Goal: Task Accomplishment & Management: Manage account settings

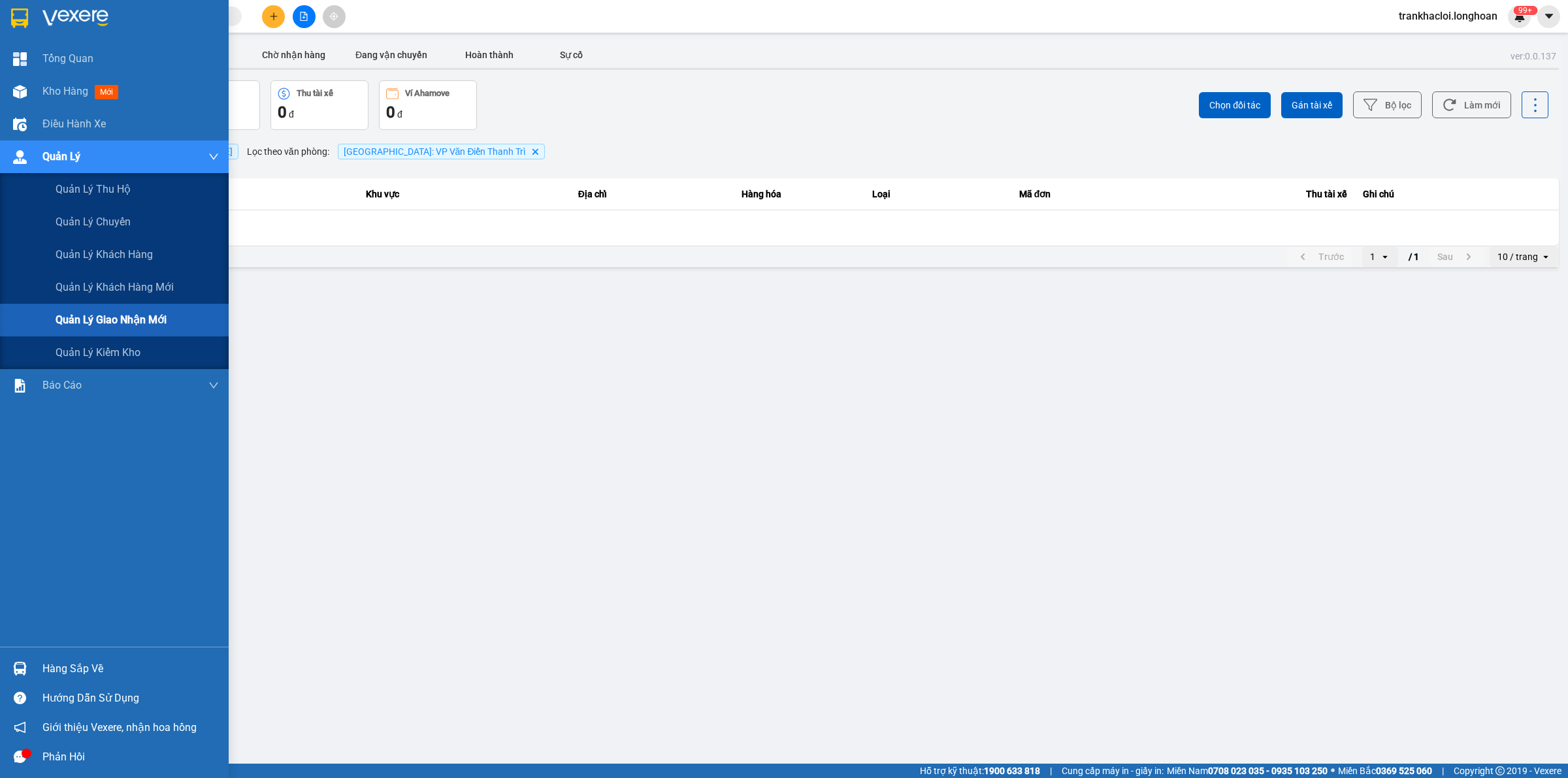
click at [111, 330] on div "Quản lý giao nhận mới" at bounding box center [137, 319] width 164 height 33
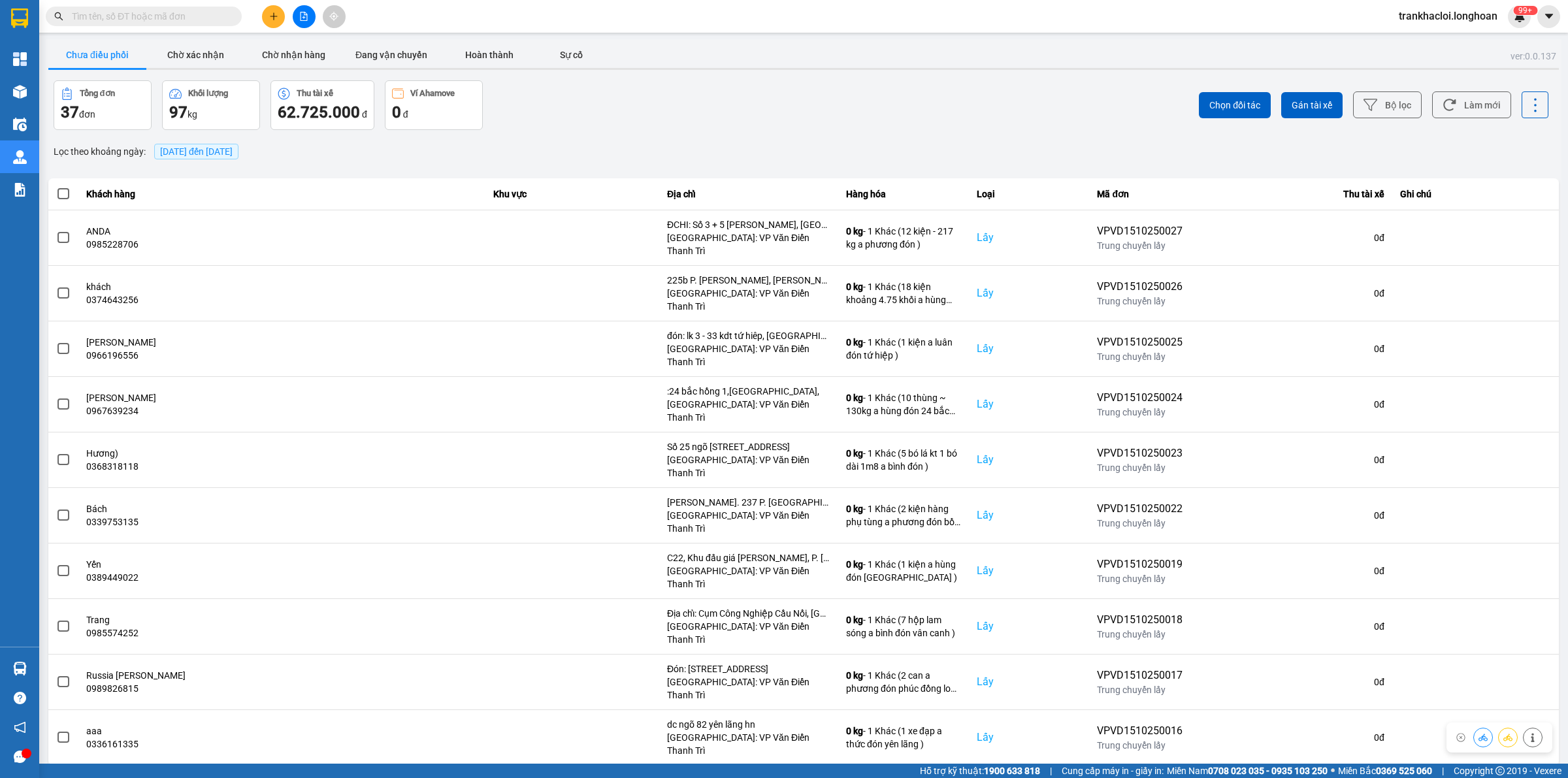
click at [1526, 770] on div "10 / trang" at bounding box center [1518, 776] width 40 height 13
click at [1518, 641] on div "100 / trang" at bounding box center [1525, 645] width 48 height 13
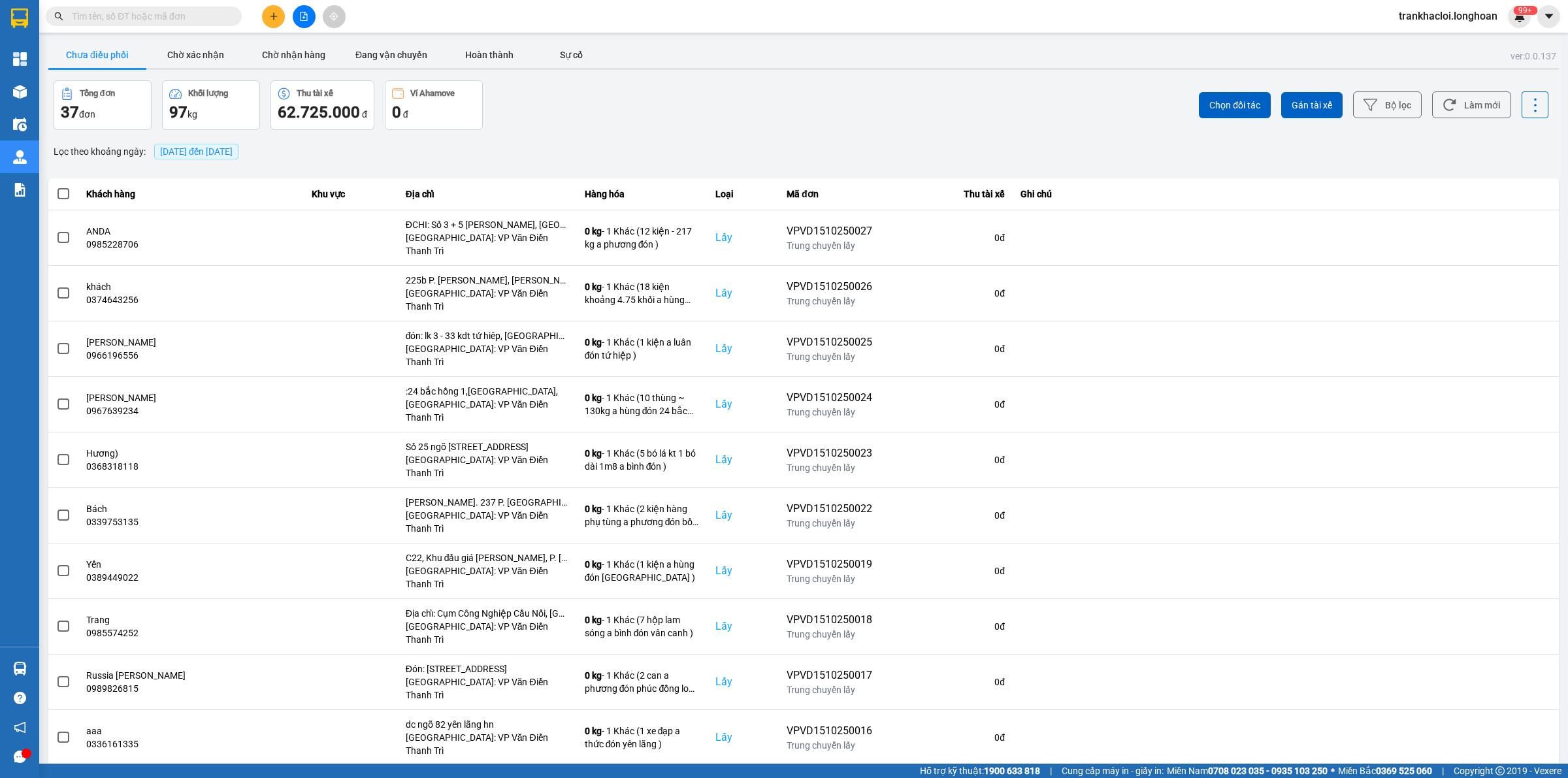
click at [220, 150] on span "[DATE] đến [DATE]" at bounding box center [196, 151] width 72 height 11
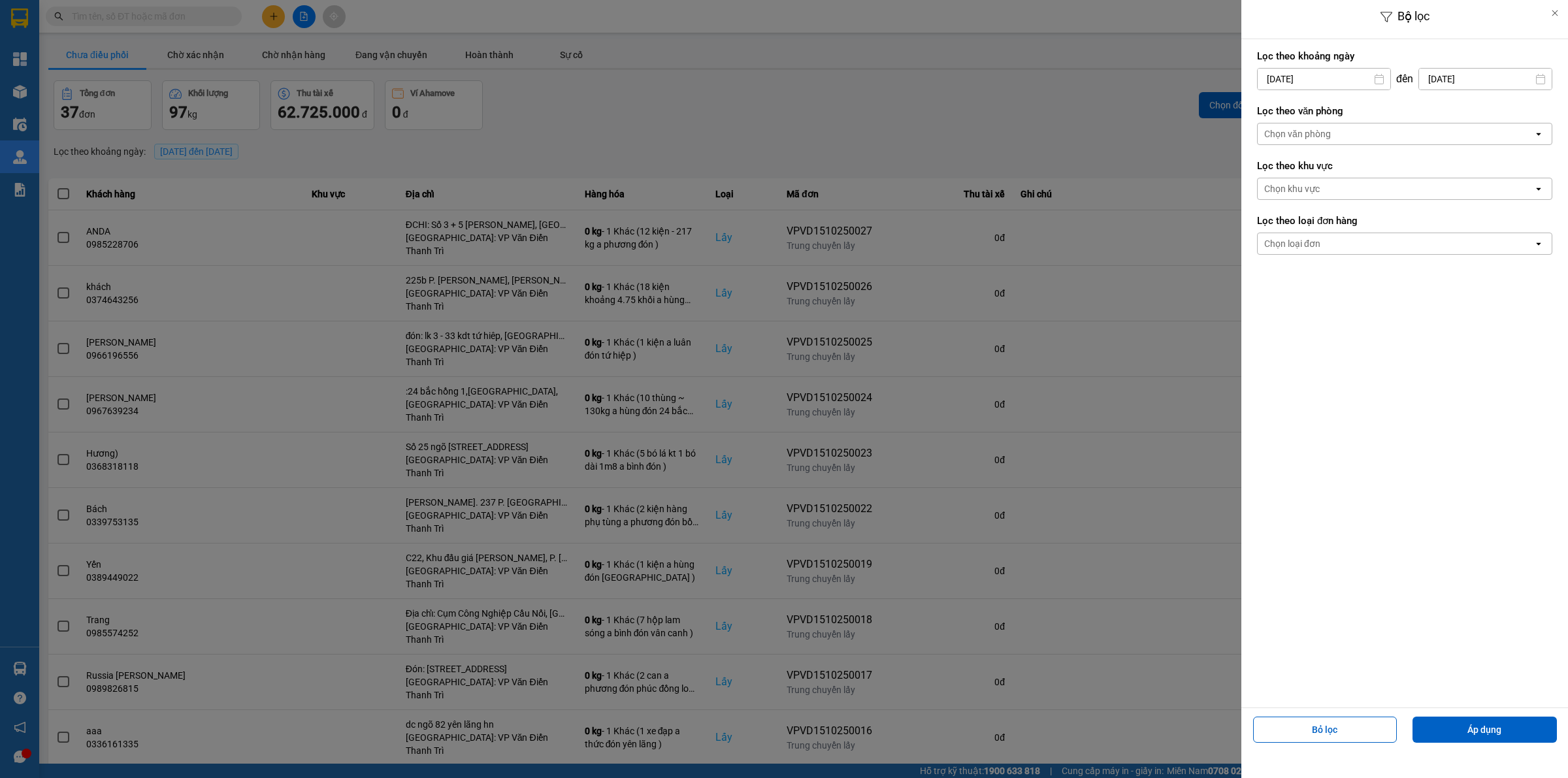
click at [1343, 138] on div "Chọn văn phòng" at bounding box center [1395, 134] width 275 height 21
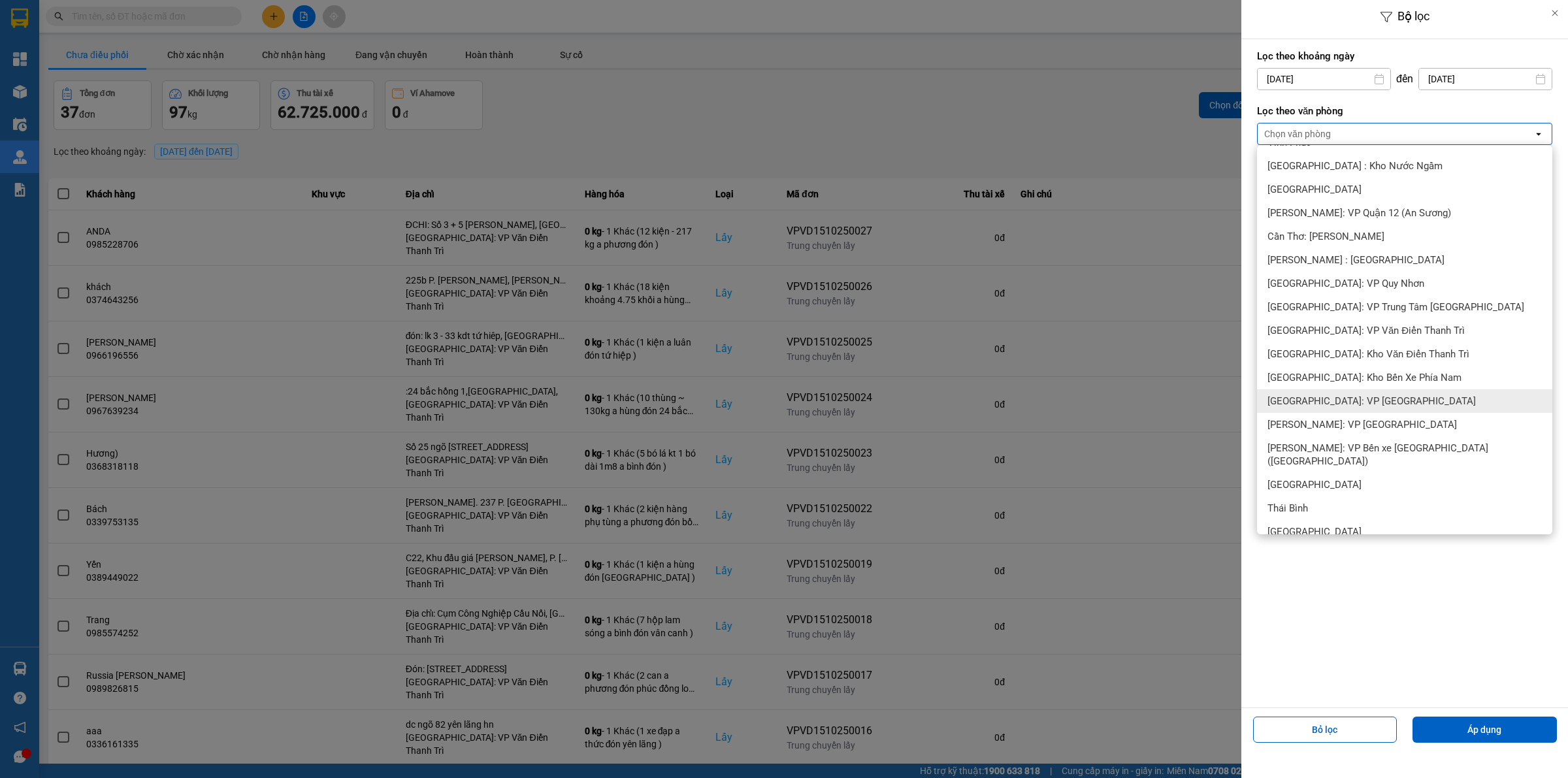
scroll to position [654, 0]
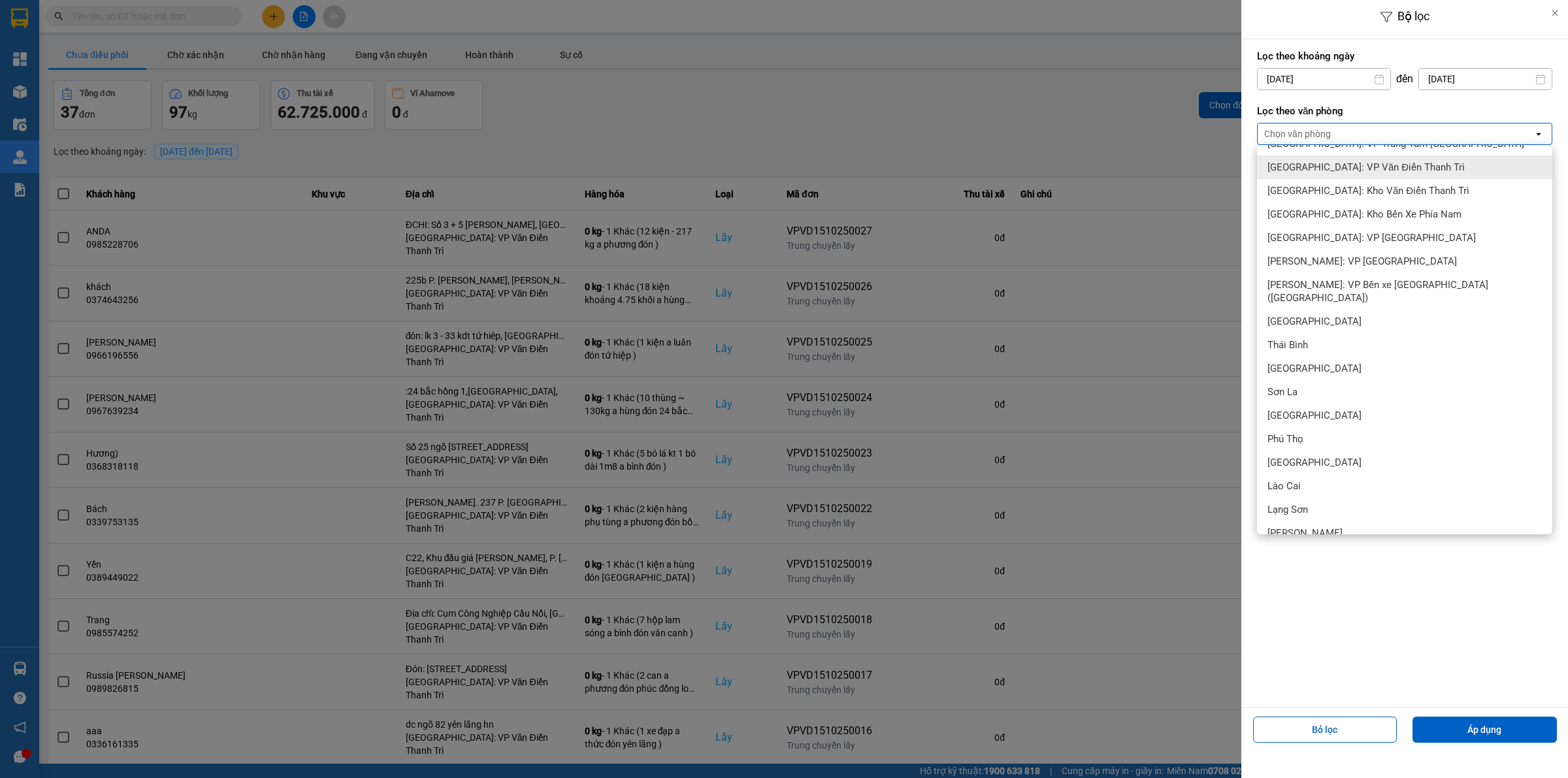
click at [1326, 164] on span "[GEOGRAPHIC_DATA]: VP Văn Điển Thanh Trì" at bounding box center [1367, 167] width 197 height 13
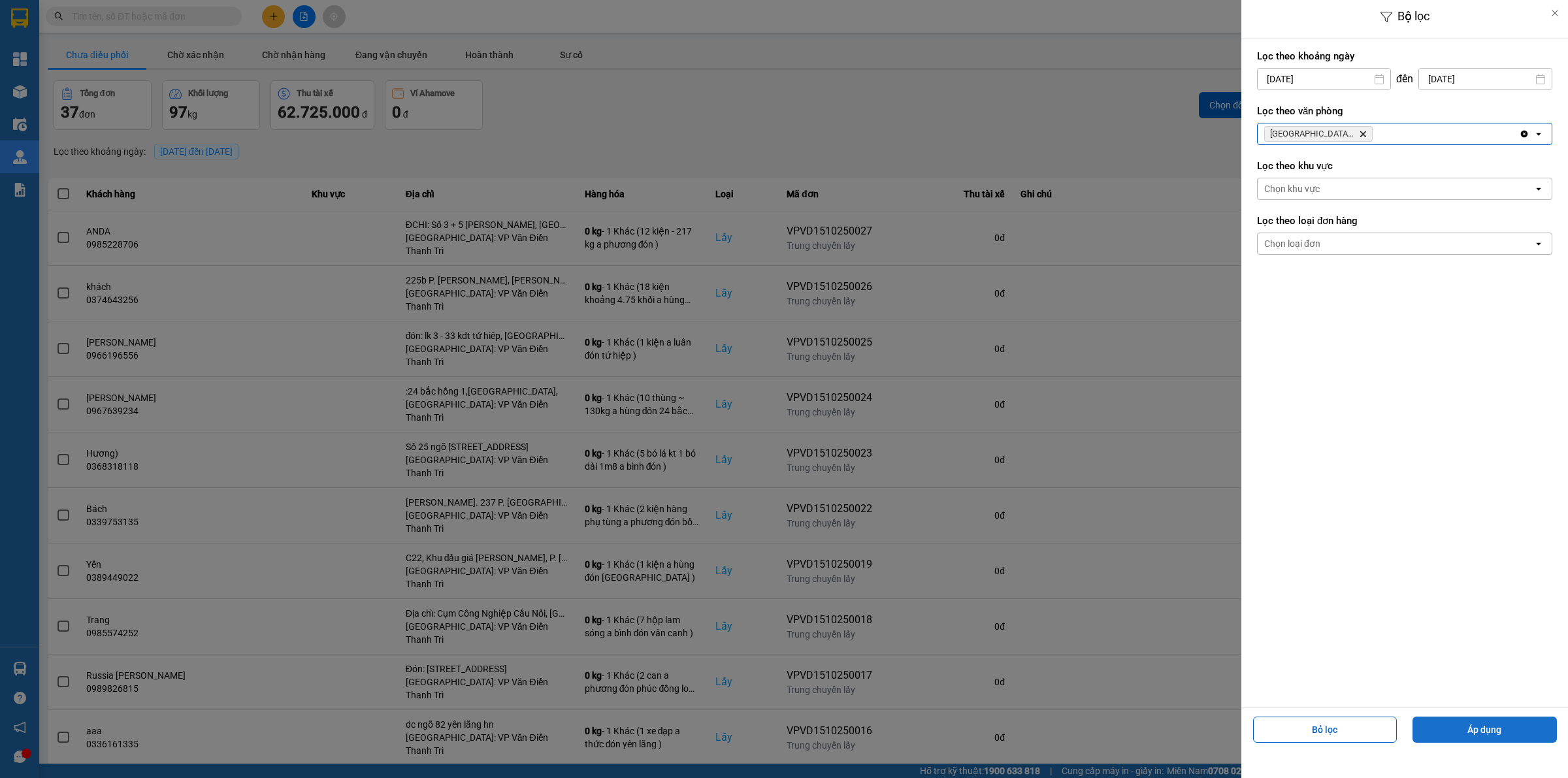
click at [1493, 719] on button "Áp dụng" at bounding box center [1484, 730] width 144 height 26
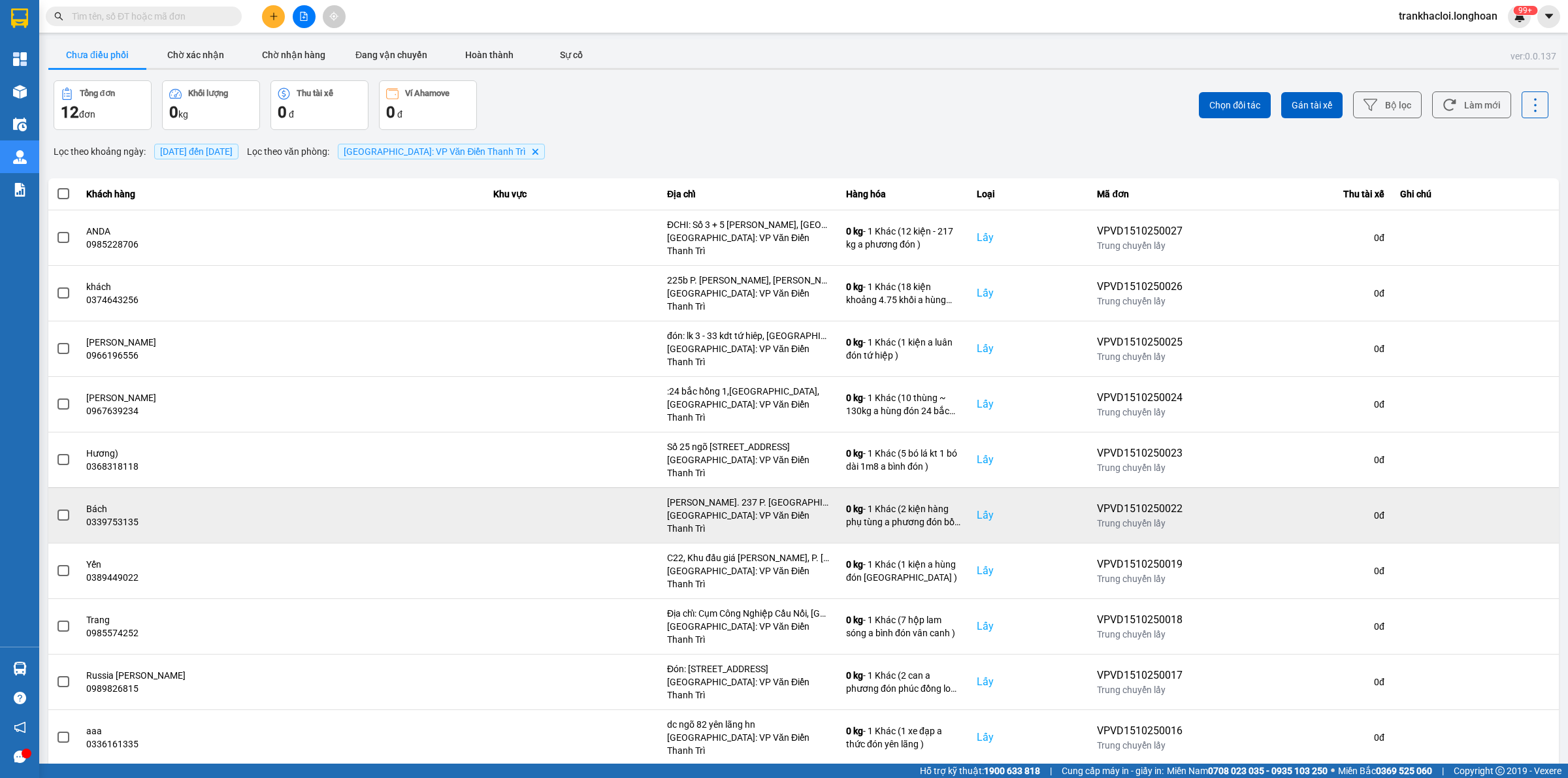
scroll to position [19, 0]
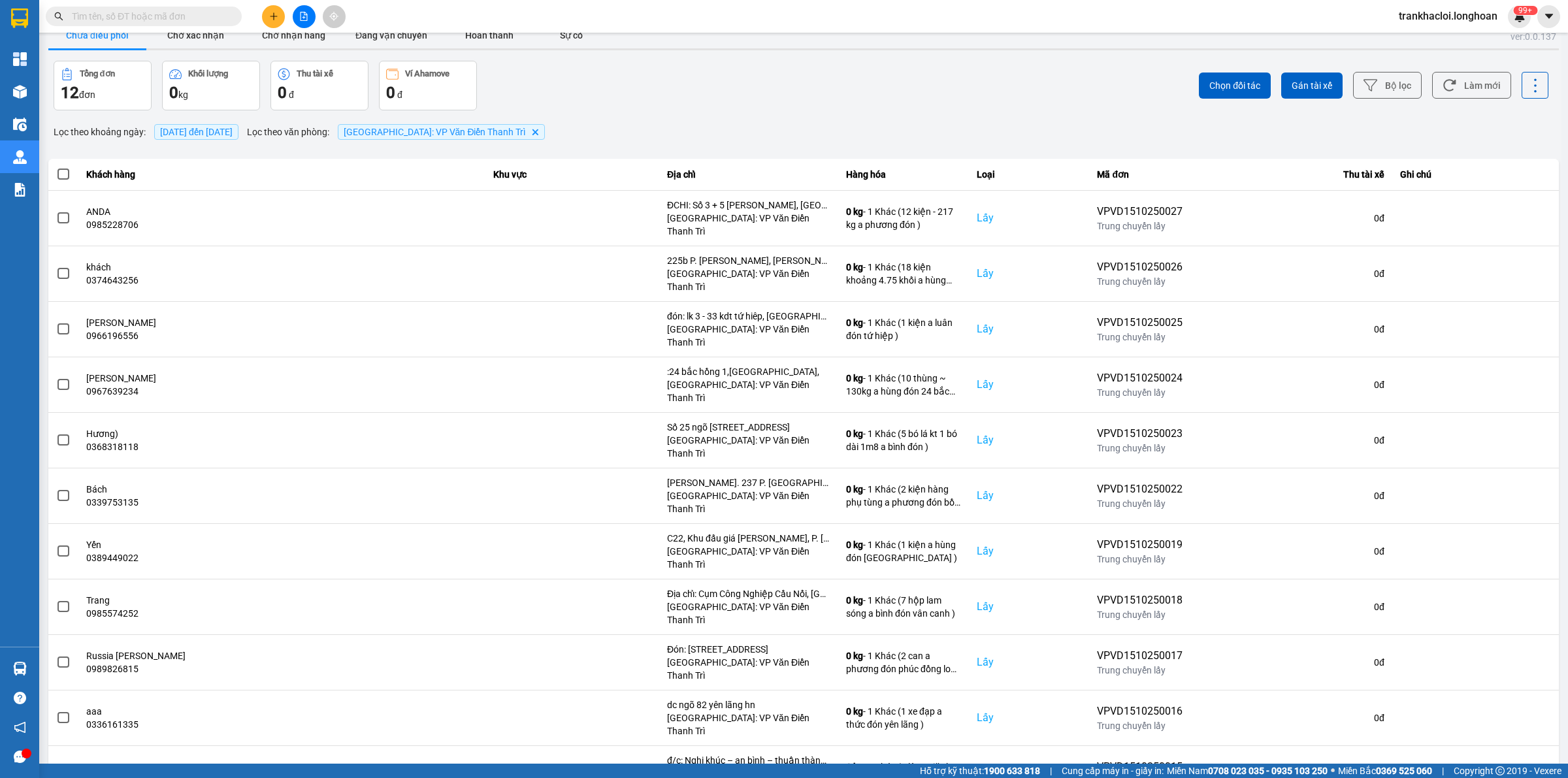
drag, startPoint x: 1315, startPoint y: 80, endPoint x: 1292, endPoint y: 85, distance: 23.5
click at [1314, 80] on span "Gán tài xế" at bounding box center [1312, 85] width 40 height 13
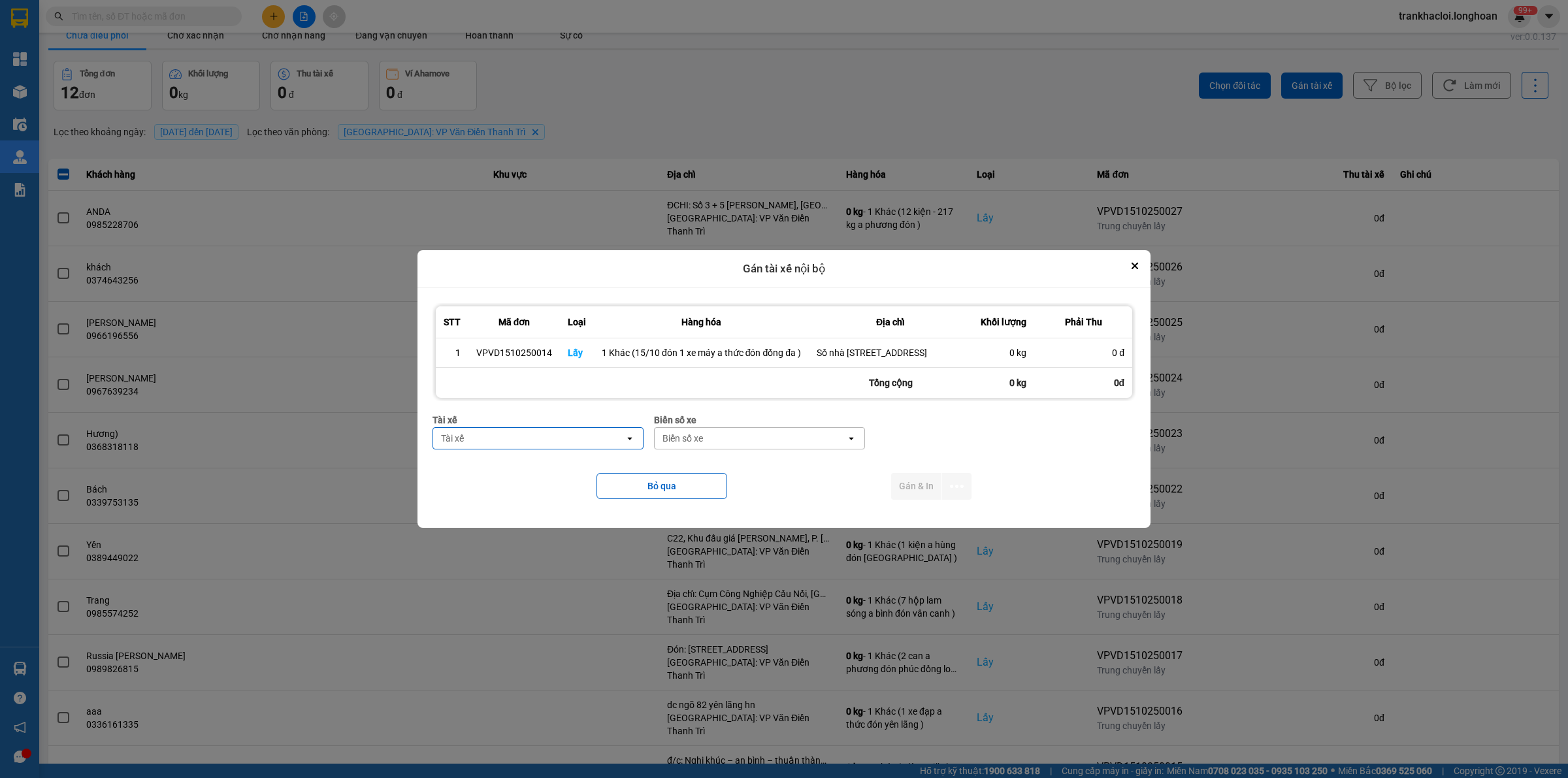
click at [524, 442] on div "Tài xế" at bounding box center [529, 438] width 192 height 21
type input "thức"
click at [532, 488] on span "0353762489 - vũ văn thức lái xe 0356.323.247" at bounding box center [540, 480] width 195 height 26
click at [713, 442] on div "Biển số xe" at bounding box center [704, 438] width 40 height 13
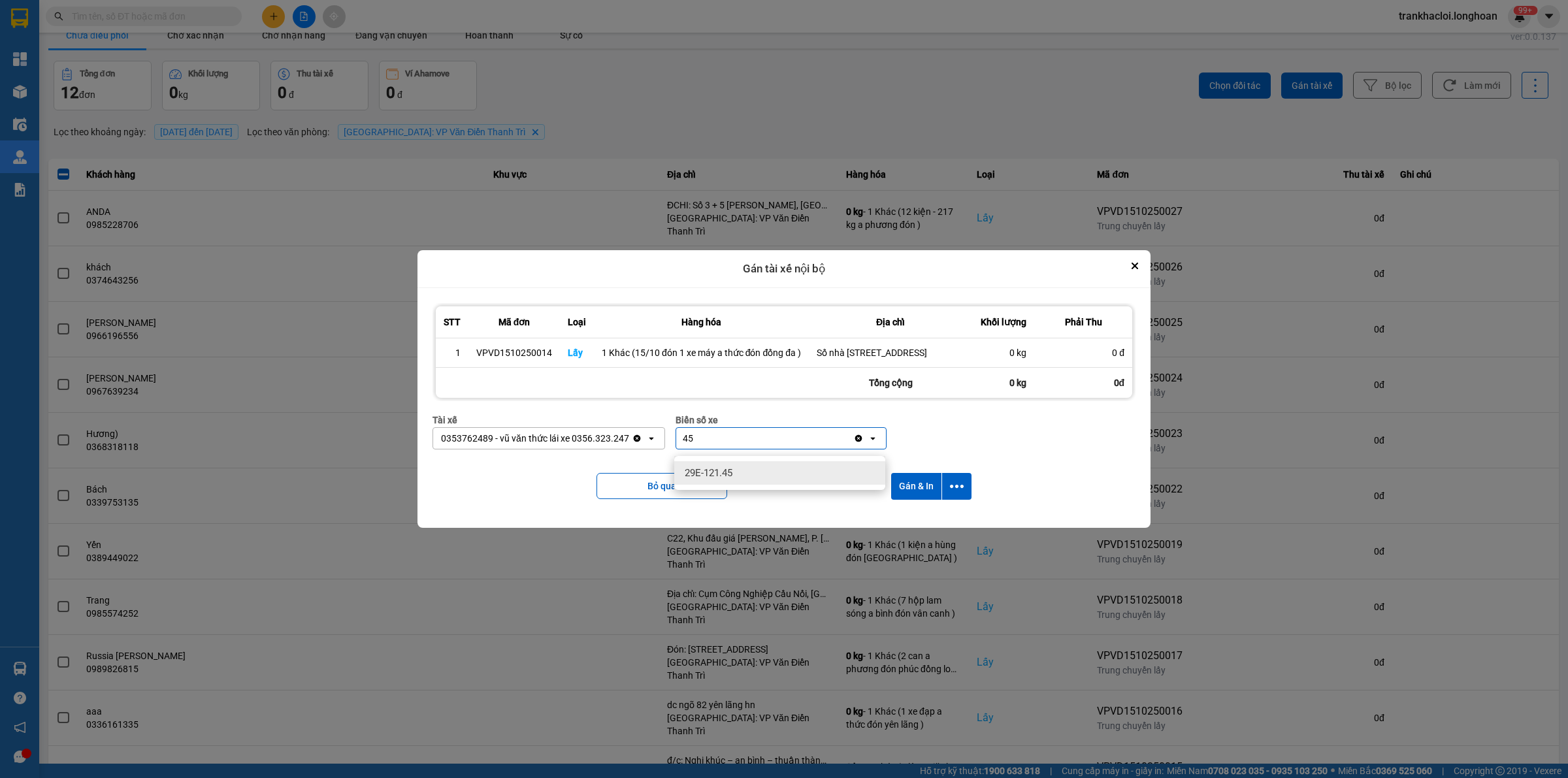
type input "45"
click at [723, 468] on span "29E-121.45" at bounding box center [708, 473] width 48 height 13
click at [962, 488] on icon "dialog" at bounding box center [957, 487] width 14 height 4
click at [922, 530] on span "Chỉ gán tài" at bounding box center [905, 528] width 43 height 13
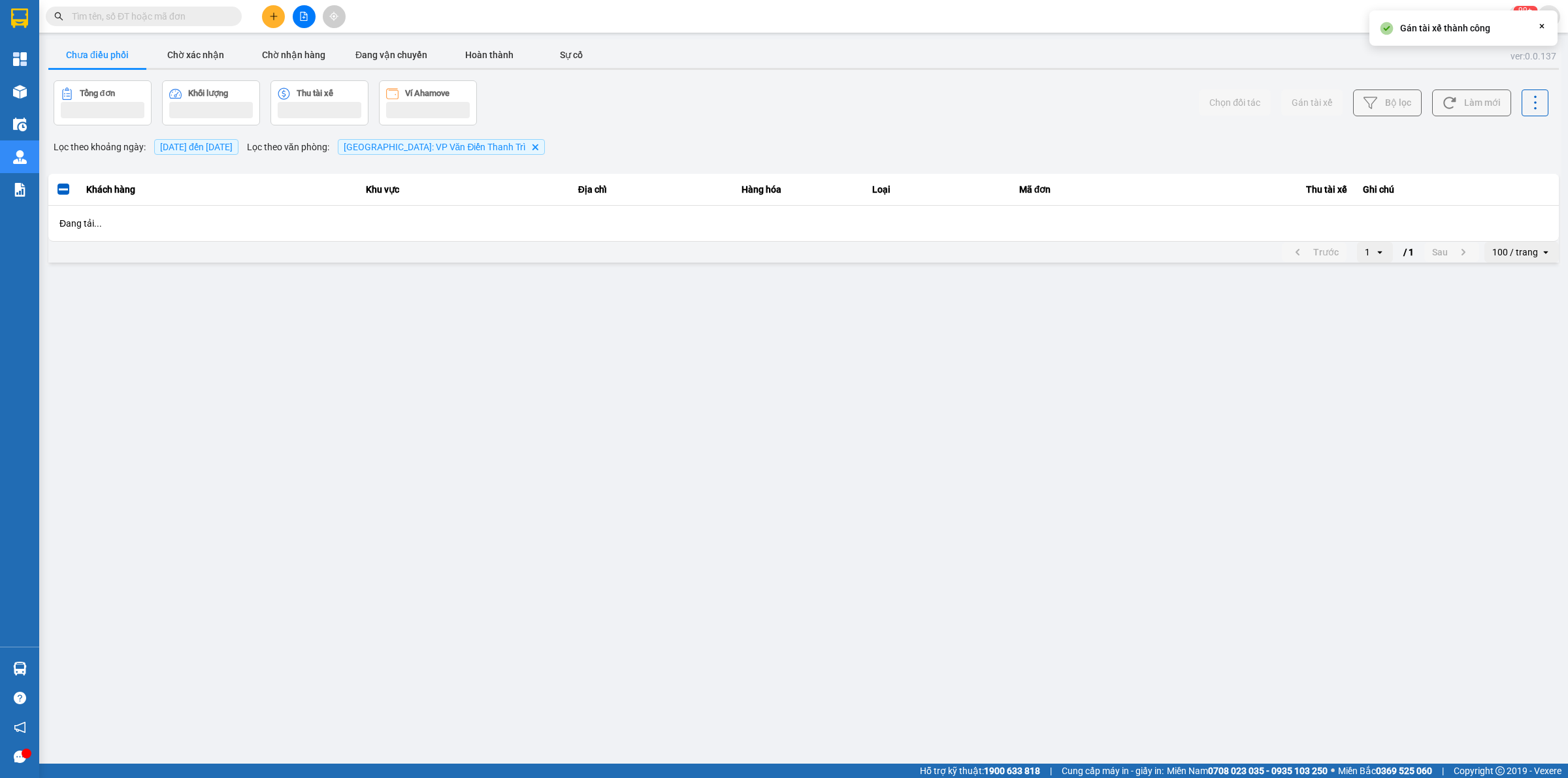
scroll to position [0, 0]
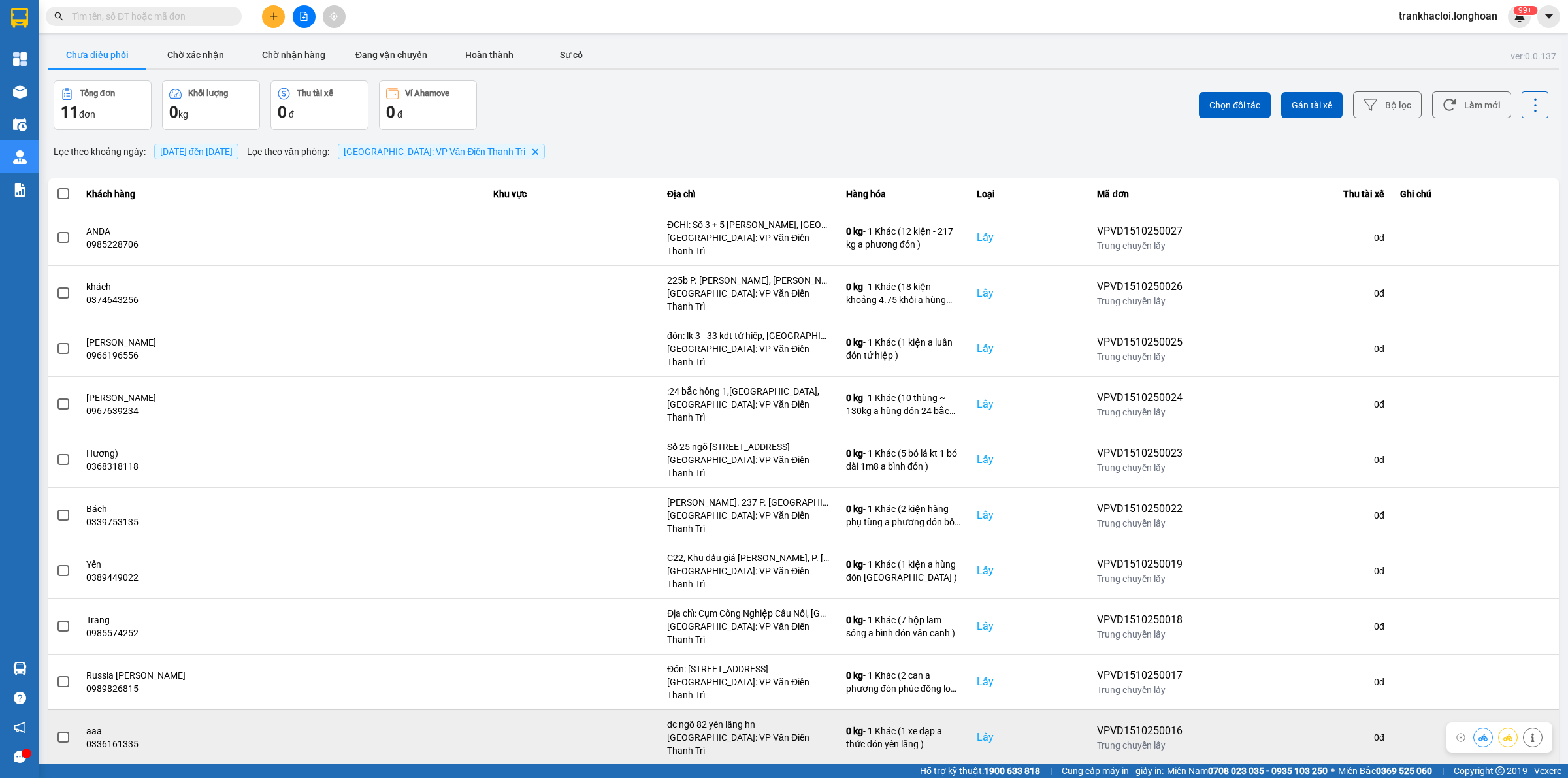
click at [1510, 733] on icon at bounding box center [1508, 738] width 9 height 9
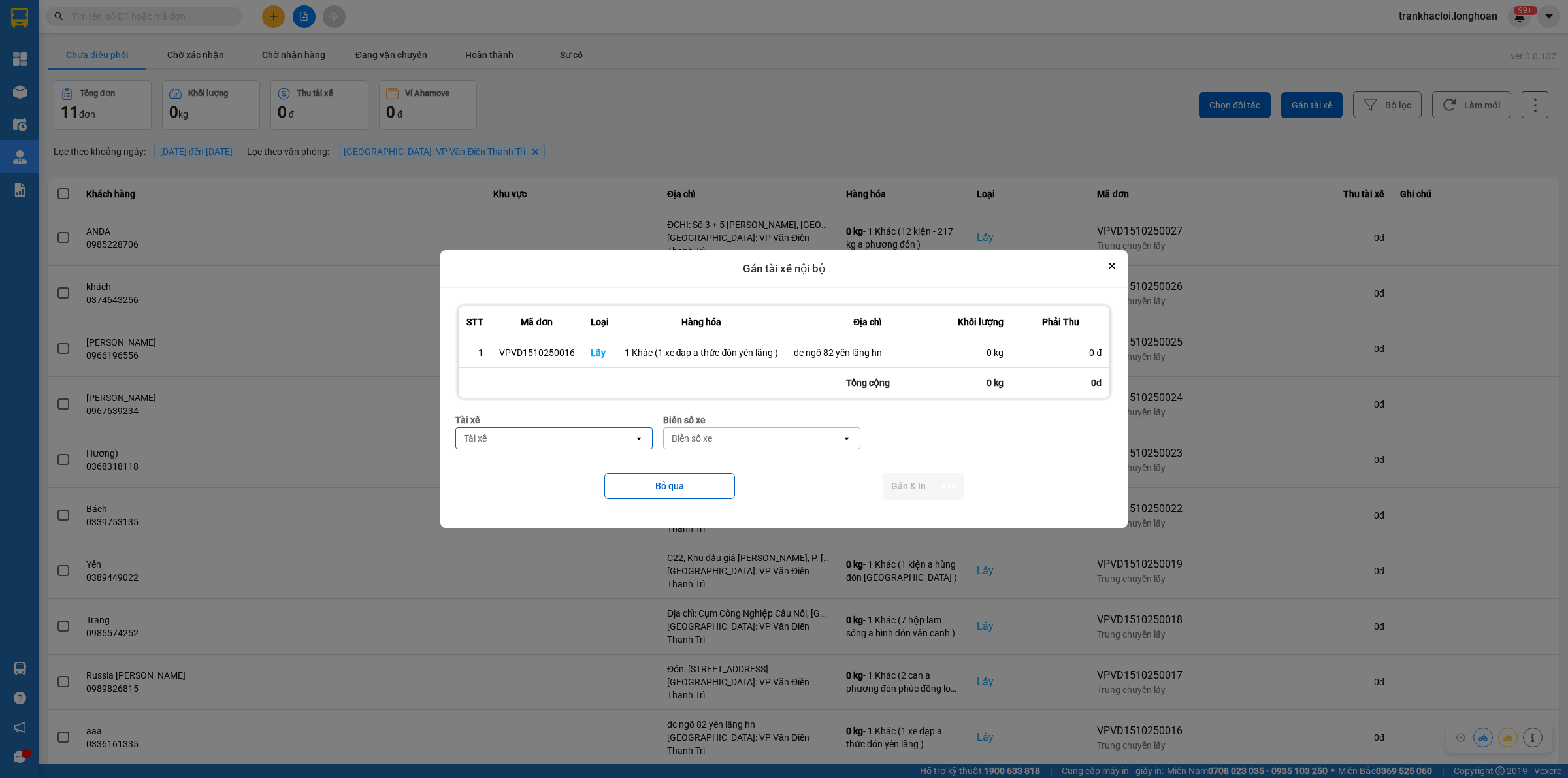
click at [547, 443] on div "Tài xế" at bounding box center [545, 438] width 178 height 21
type input "thức"
drag, startPoint x: 572, startPoint y: 468, endPoint x: 635, endPoint y: 455, distance: 64.3
click at [570, 468] on span "0353762489 - vũ văn thức lái xe 0356.323.247" at bounding box center [556, 473] width 181 height 26
click at [745, 432] on div "Biển số xe" at bounding box center [727, 438] width 40 height 13
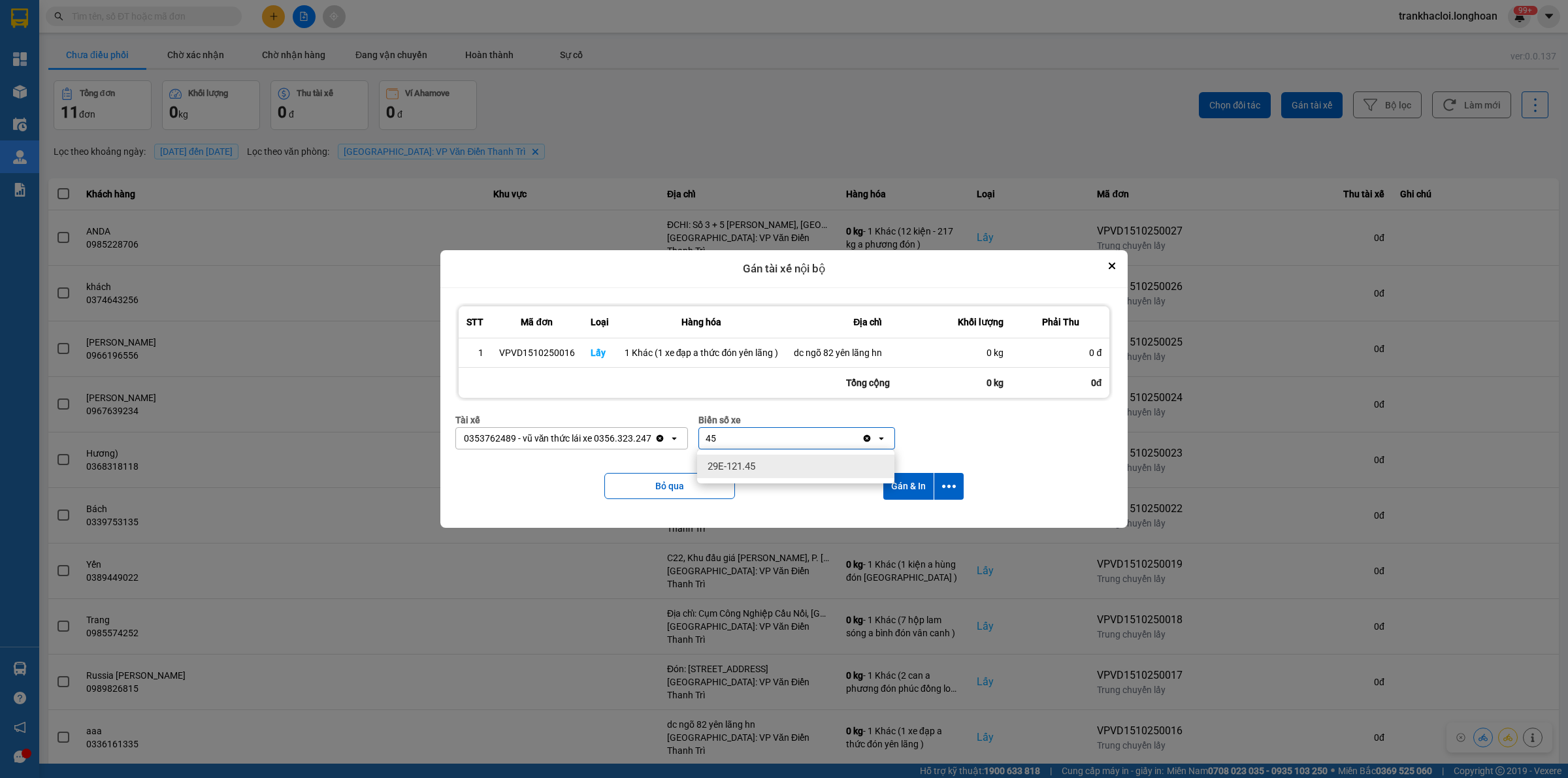
type input "45"
drag, startPoint x: 753, startPoint y: 465, endPoint x: 978, endPoint y: 501, distance: 227.9
click at [758, 465] on div "29E-121.45" at bounding box center [795, 466] width 197 height 24
click at [955, 487] on icon "dialog" at bounding box center [949, 487] width 14 height 4
click at [899, 520] on span "Chỉ gán tài" at bounding box center [898, 522] width 43 height 13
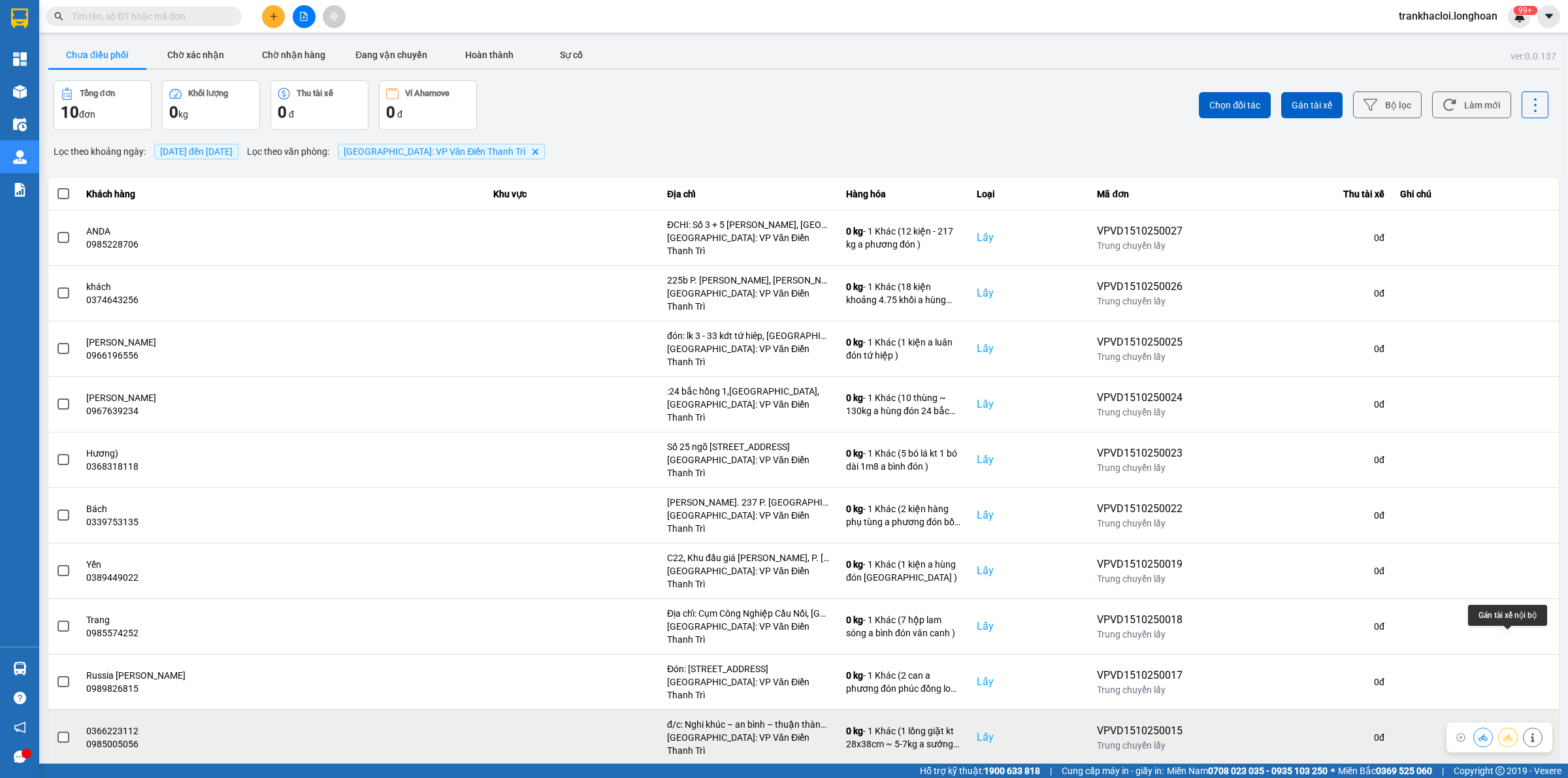
click at [1509, 733] on icon at bounding box center [1508, 738] width 9 height 9
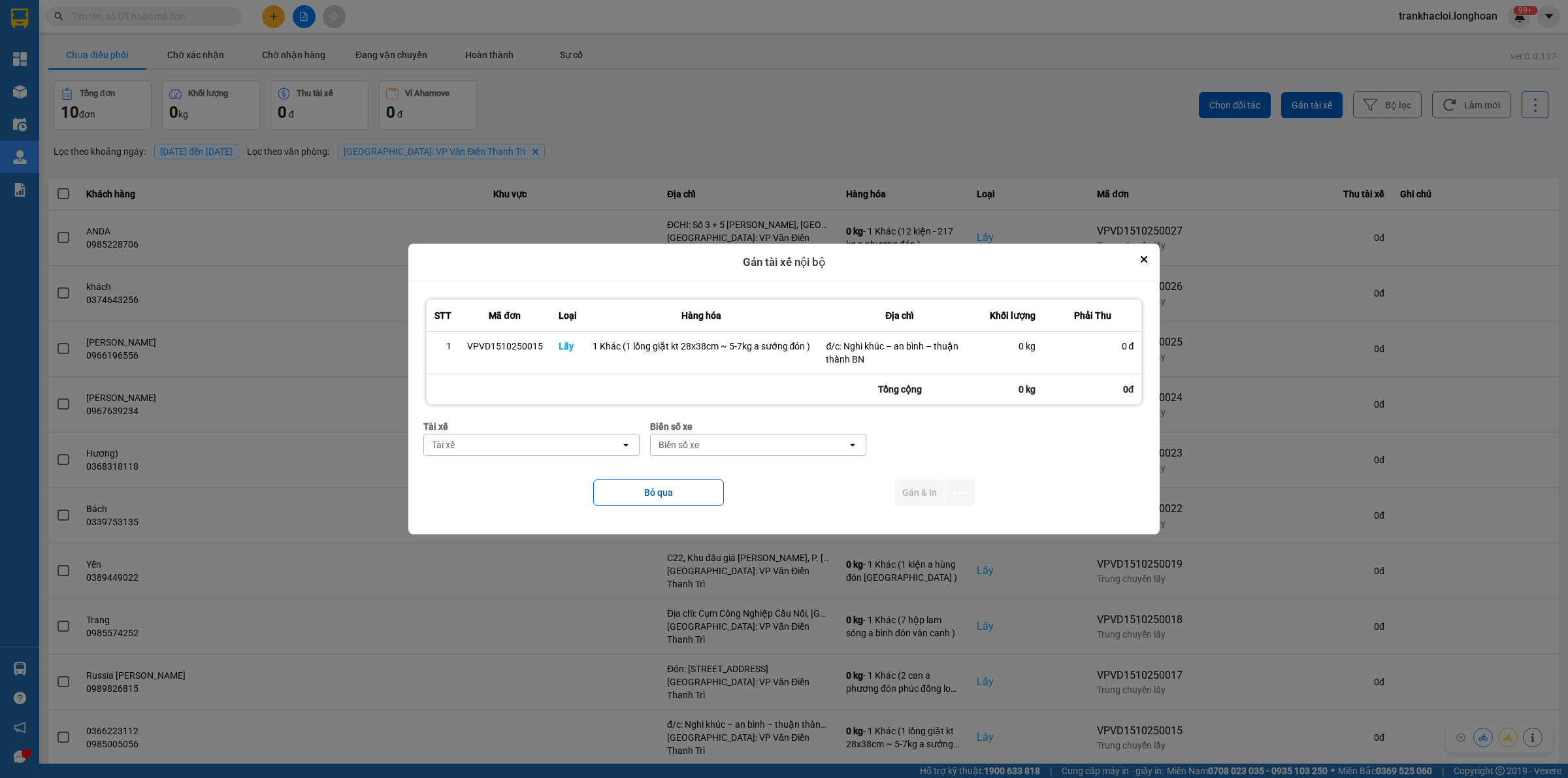
click at [488, 455] on div "Tài xế" at bounding box center [523, 445] width 197 height 21
type input "sướng"
click at [503, 472] on span "0369971969 - [PERSON_NAME] 0336.858.247" at bounding box center [532, 473] width 195 height 13
click at [713, 444] on div "Biển số xe" at bounding box center [695, 444] width 40 height 13
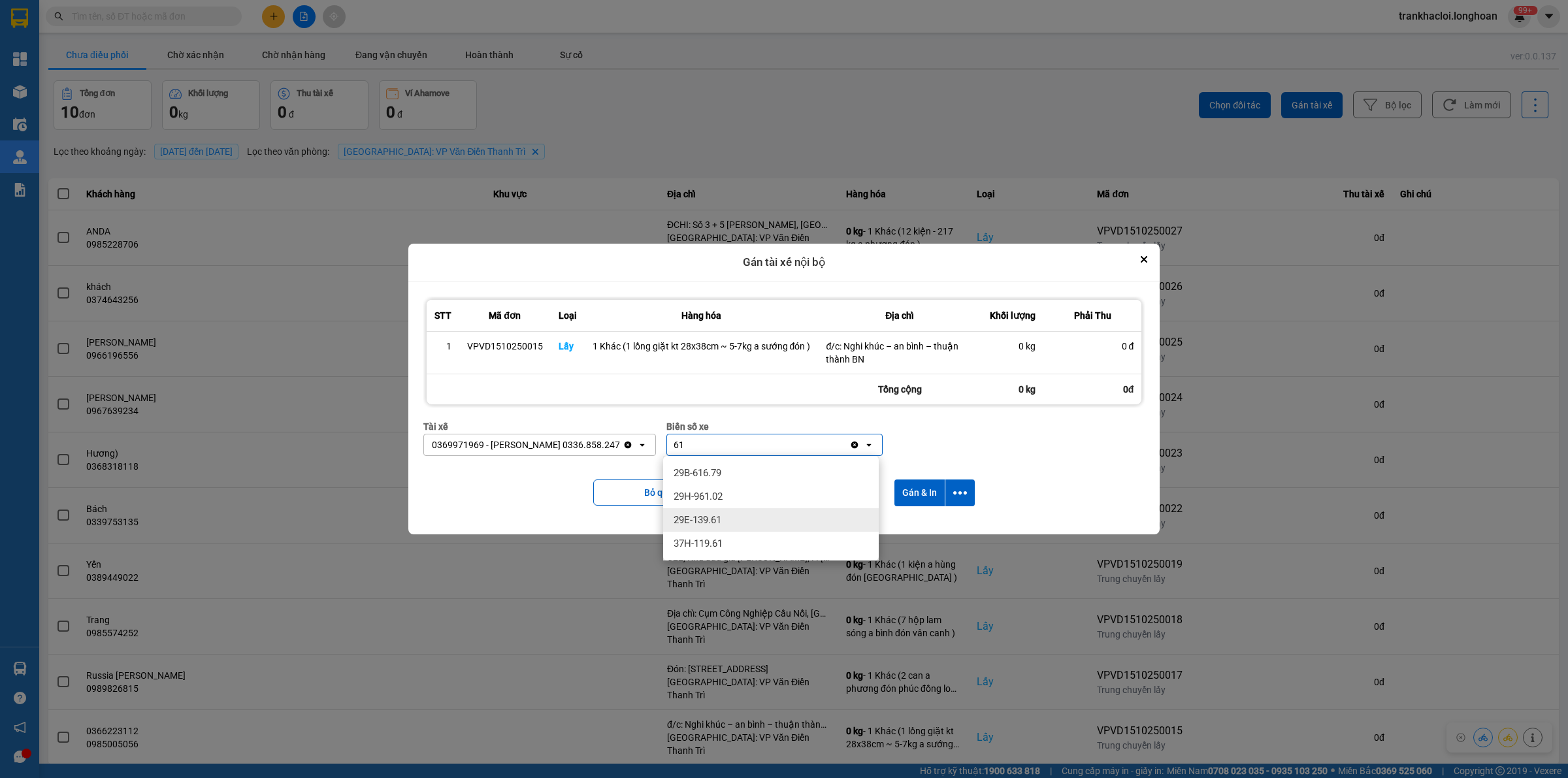
type input "61"
click at [727, 522] on div "29E-139.61" at bounding box center [771, 520] width 216 height 24
click at [962, 495] on icon "dialog" at bounding box center [960, 493] width 14 height 14
click at [912, 532] on span "Chỉ gán tài" at bounding box center [908, 528] width 43 height 13
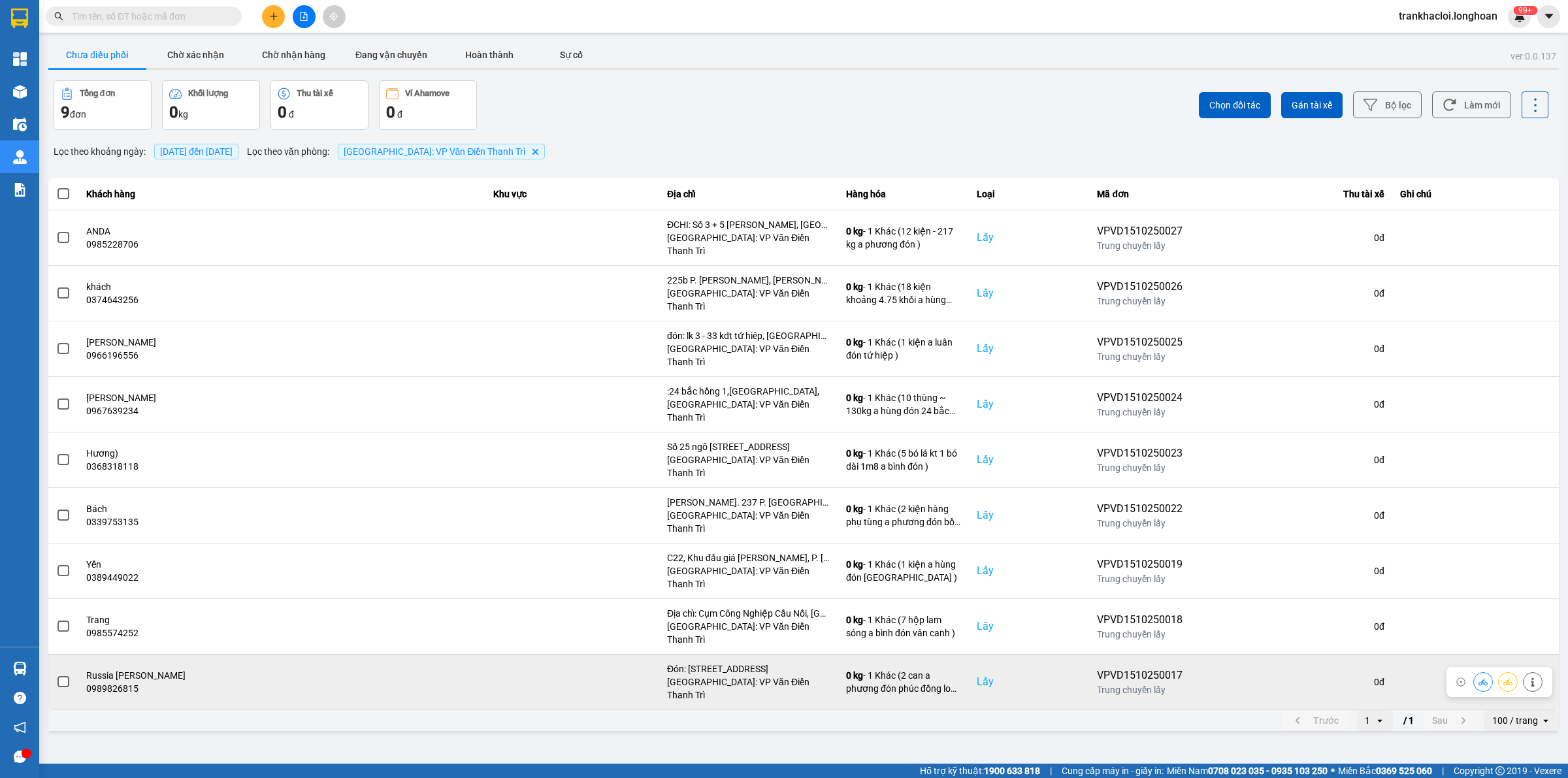
click at [59, 677] on span at bounding box center [62, 682] width 11 height 11
click at [56, 675] on input "checkbox" at bounding box center [56, 675] width 0 height 0
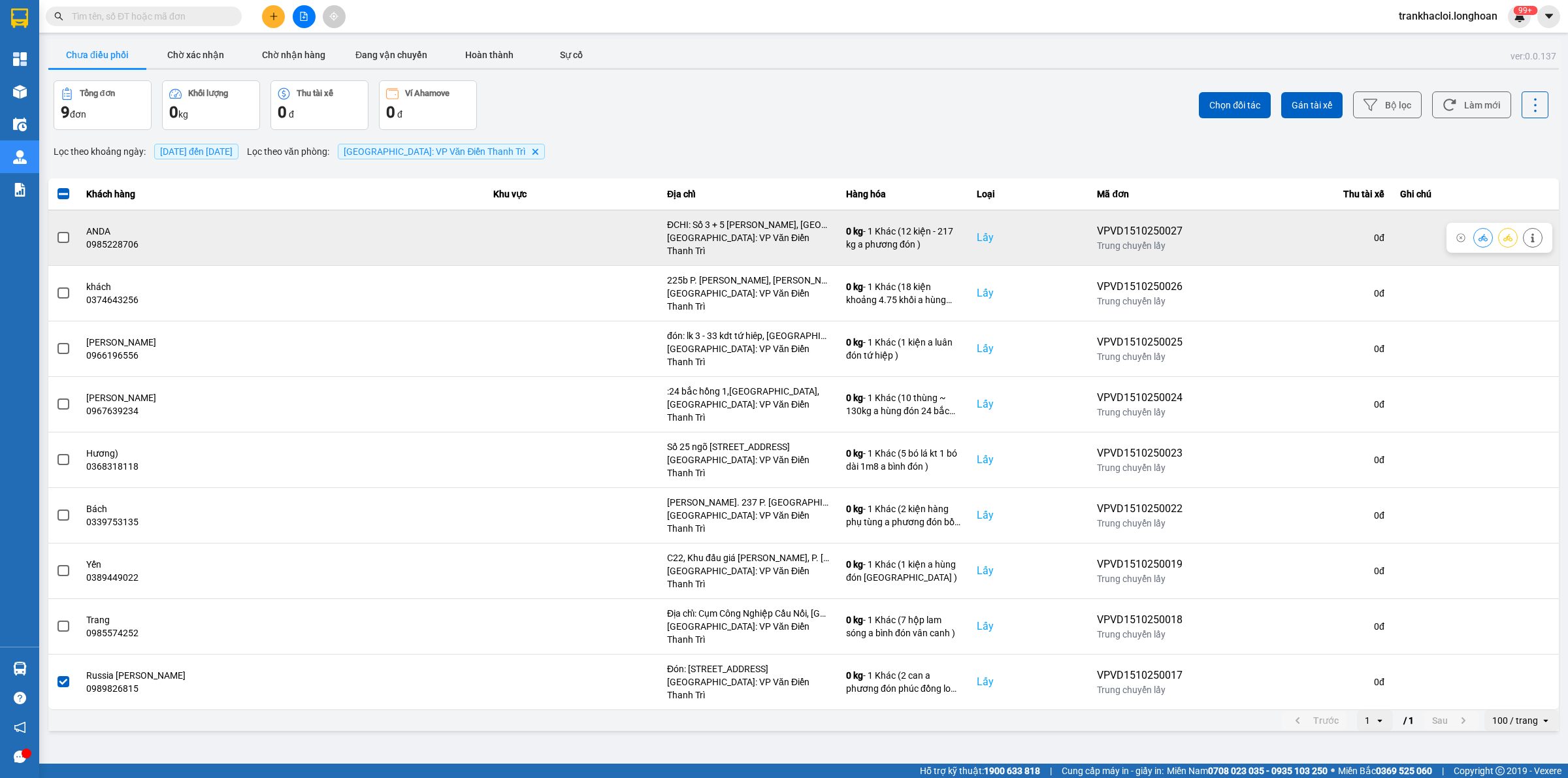
click at [64, 232] on span at bounding box center [62, 238] width 11 height 11
click at [56, 231] on input "checkbox" at bounding box center [56, 231] width 0 height 0
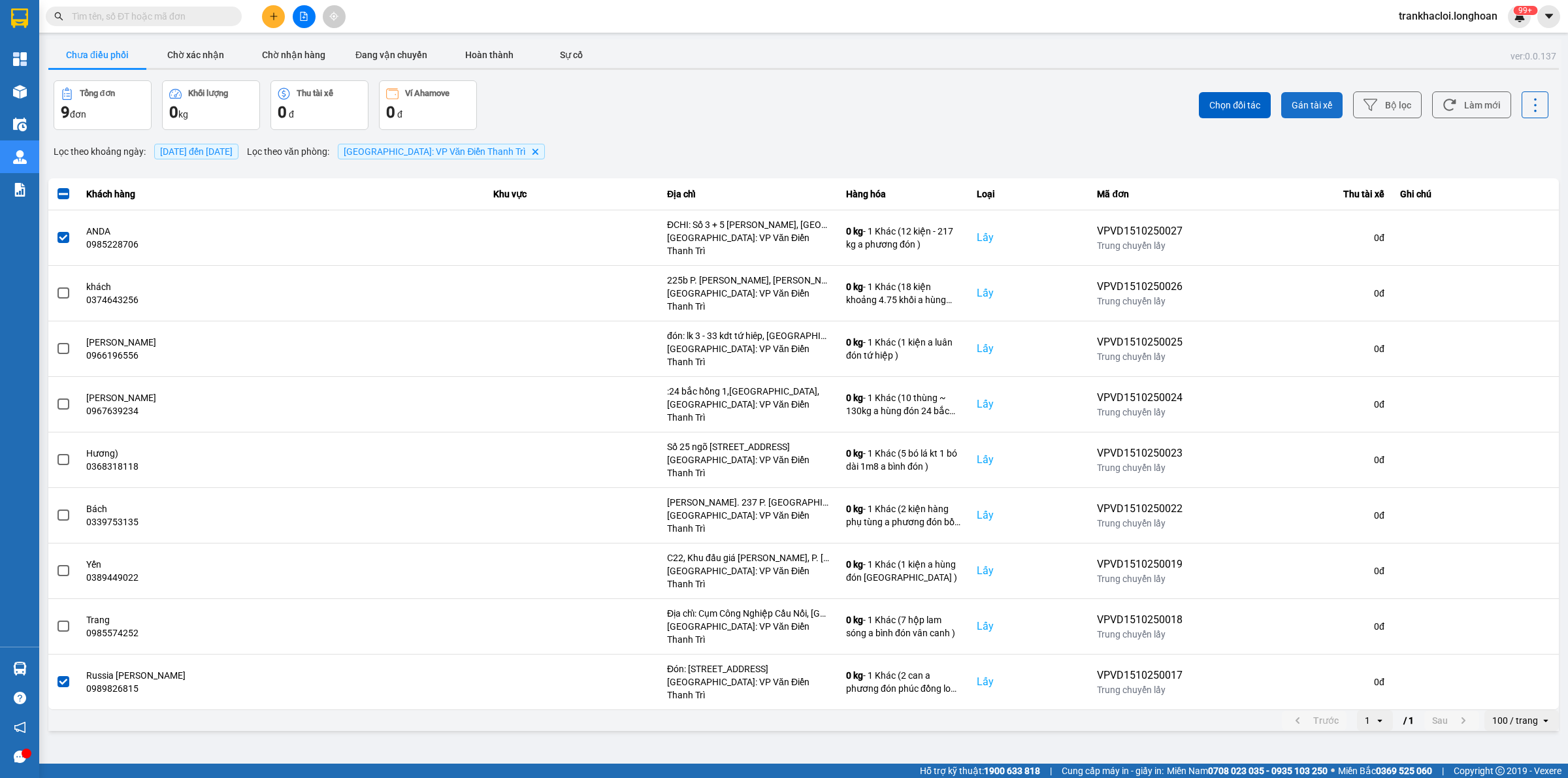
click at [1302, 108] on span "Gán tài xế" at bounding box center [1312, 105] width 40 height 13
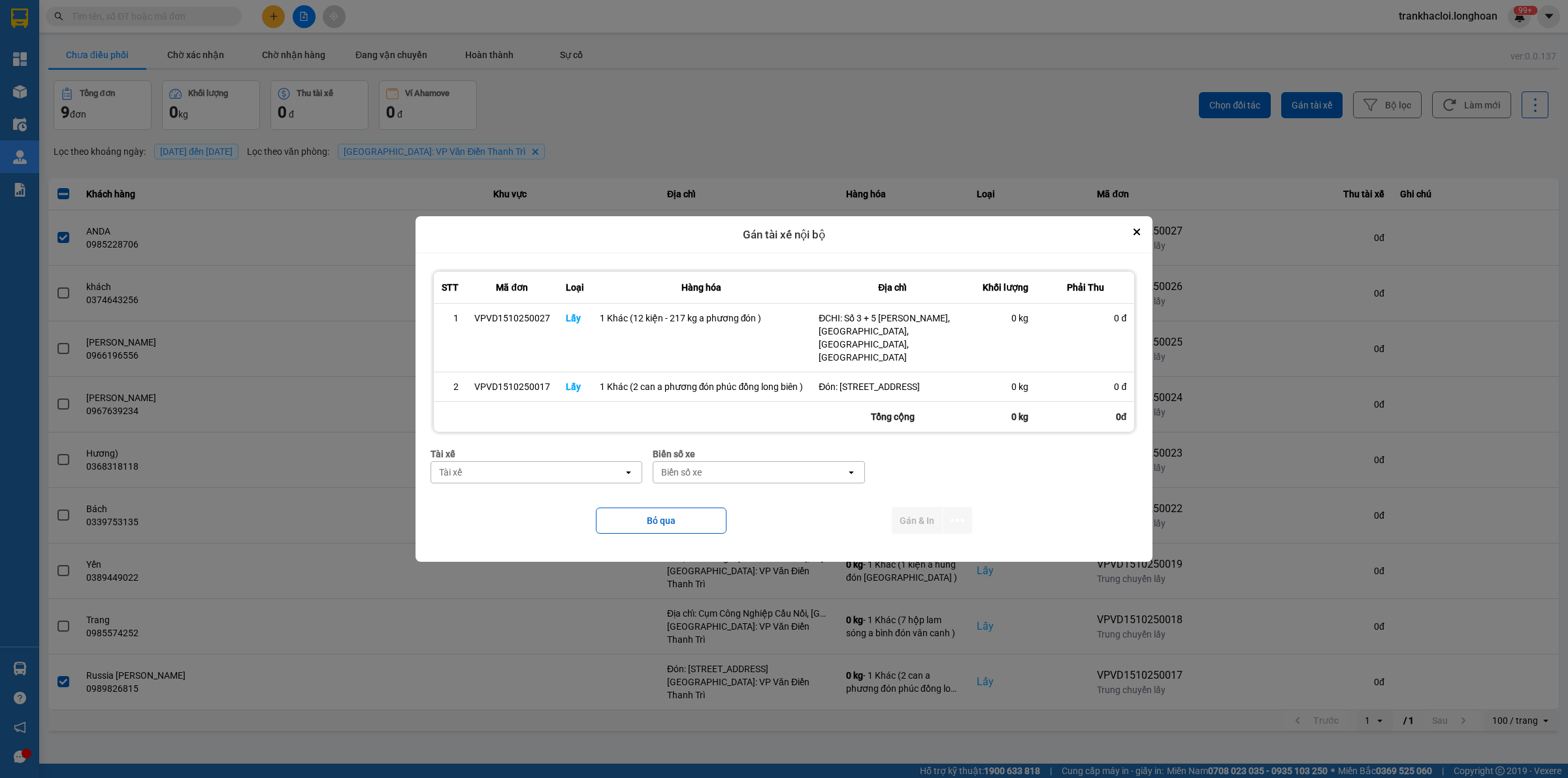
click at [518, 468] on div "Tài xế" at bounding box center [527, 473] width 193 height 21
type input "phươn"
click at [522, 508] on span "0387888247 - [PERSON_NAME] 0337.522.911" at bounding box center [539, 501] width 195 height 13
click at [743, 481] on div "Biển số xe" at bounding box center [770, 473] width 193 height 21
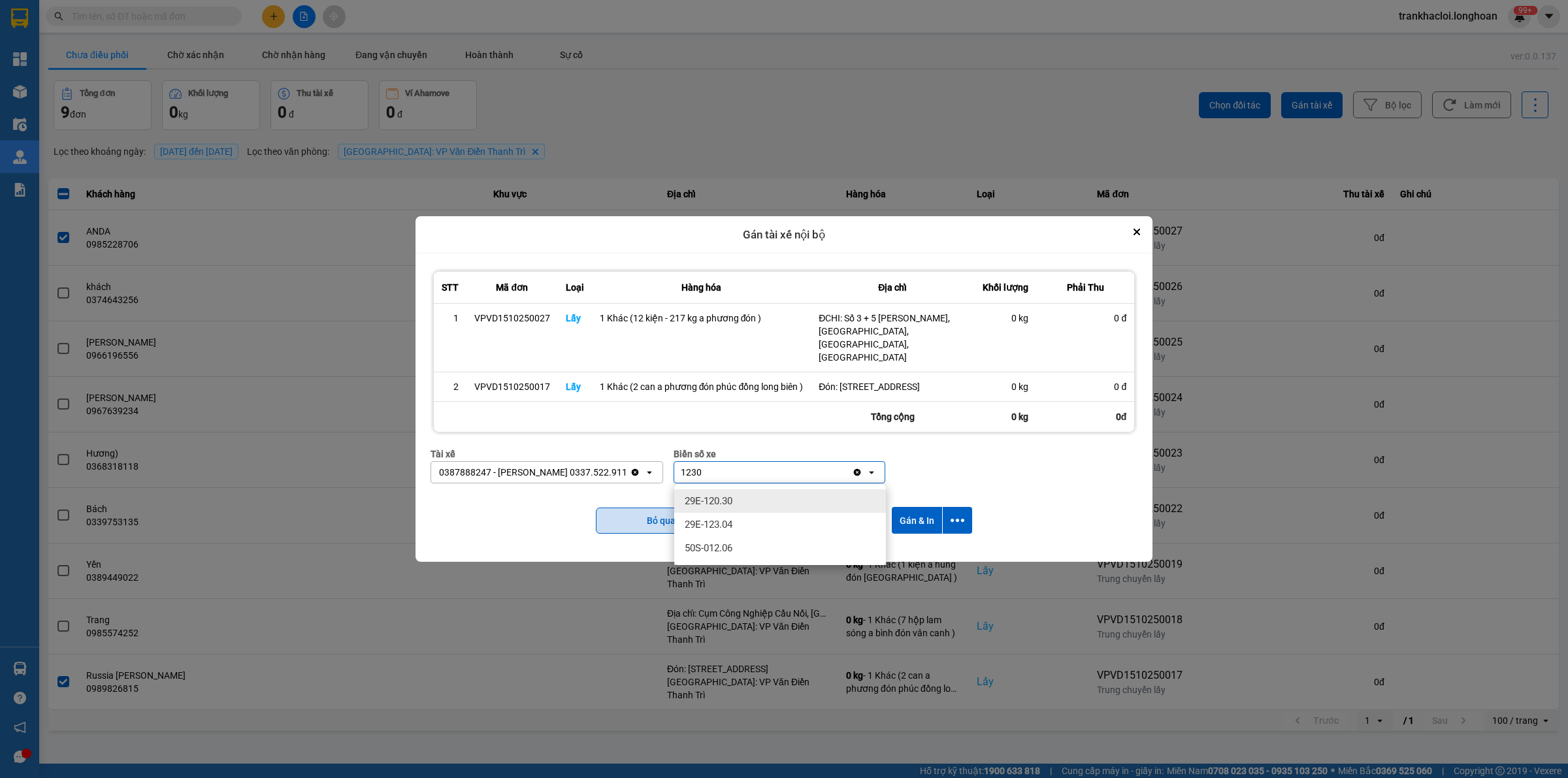
type input "1230"
click at [723, 515] on div "29E-123.04" at bounding box center [780, 525] width 212 height 24
click at [961, 520] on icon "dialog" at bounding box center [957, 521] width 14 height 14
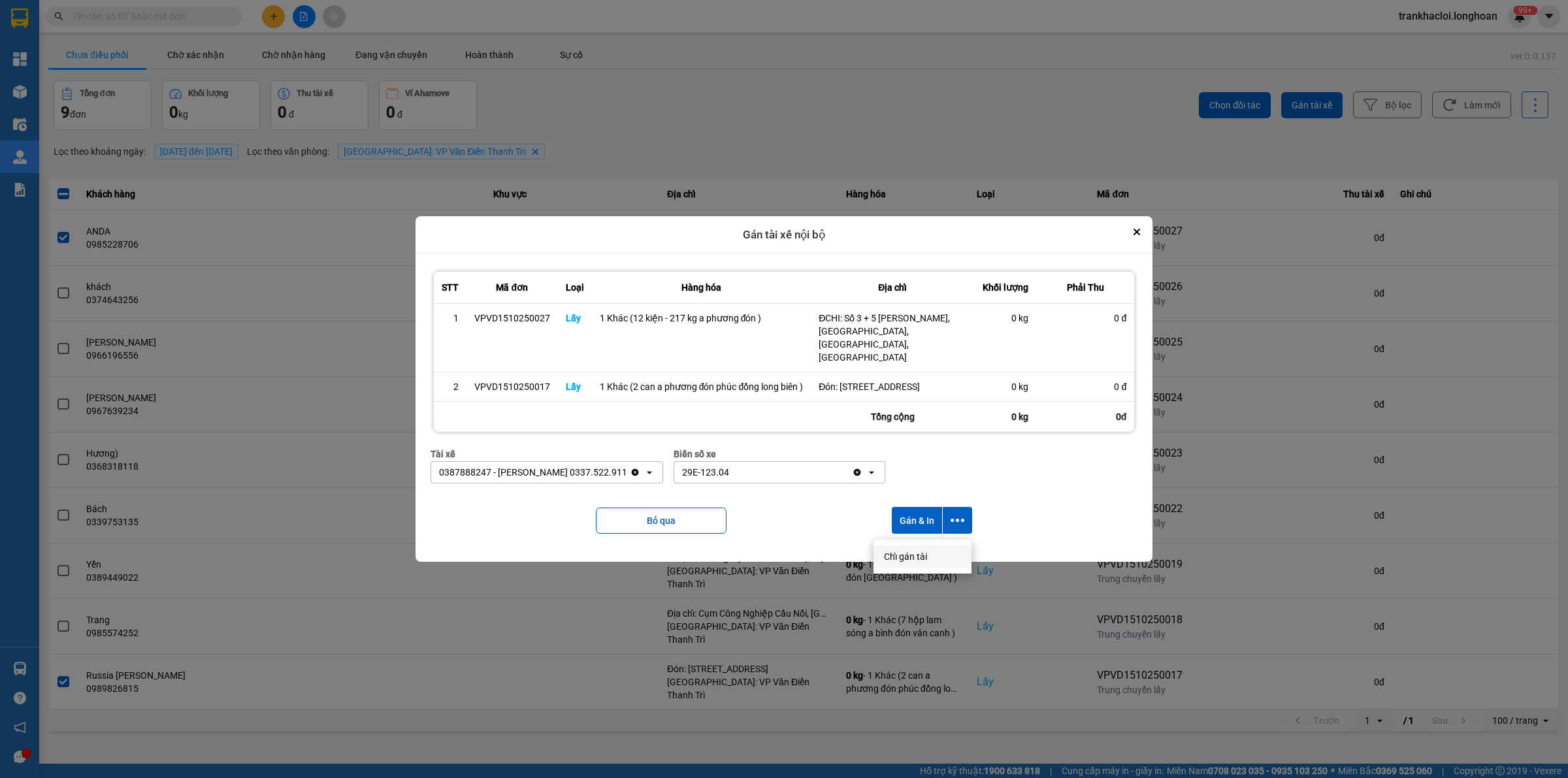
click at [902, 557] on span "Chỉ gán tài" at bounding box center [905, 556] width 43 height 13
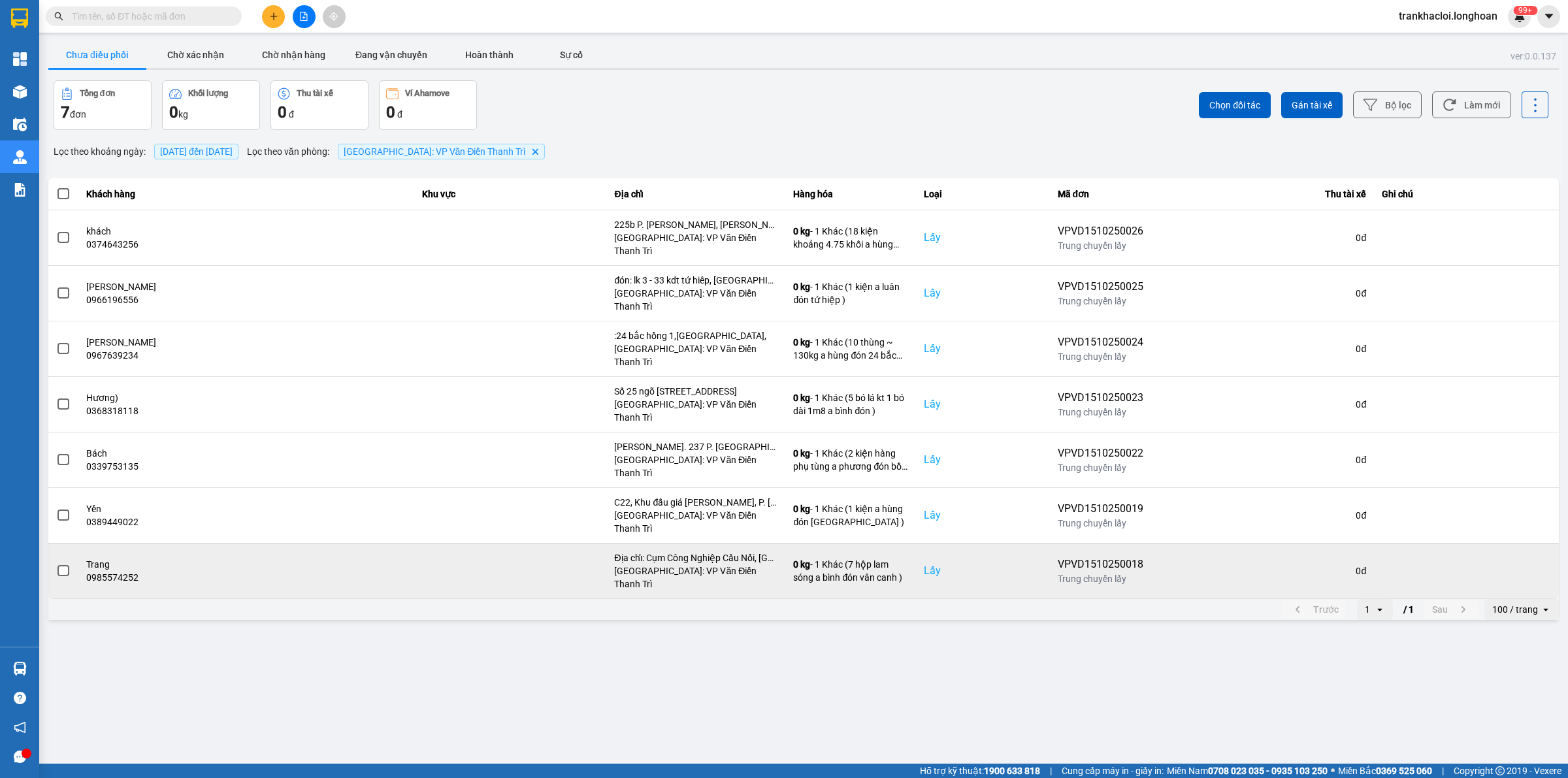
click at [70, 564] on label at bounding box center [63, 571] width 14 height 14
click at [56, 564] on input "checkbox" at bounding box center [56, 564] width 0 height 0
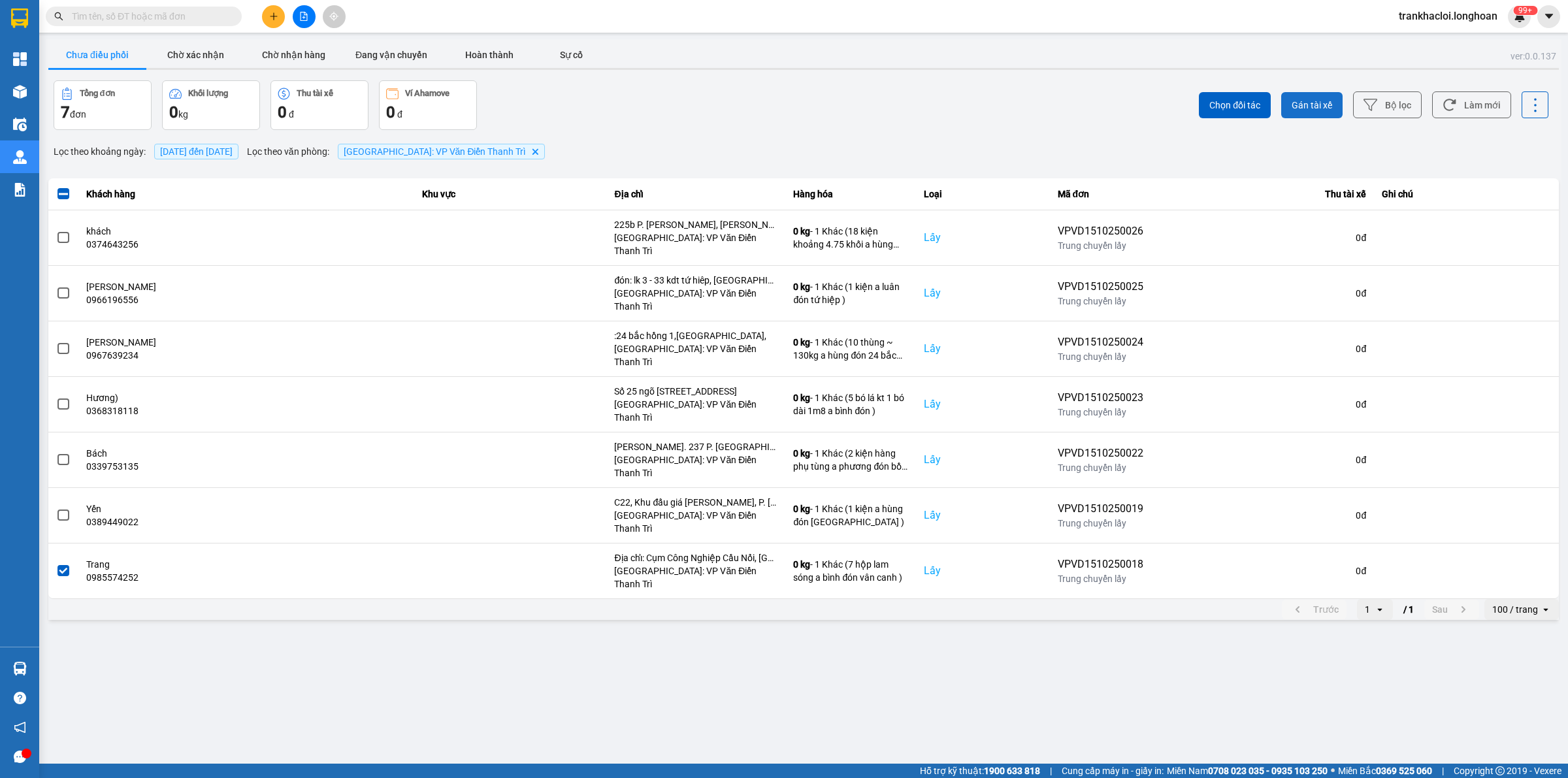
click at [1302, 106] on span "Gán tài xế" at bounding box center [1312, 105] width 40 height 13
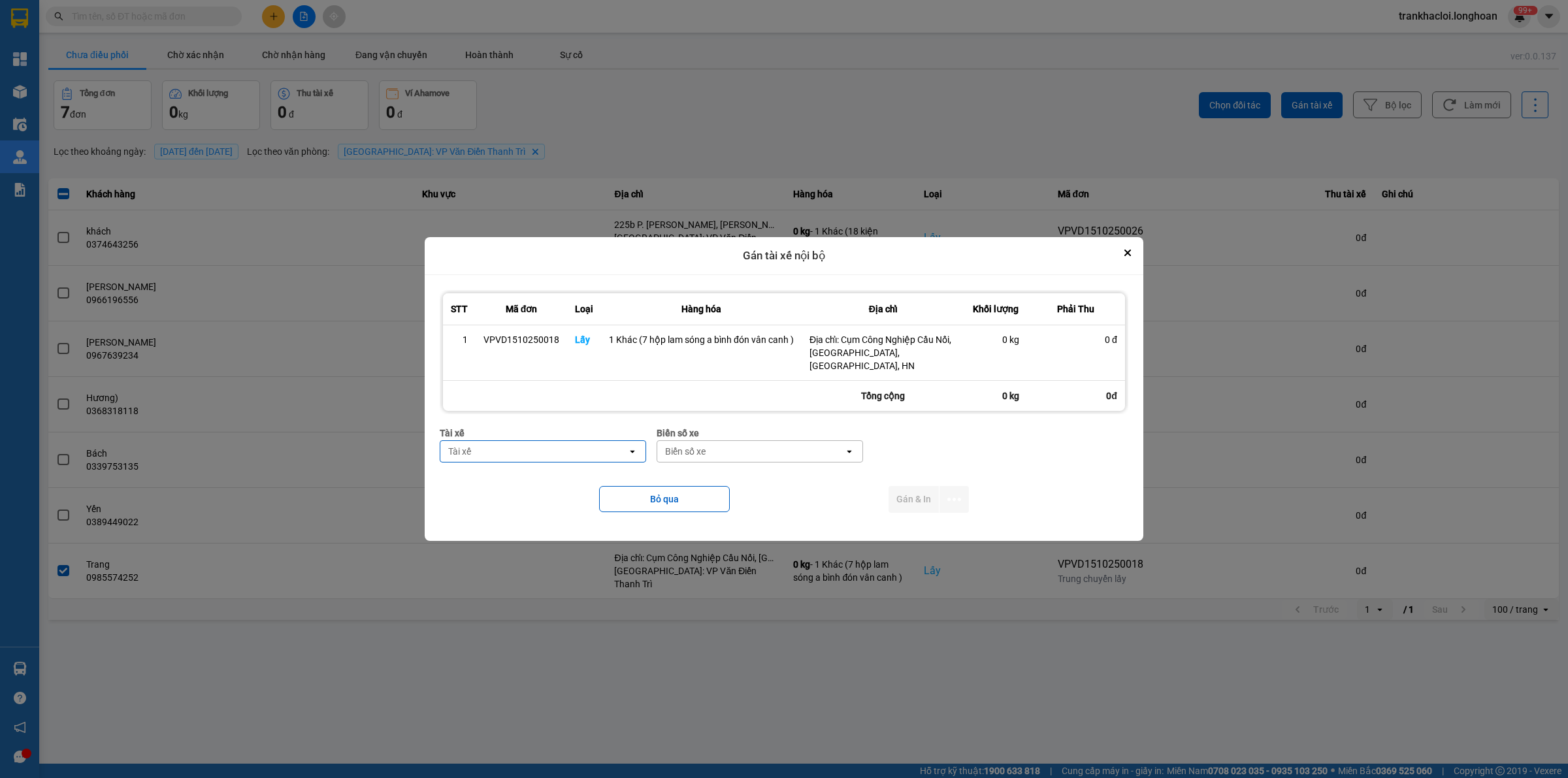
click at [541, 446] on div "Tài xế" at bounding box center [533, 451] width 187 height 21
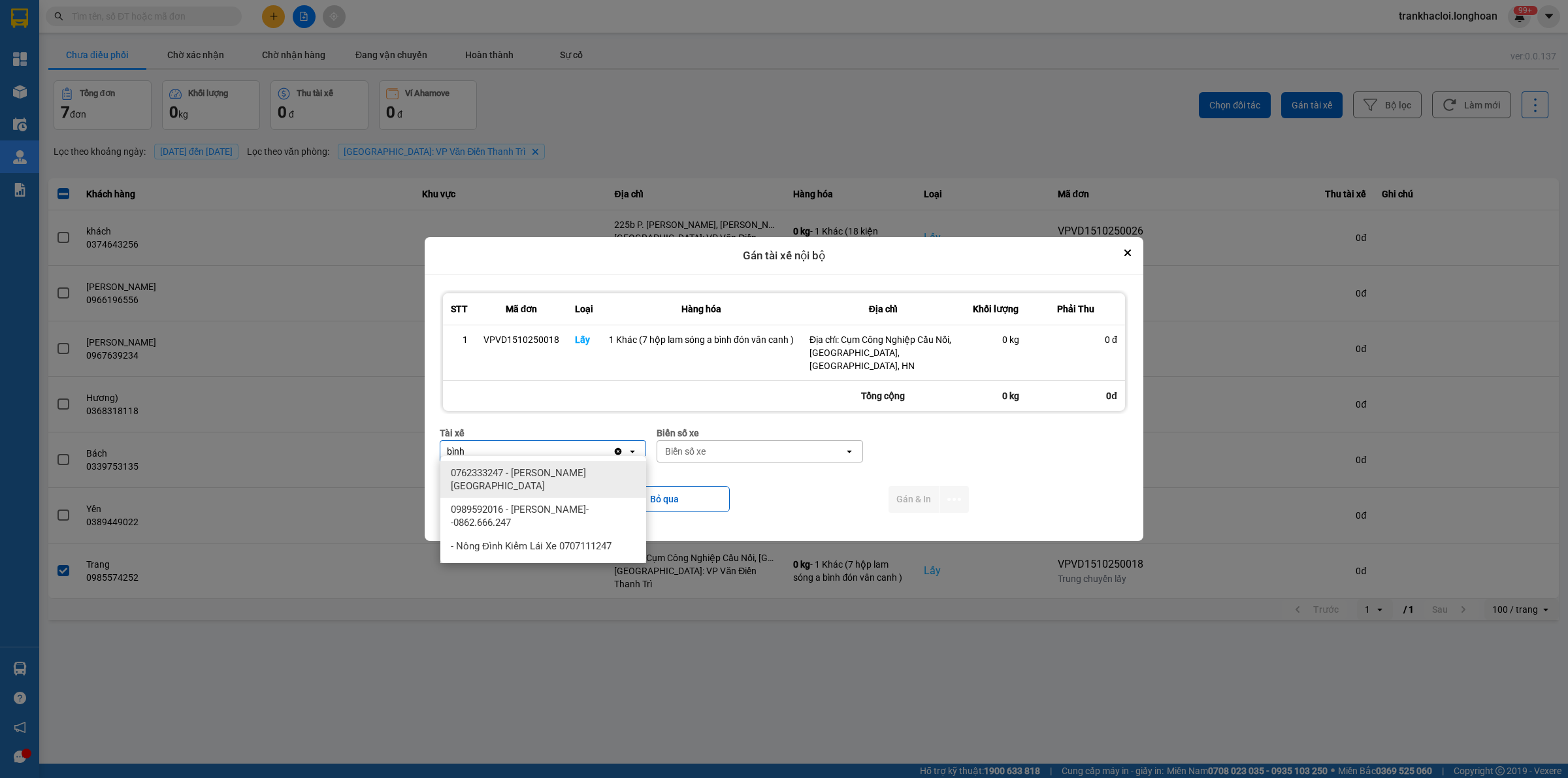
type input "bình"
click at [590, 509] on span "0989592016 - [PERSON_NAME]--0862.666.247" at bounding box center [546, 517] width 190 height 26
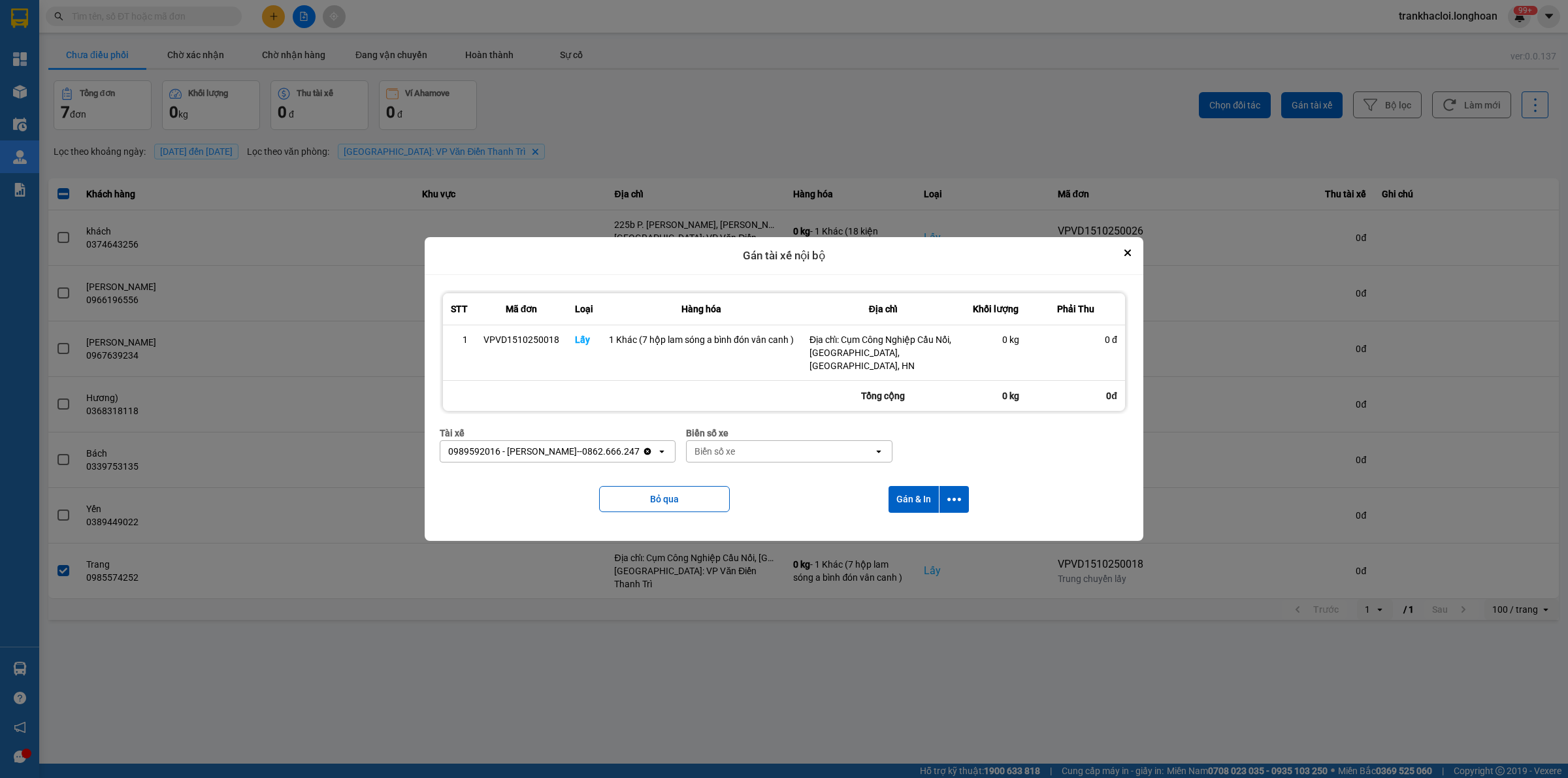
click at [743, 448] on div "Biển số xe" at bounding box center [780, 451] width 187 height 21
type input "44"
click at [760, 473] on div "29E-122.44" at bounding box center [784, 473] width 206 height 24
click at [953, 493] on icon "dialog" at bounding box center [955, 500] width 14 height 14
click at [905, 524] on span "Chỉ gán tài" at bounding box center [902, 528] width 43 height 13
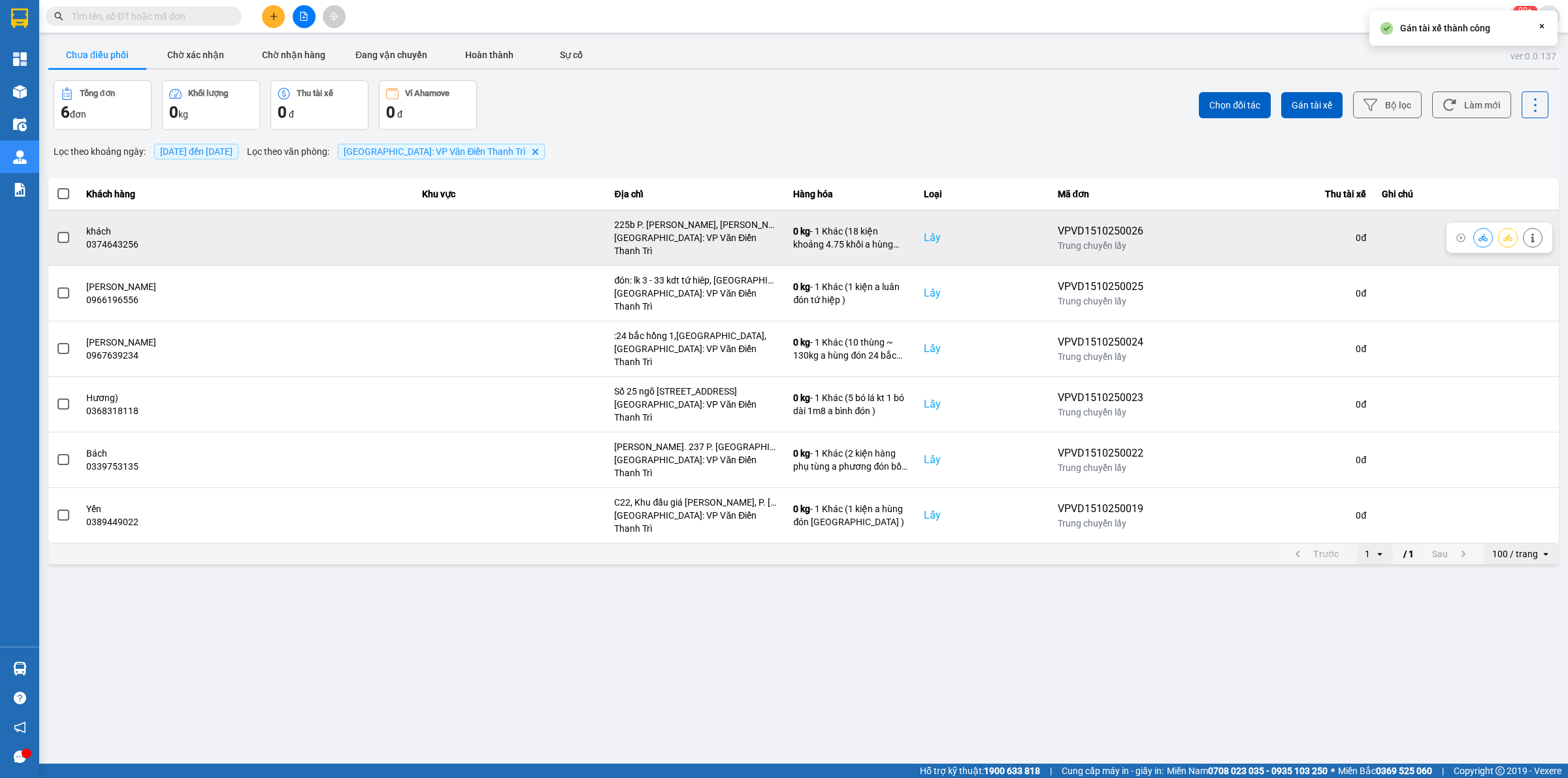
click at [66, 232] on span at bounding box center [62, 238] width 11 height 11
click at [56, 231] on input "checkbox" at bounding box center [56, 231] width 0 height 0
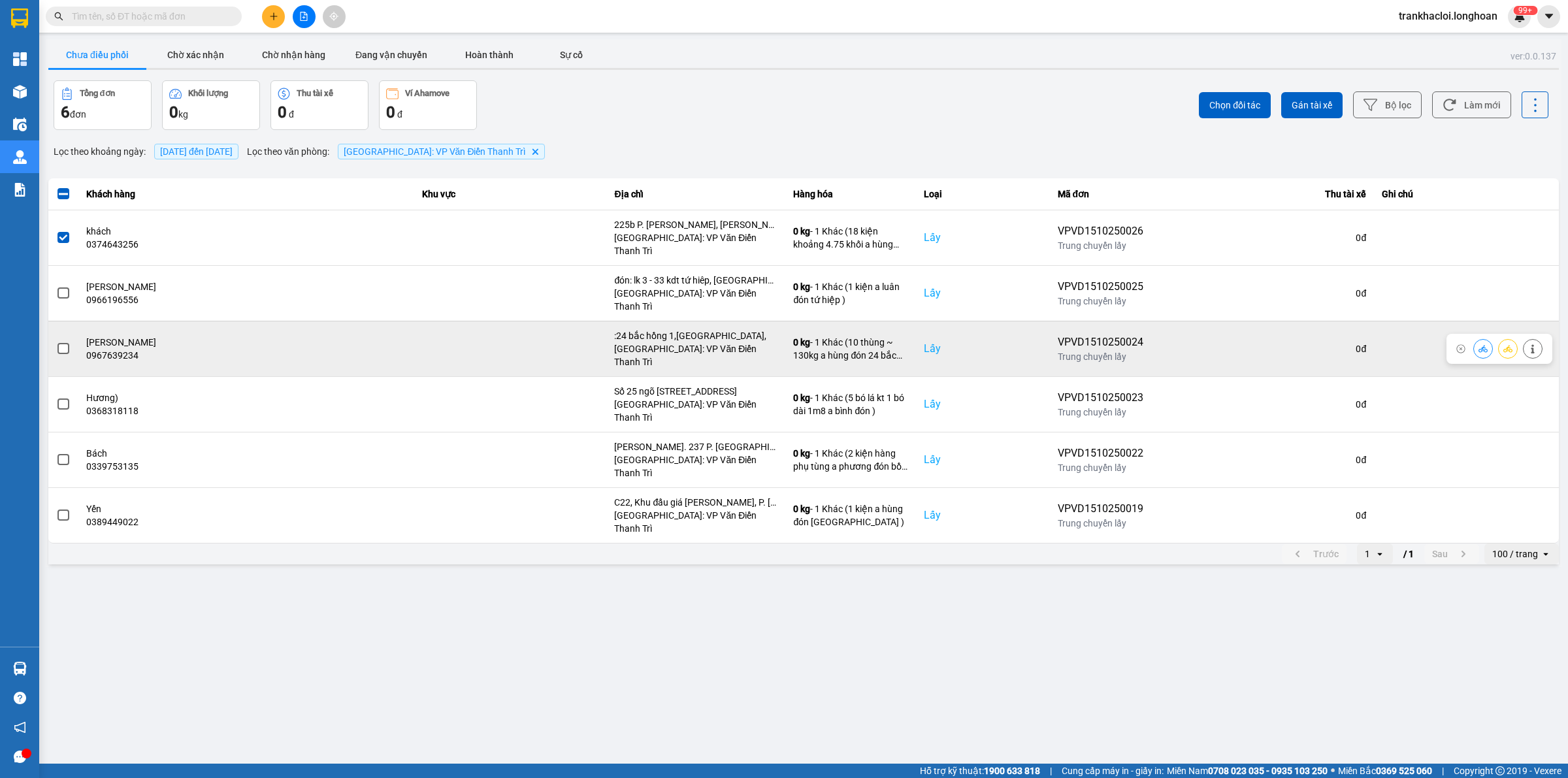
click at [62, 343] on span at bounding box center [62, 349] width 11 height 11
click at [56, 341] on input "checkbox" at bounding box center [56, 341] width 0 height 0
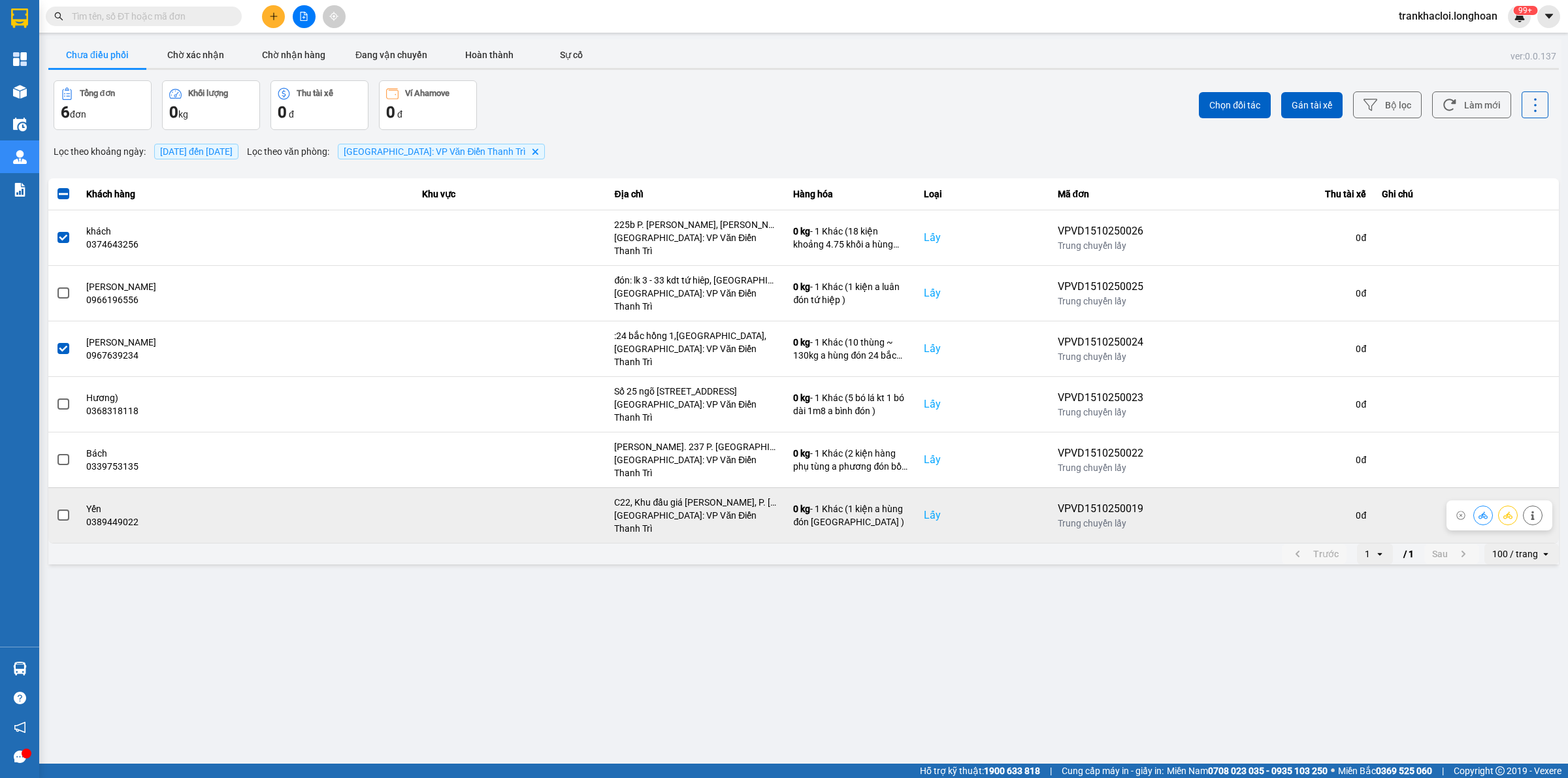
click at [70, 509] on label at bounding box center [63, 516] width 14 height 14
click at [56, 509] on input "checkbox" at bounding box center [56, 509] width 0 height 0
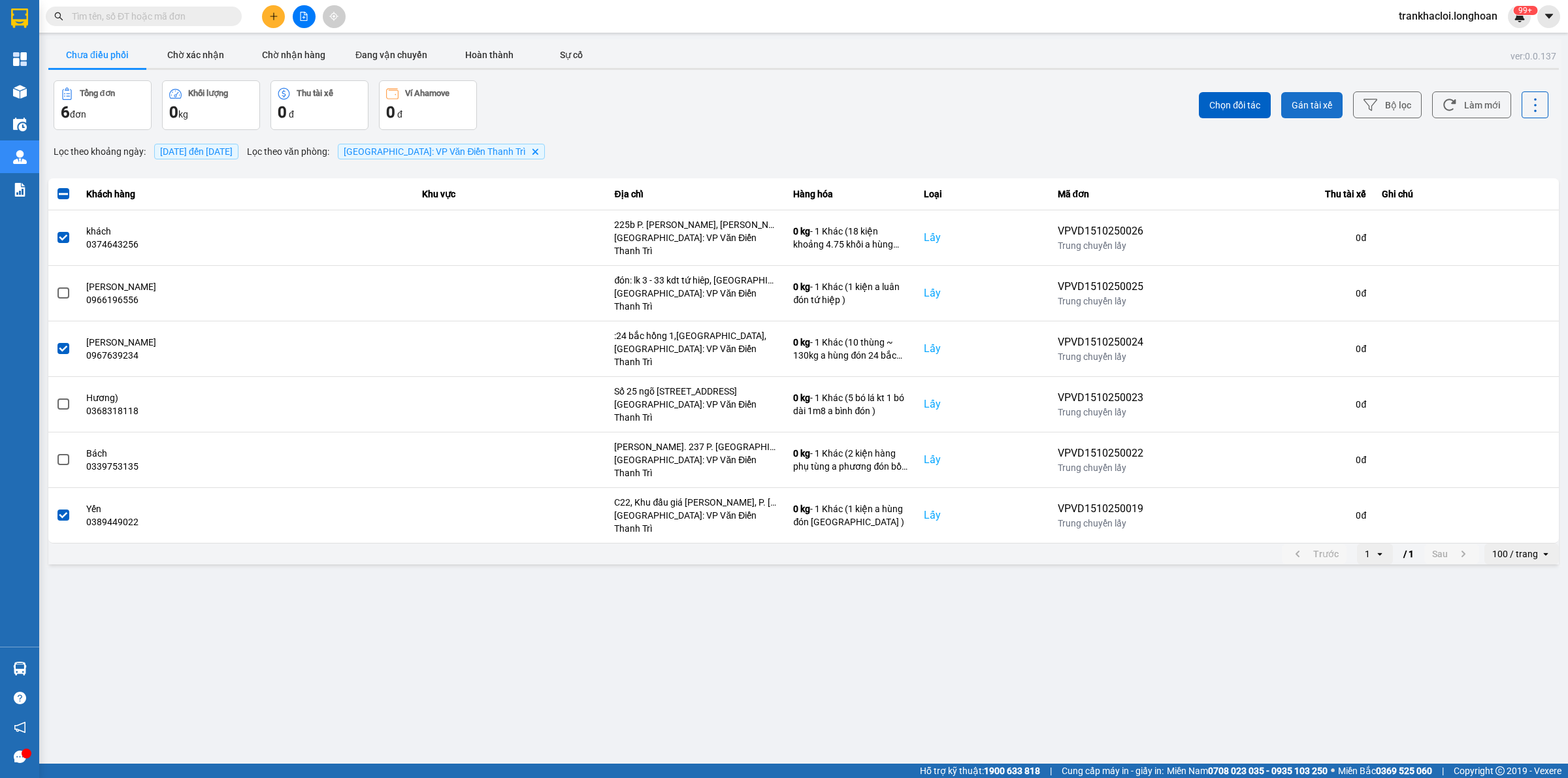
click at [1323, 96] on button "Gán tài xế" at bounding box center [1312, 106] width 62 height 26
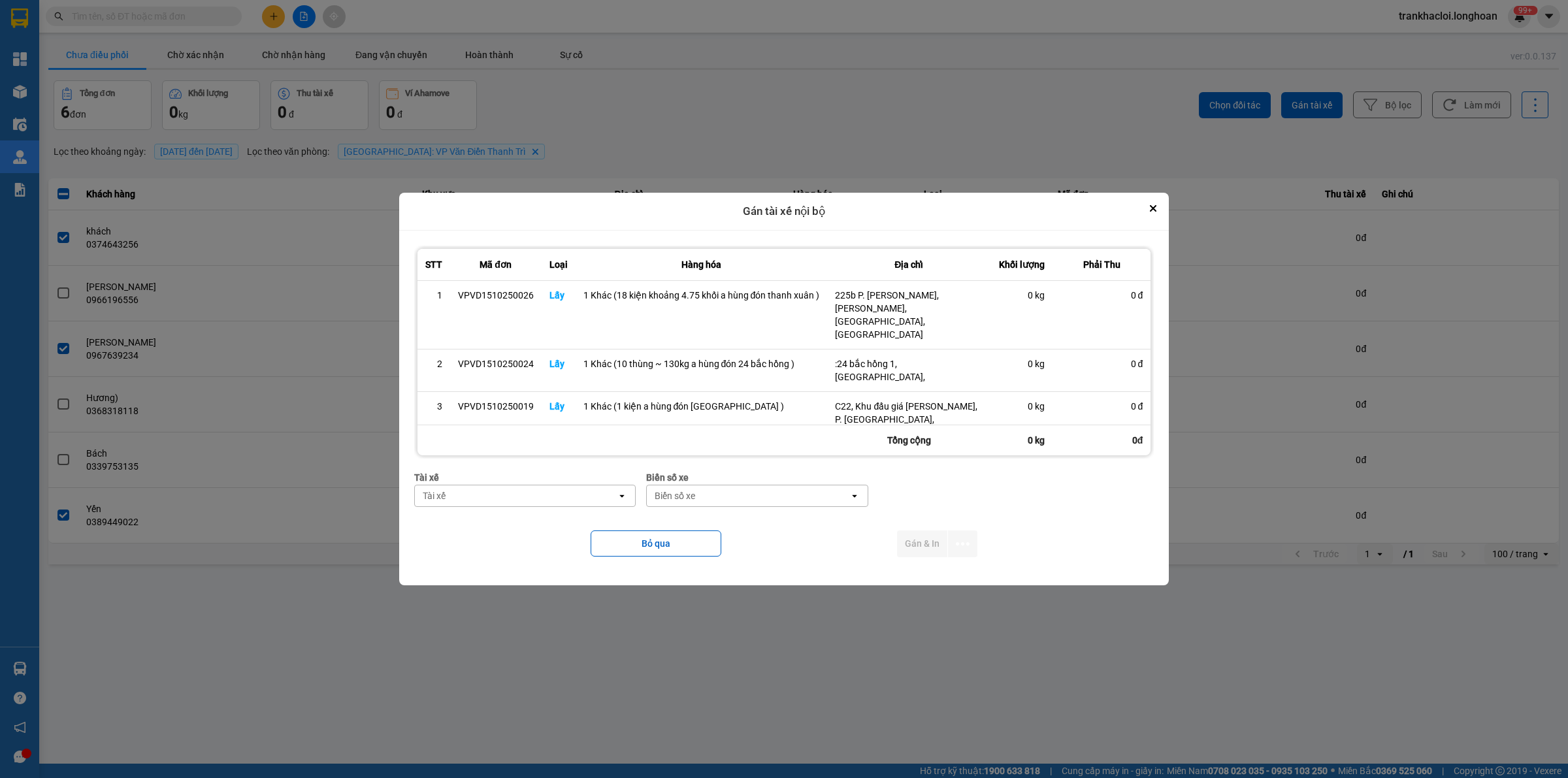
click at [471, 501] on div "Tài xế Tài xế open" at bounding box center [525, 494] width 222 height 47
click at [486, 496] on div "Tài xế" at bounding box center [517, 496] width 202 height 21
type input "hùng"
click at [519, 524] on span "0325666247 - A Hùng 17 [GEOGRAPHIC_DATA] 0325666247" at bounding box center [528, 522] width 205 height 26
click at [723, 490] on div "Biển số xe" at bounding box center [744, 495] width 40 height 13
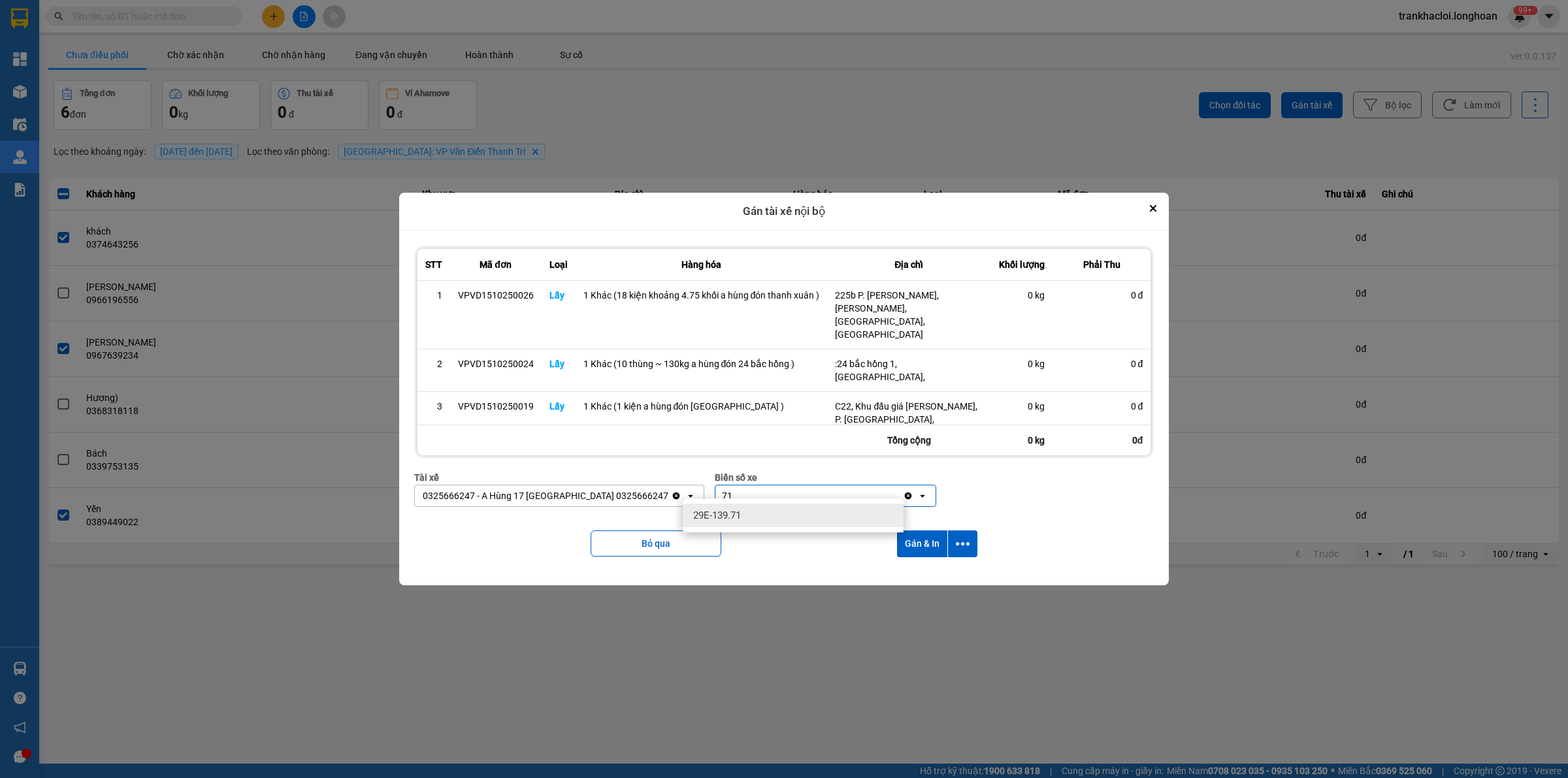
type input "71"
click at [759, 510] on div "29E-139.71" at bounding box center [793, 515] width 221 height 24
click at [962, 537] on icon "dialog" at bounding box center [963, 544] width 14 height 14
click at [913, 569] on span "Chỉ gán tài" at bounding box center [911, 571] width 43 height 13
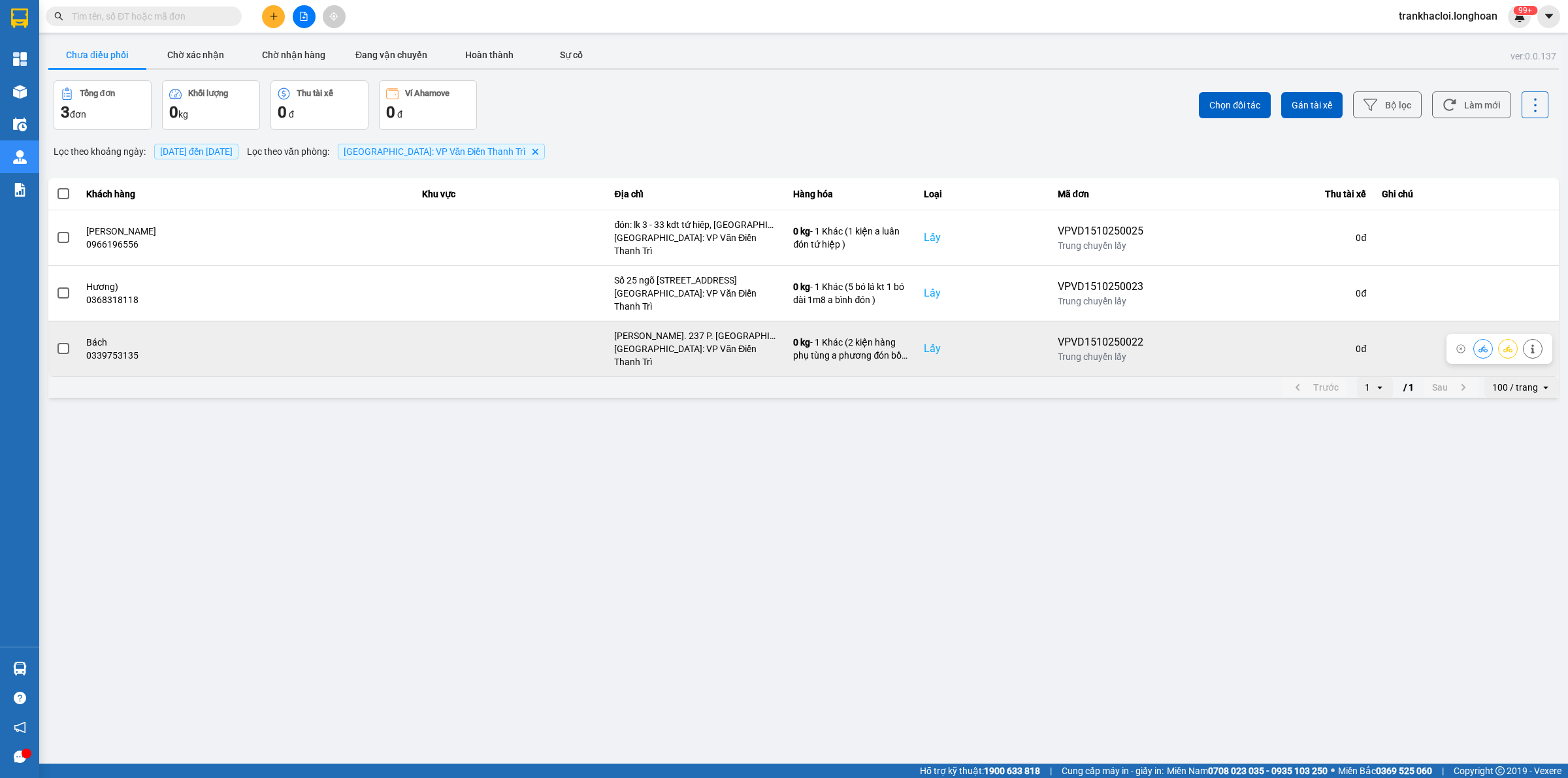
click at [1507, 345] on icon at bounding box center [1508, 349] width 9 height 7
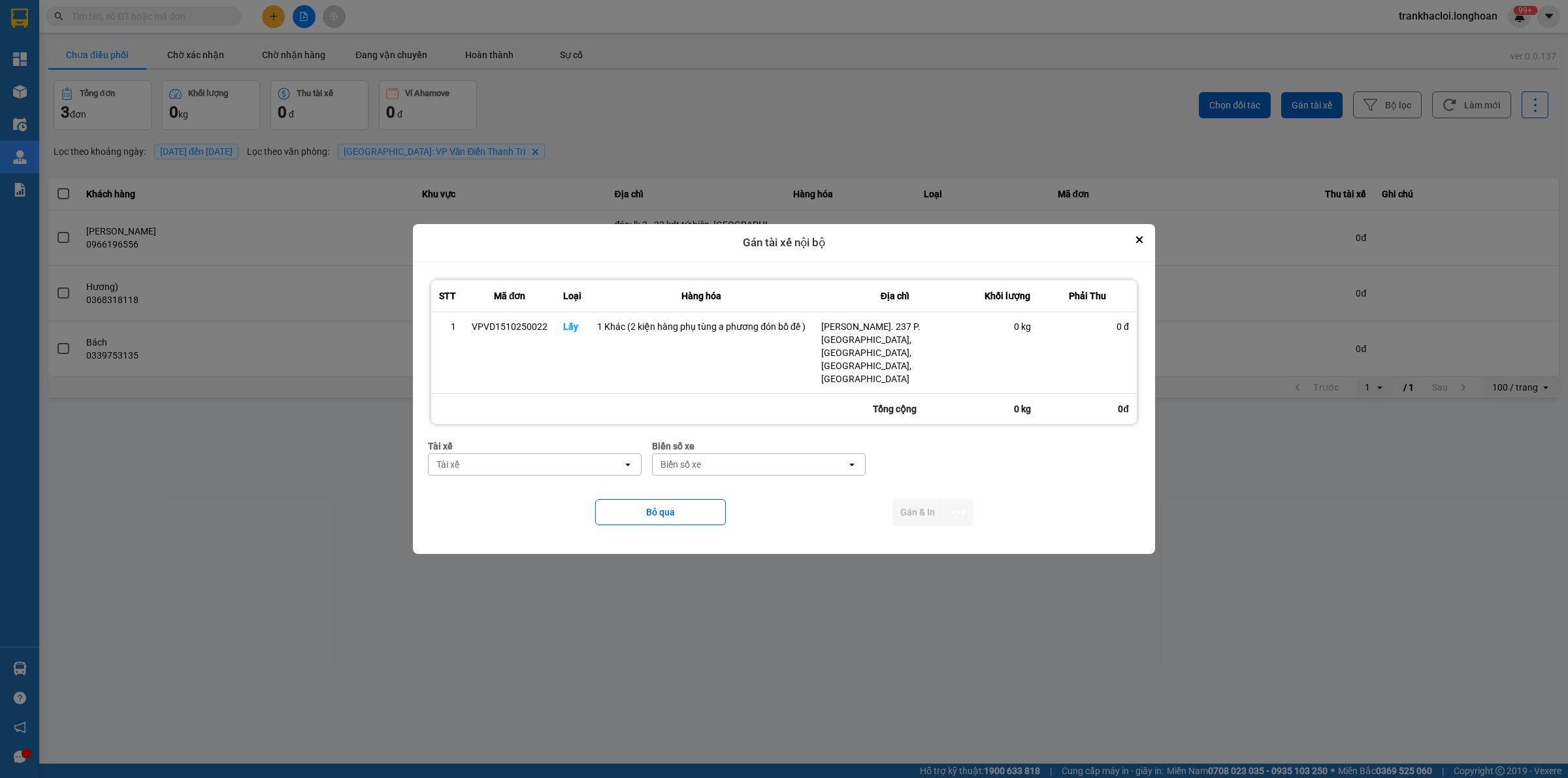
click at [532, 454] on div "Tài xế" at bounding box center [525, 465] width 194 height 21
type input "phươ"
click at [517, 480] on span "0387888247 - [PERSON_NAME] 0337.522.911" at bounding box center [538, 473] width 195 height 13
click at [723, 454] on div "Biển số xe" at bounding box center [768, 465] width 194 height 21
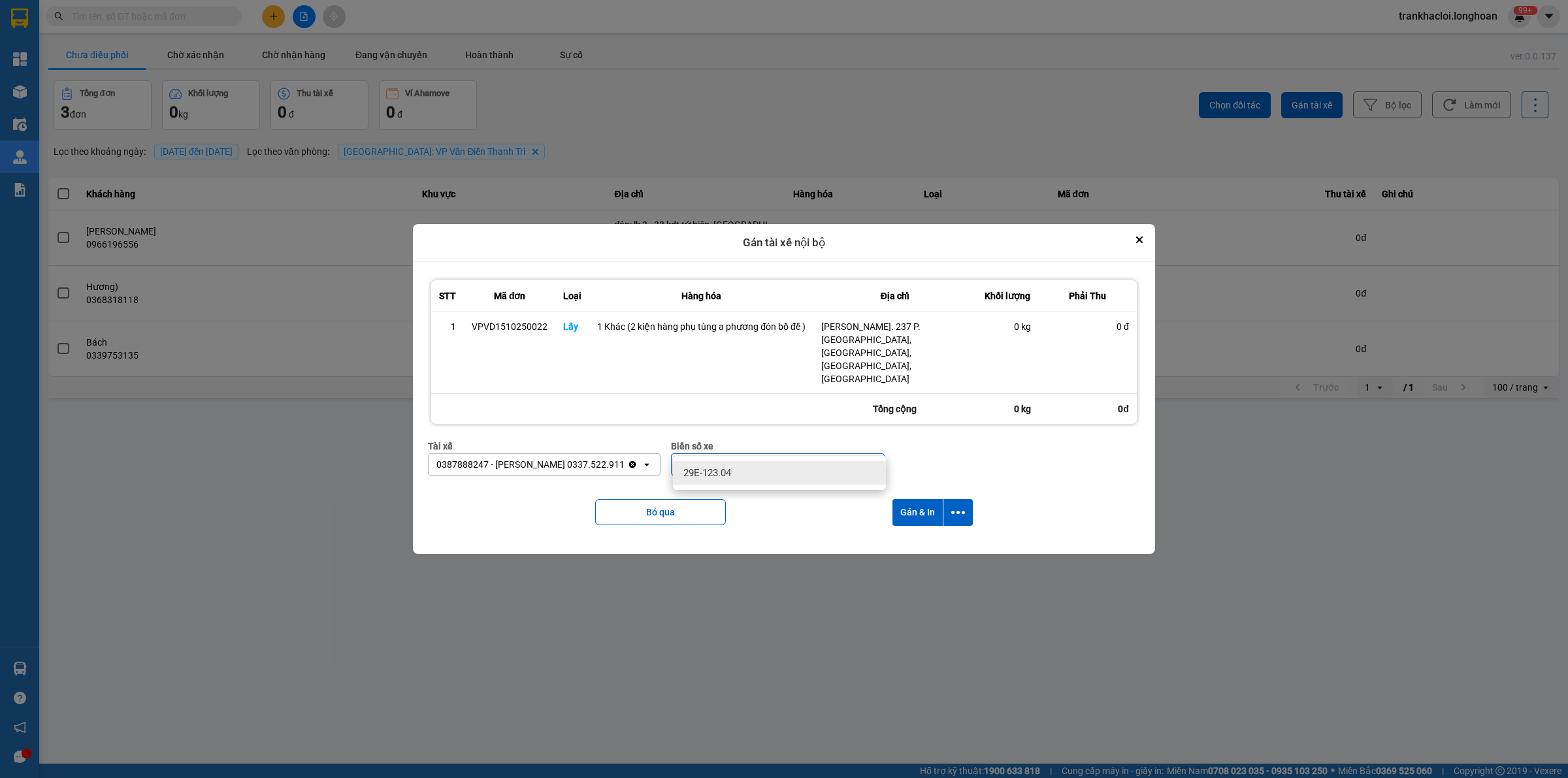
type input "12304"
click at [694, 475] on span "29E-123.04" at bounding box center [707, 473] width 48 height 13
click at [963, 506] on icon "dialog" at bounding box center [958, 513] width 14 height 14
click at [897, 529] on span "Chỉ gán tài" at bounding box center [905, 528] width 43 height 13
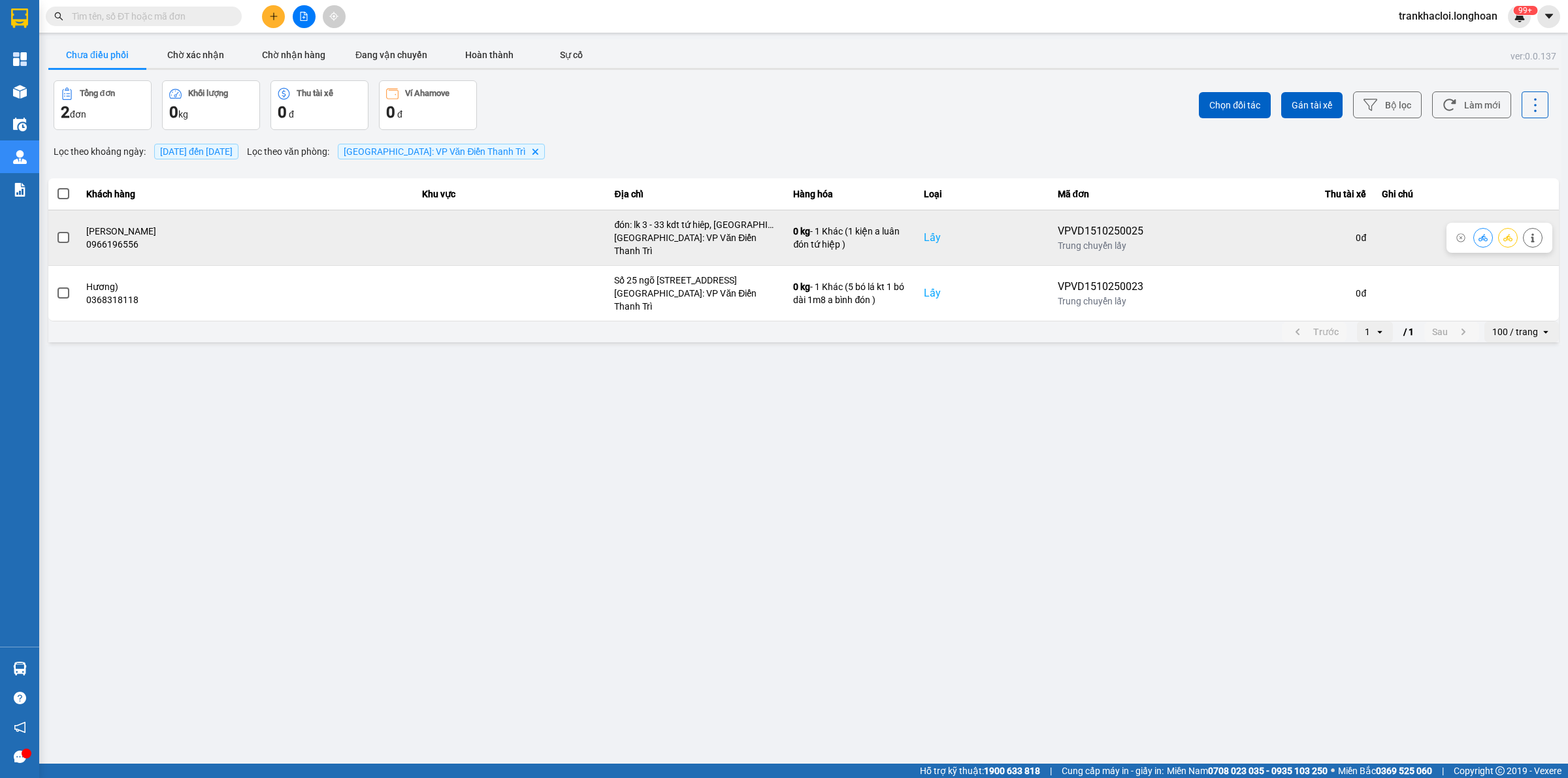
click at [65, 233] on span at bounding box center [62, 238] width 11 height 11
click at [56, 231] on input "checkbox" at bounding box center [56, 231] width 0 height 0
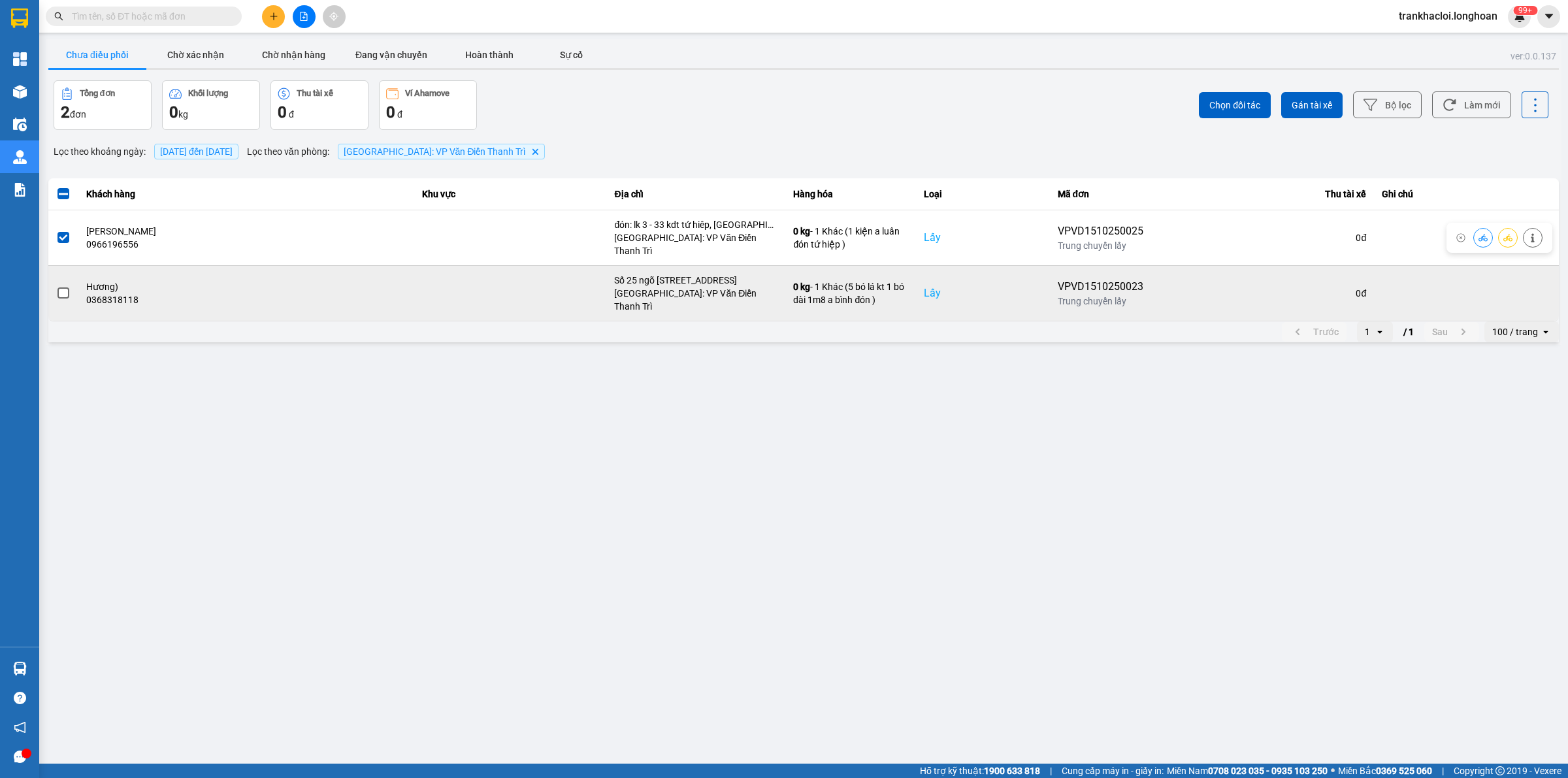
click at [64, 288] on span at bounding box center [62, 293] width 11 height 11
click at [56, 286] on input "checkbox" at bounding box center [56, 286] width 0 height 0
click at [57, 288] on span at bounding box center [62, 293] width 11 height 11
click at [56, 286] on input "checkbox" at bounding box center [56, 286] width 0 height 0
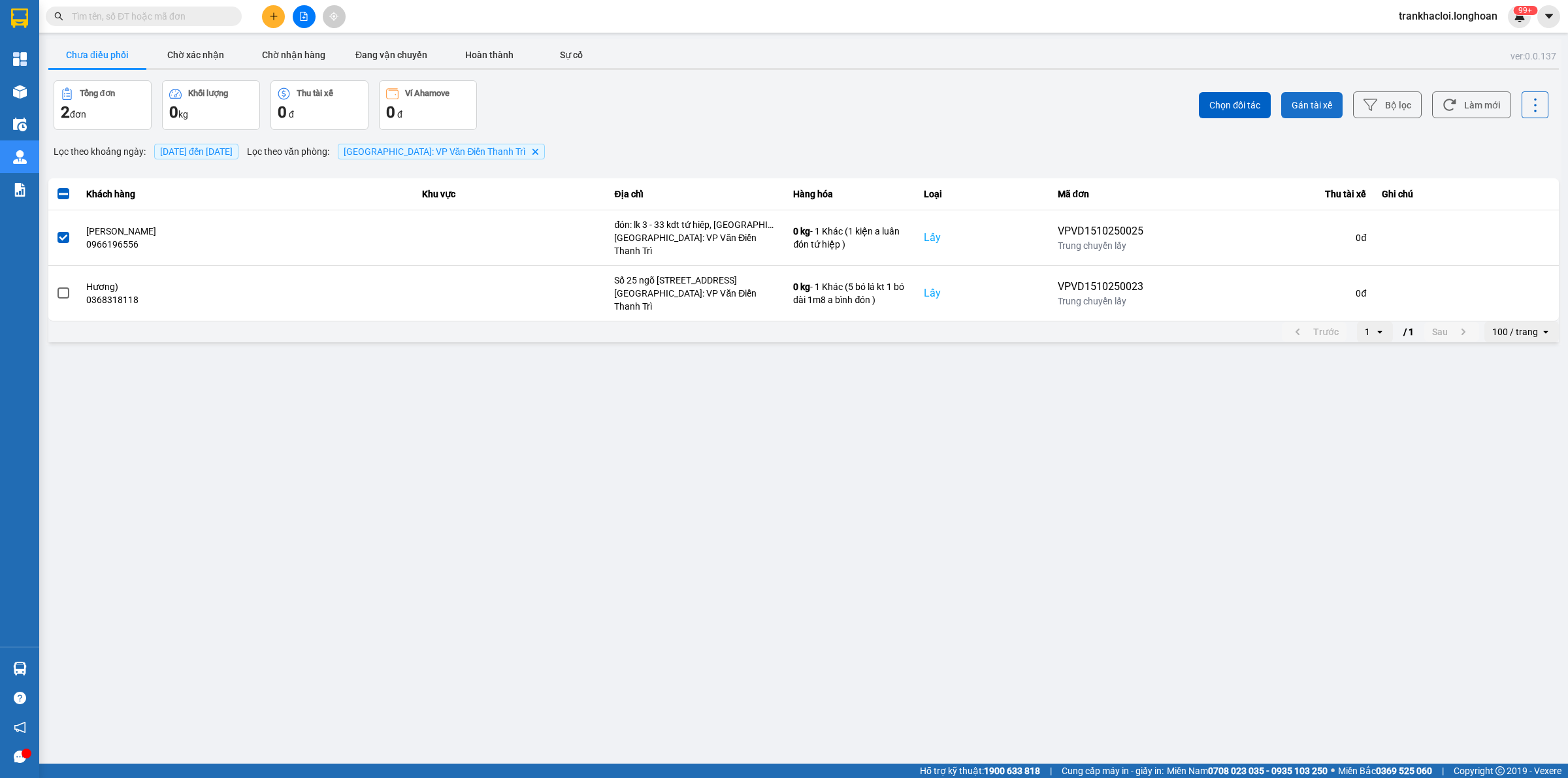
click at [1308, 110] on span "Gán tài xế" at bounding box center [1312, 105] width 40 height 13
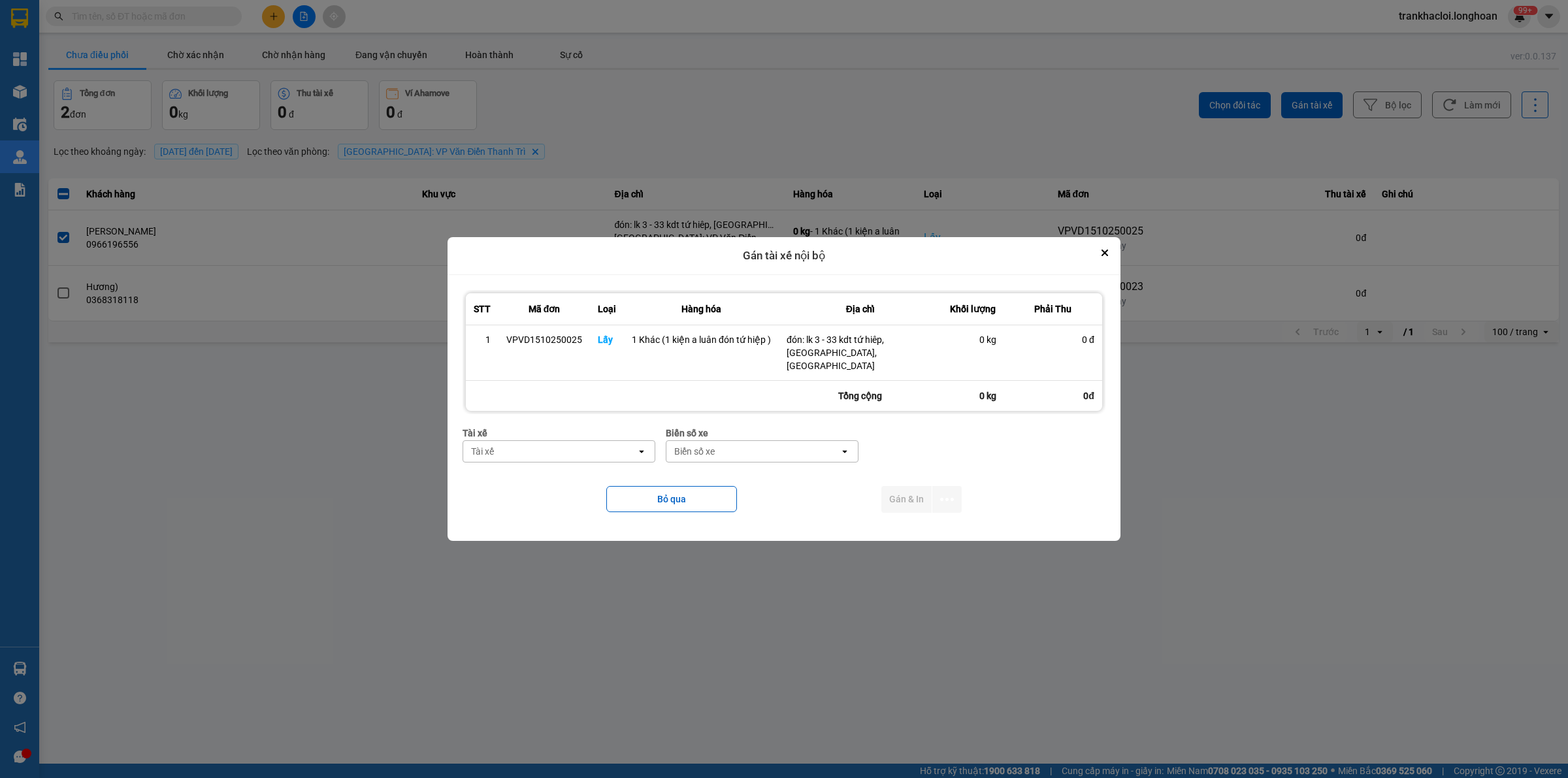
click at [482, 451] on div "Tài xế" at bounding box center [482, 451] width 23 height 13
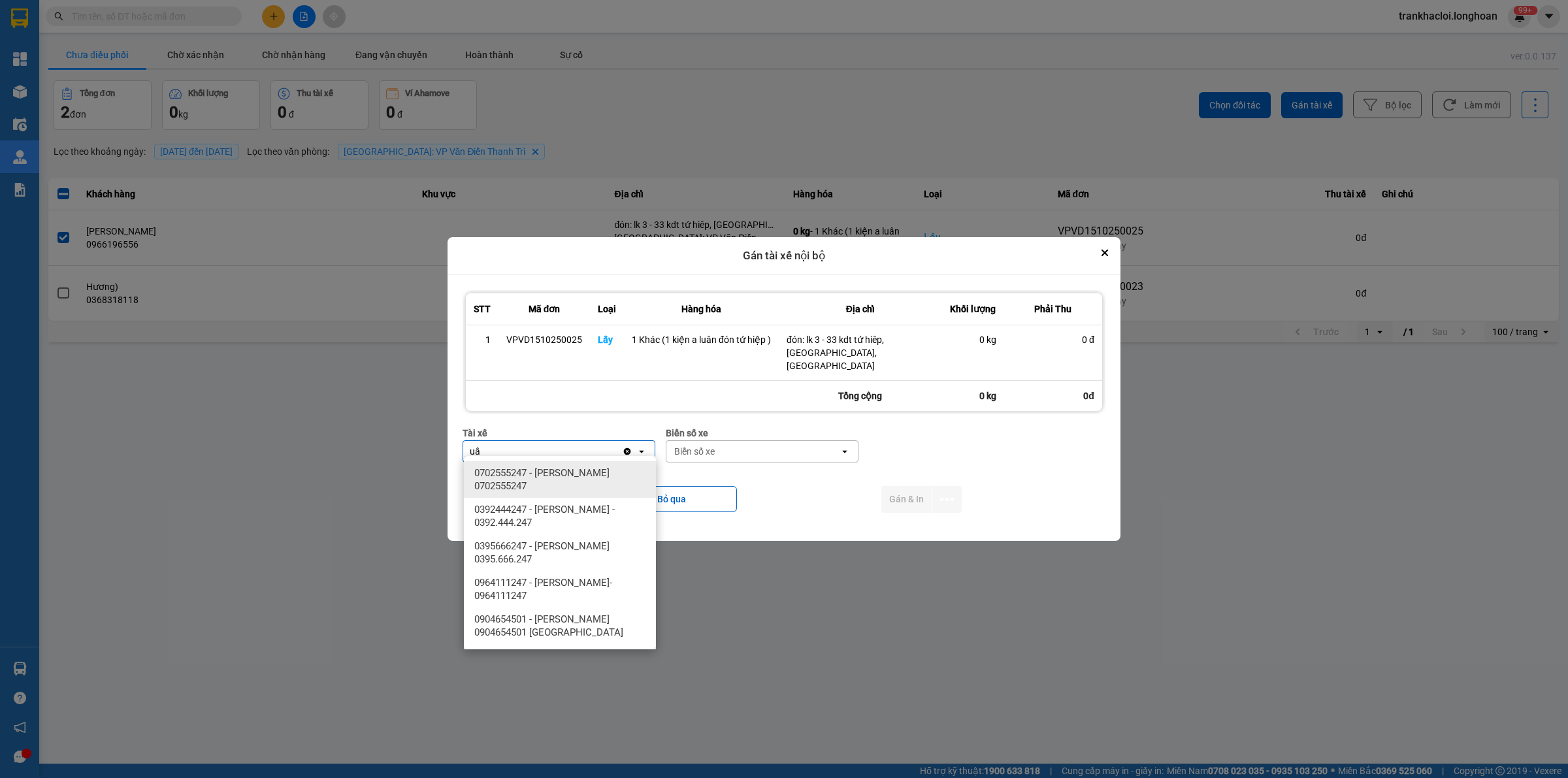
type input "u"
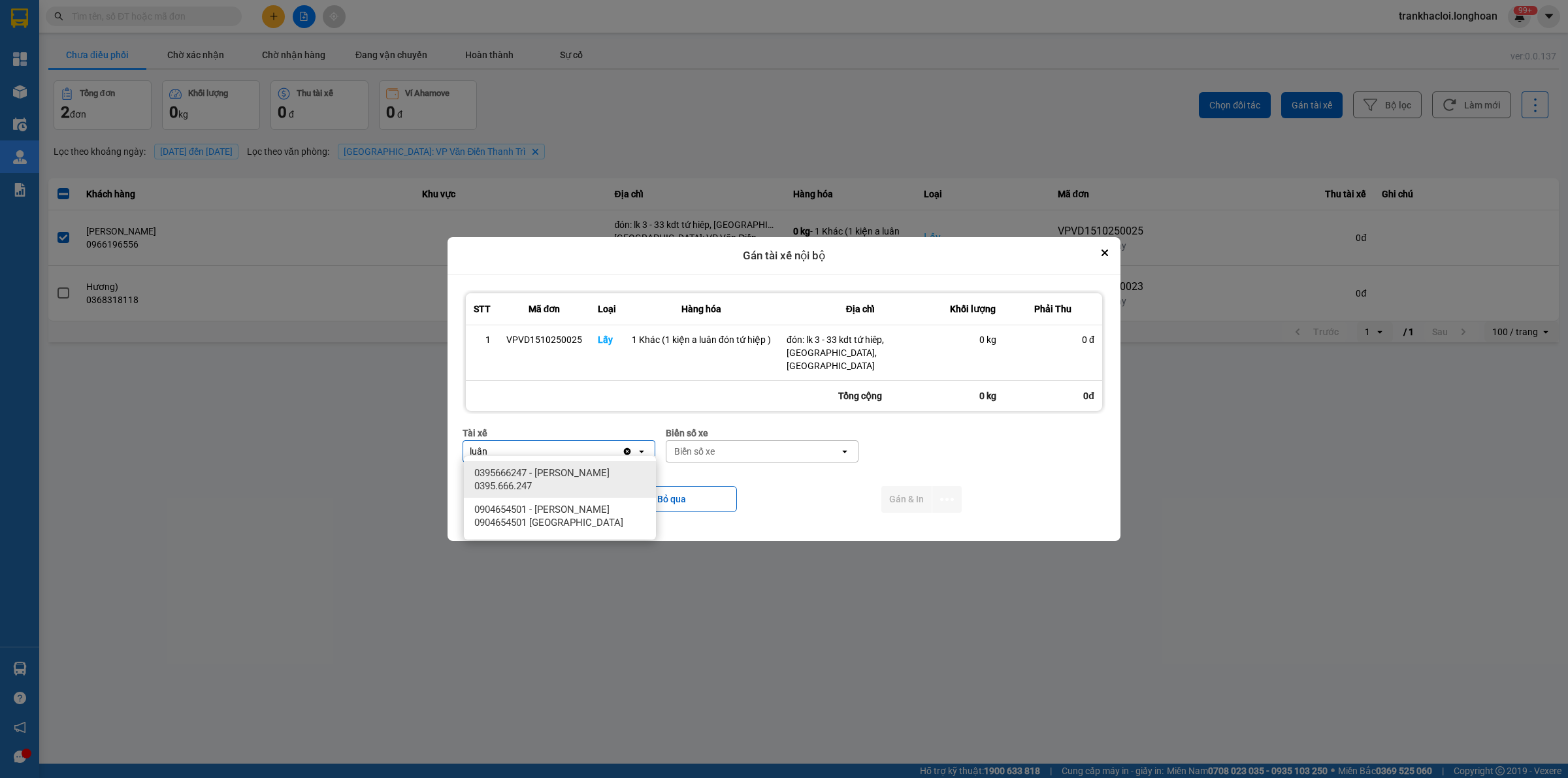
type input "luân"
click at [540, 481] on span "0395666247 - [PERSON_NAME] 0395.666.247" at bounding box center [562, 480] width 176 height 26
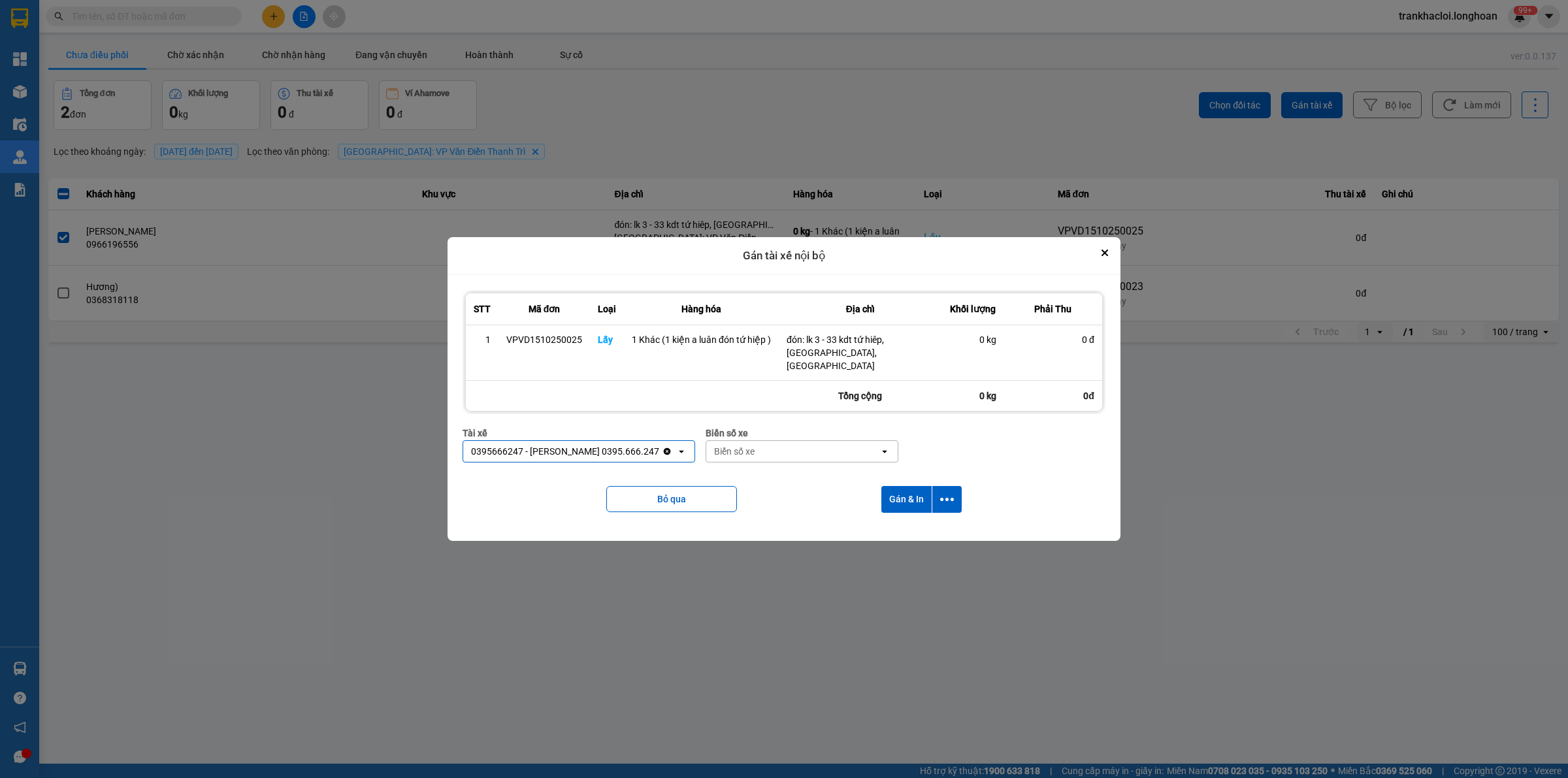
click at [767, 445] on div "Biển số xe" at bounding box center [793, 451] width 173 height 21
type input "6"
type input "45"
click at [776, 461] on div "29E-121.45" at bounding box center [795, 473] width 192 height 24
click at [953, 494] on button "dialog" at bounding box center [947, 499] width 29 height 26
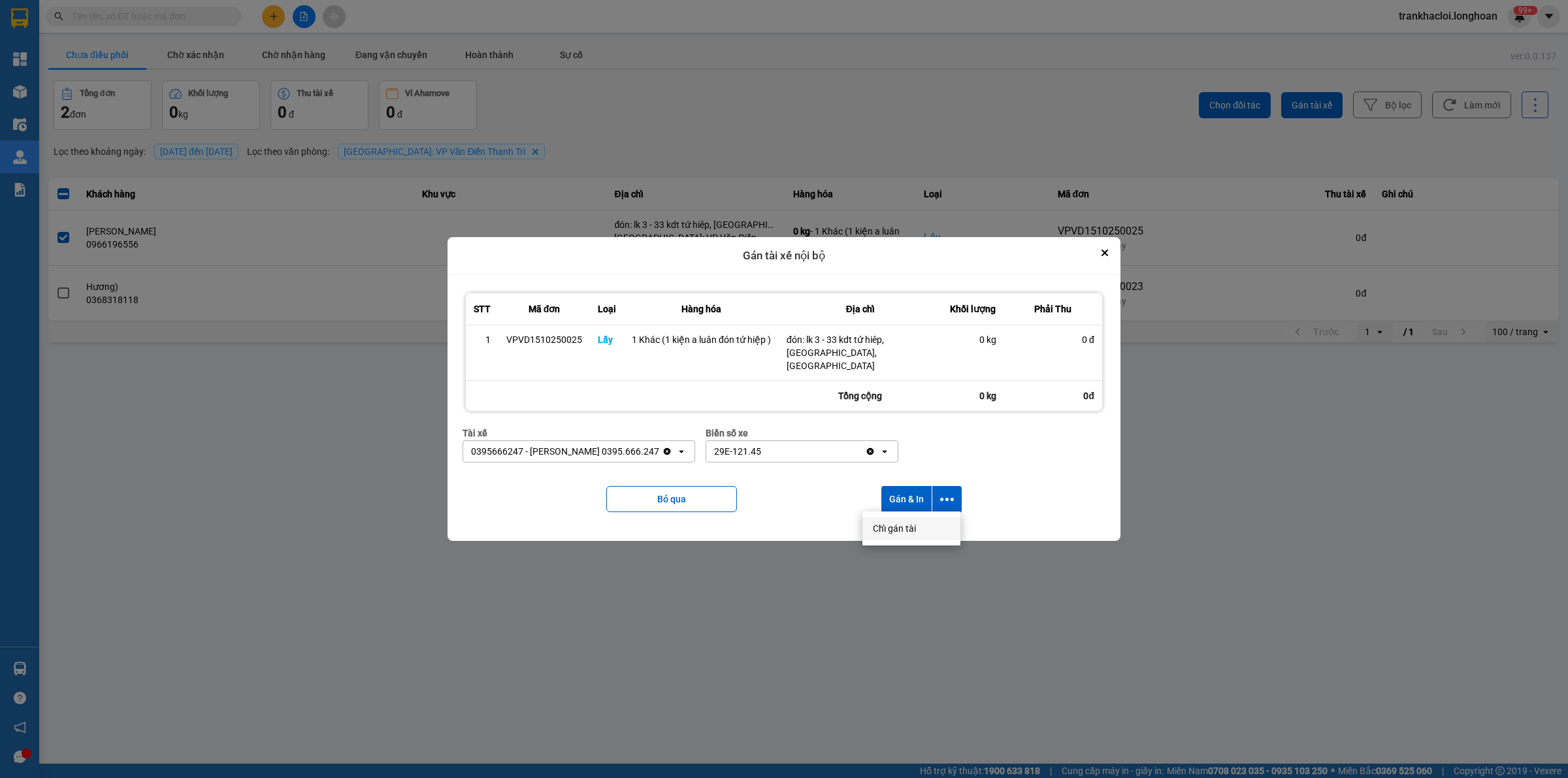
click at [912, 522] on span "Chỉ gán tài" at bounding box center [894, 528] width 43 height 13
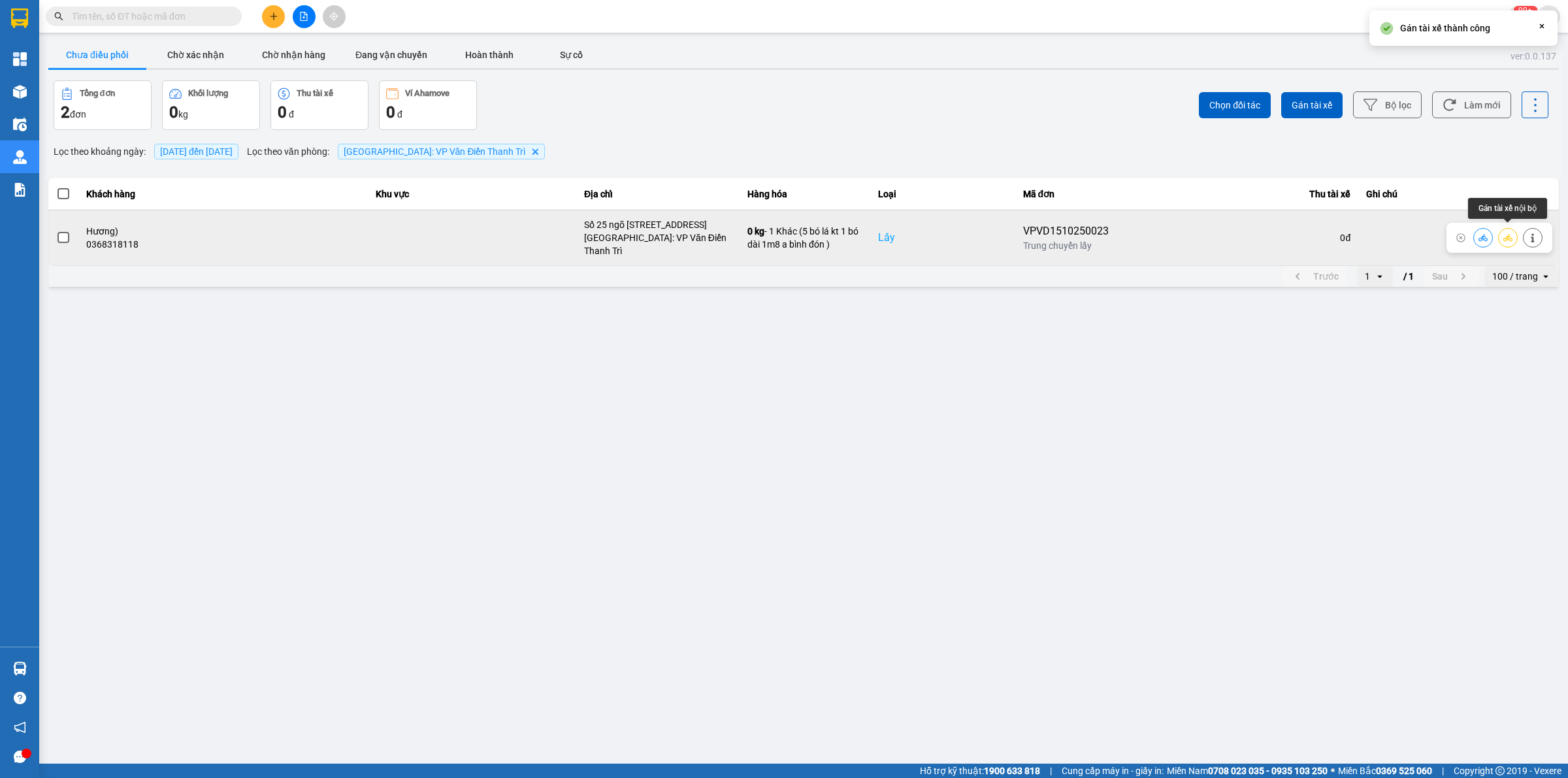
click at [1513, 232] on button at bounding box center [1507, 238] width 18 height 23
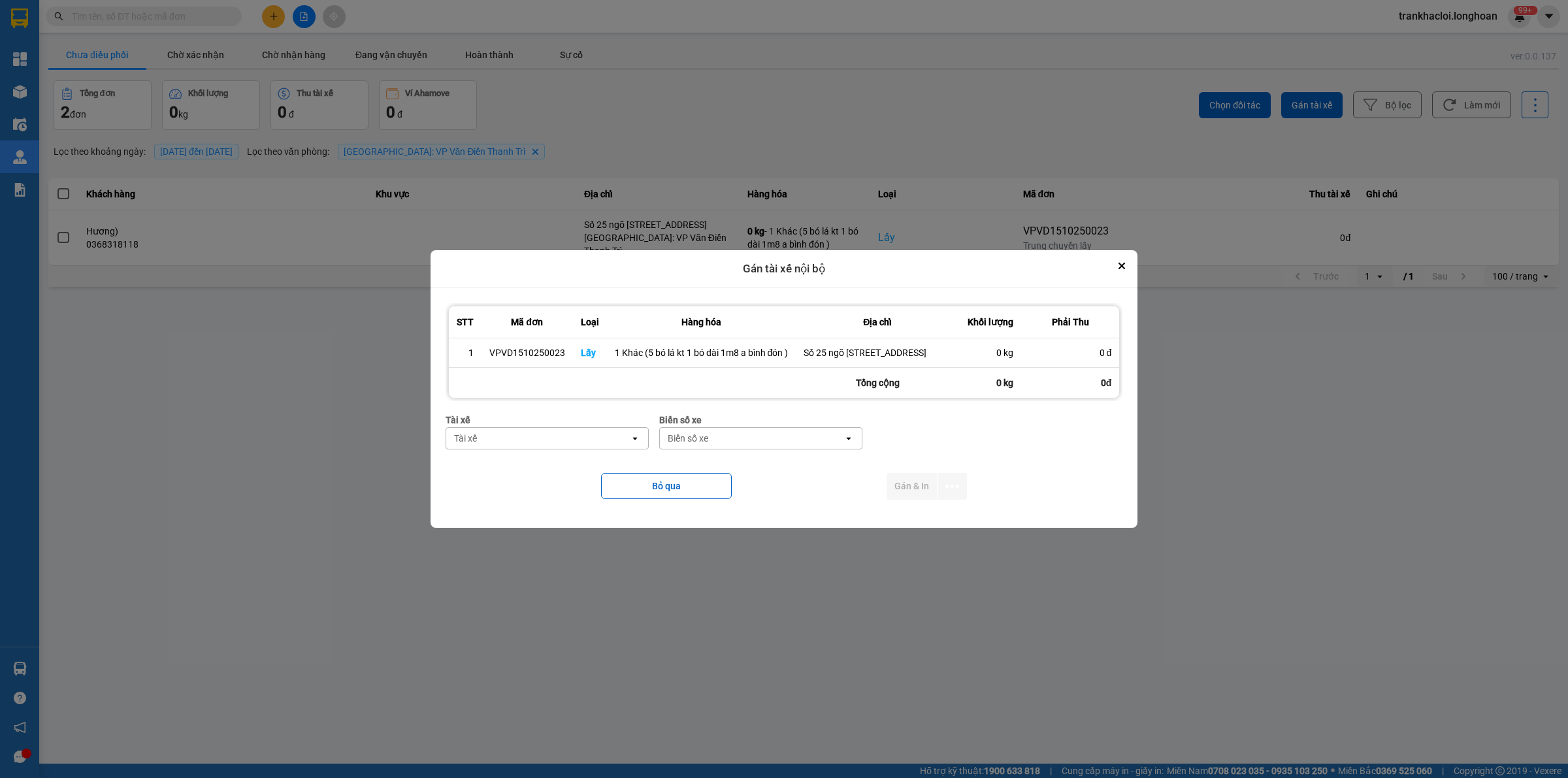
click at [520, 444] on div "Tài xế" at bounding box center [538, 438] width 184 height 21
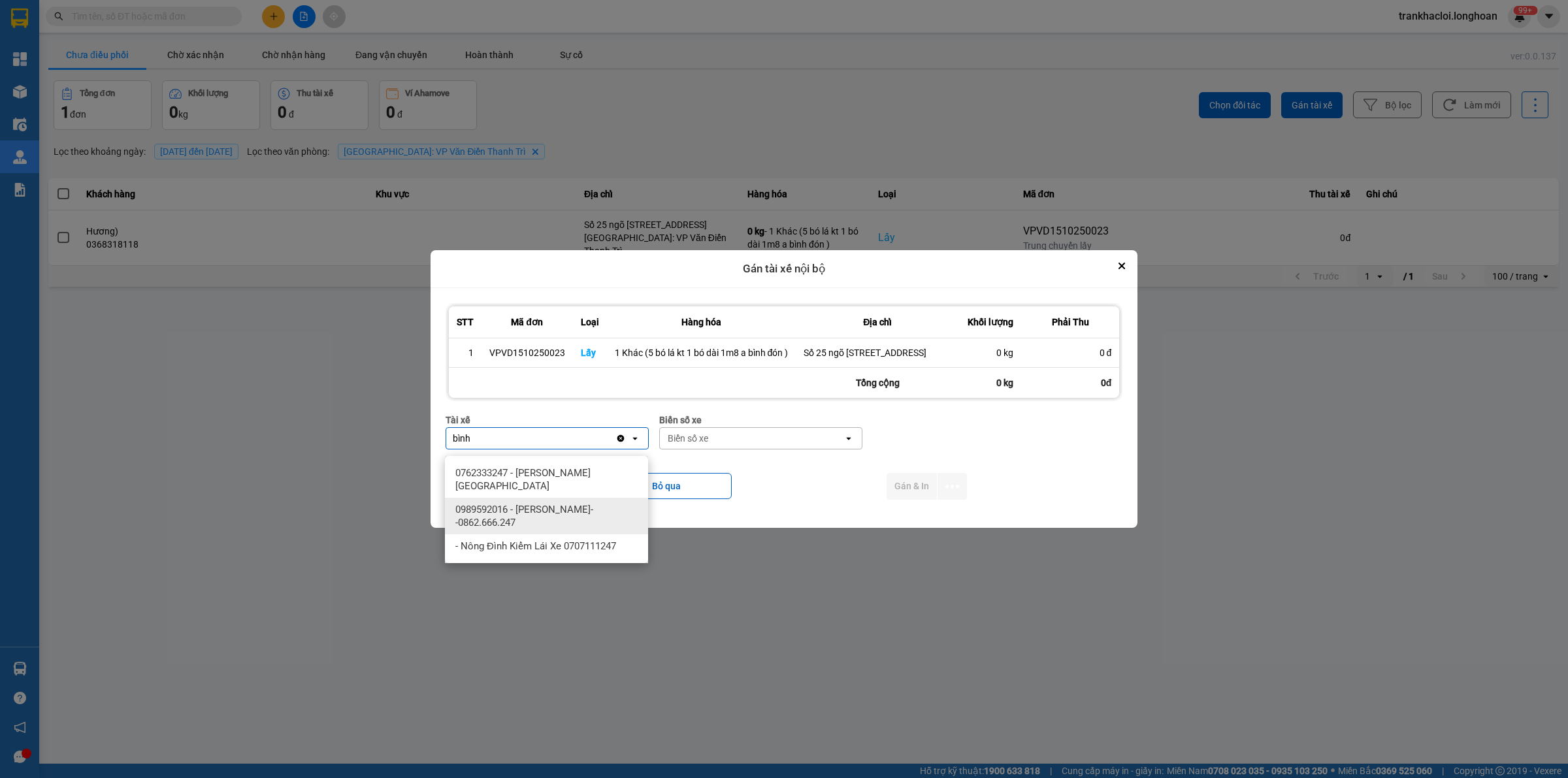
type input "bình"
drag, startPoint x: 531, startPoint y: 511, endPoint x: 600, endPoint y: 485, distance: 73.7
click at [532, 511] on span "0989592016 - [PERSON_NAME]--0862.666.247" at bounding box center [549, 517] width 187 height 26
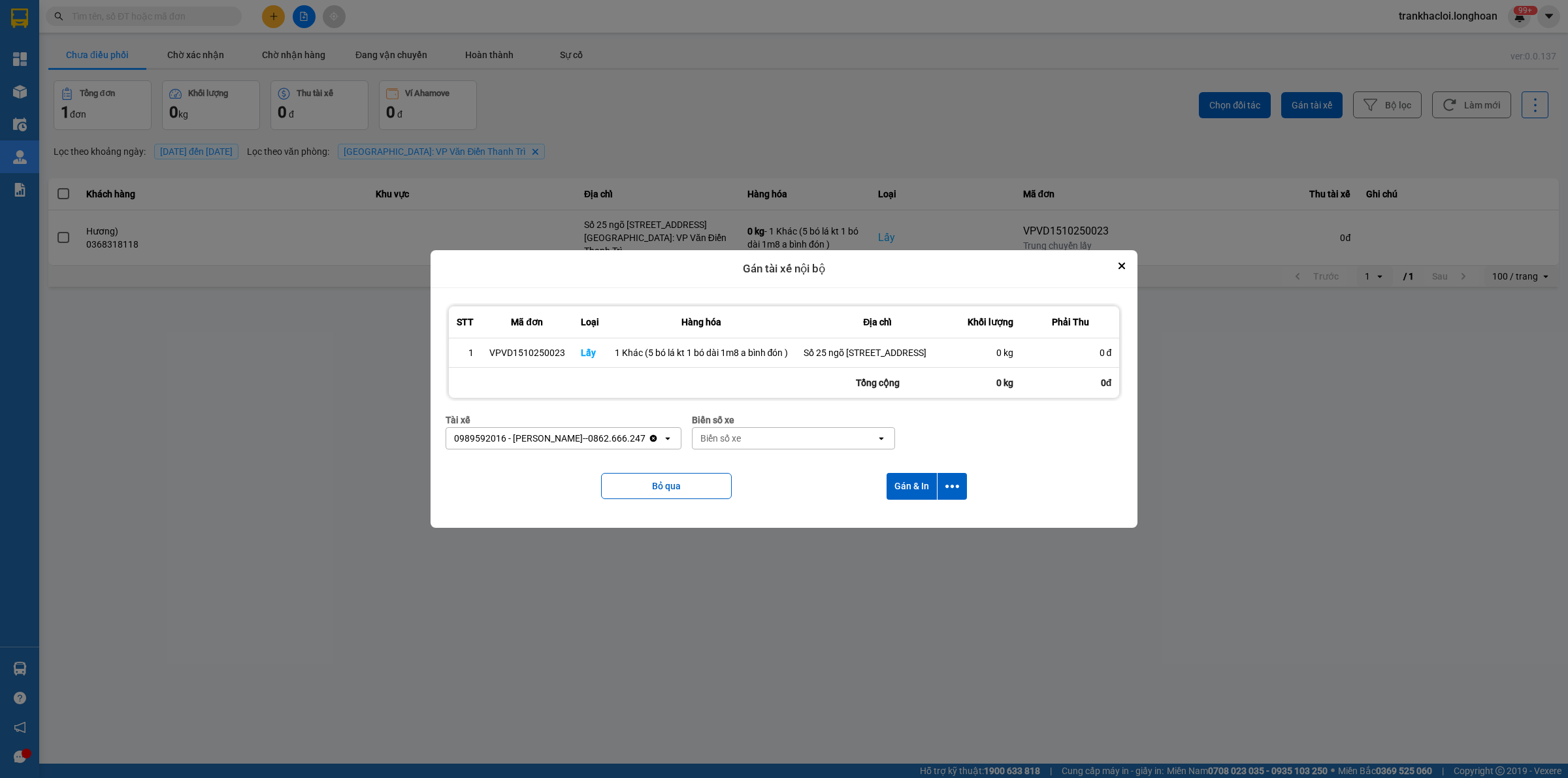
click at [734, 428] on div "Biển số xe" at bounding box center [793, 420] width 203 height 14
click at [736, 449] on div "Biển số xe" at bounding box center [784, 438] width 184 height 21
type input "44"
drag, startPoint x: 773, startPoint y: 473, endPoint x: 780, endPoint y: 476, distance: 7.6
click at [775, 475] on div "29E-122.44" at bounding box center [788, 473] width 203 height 24
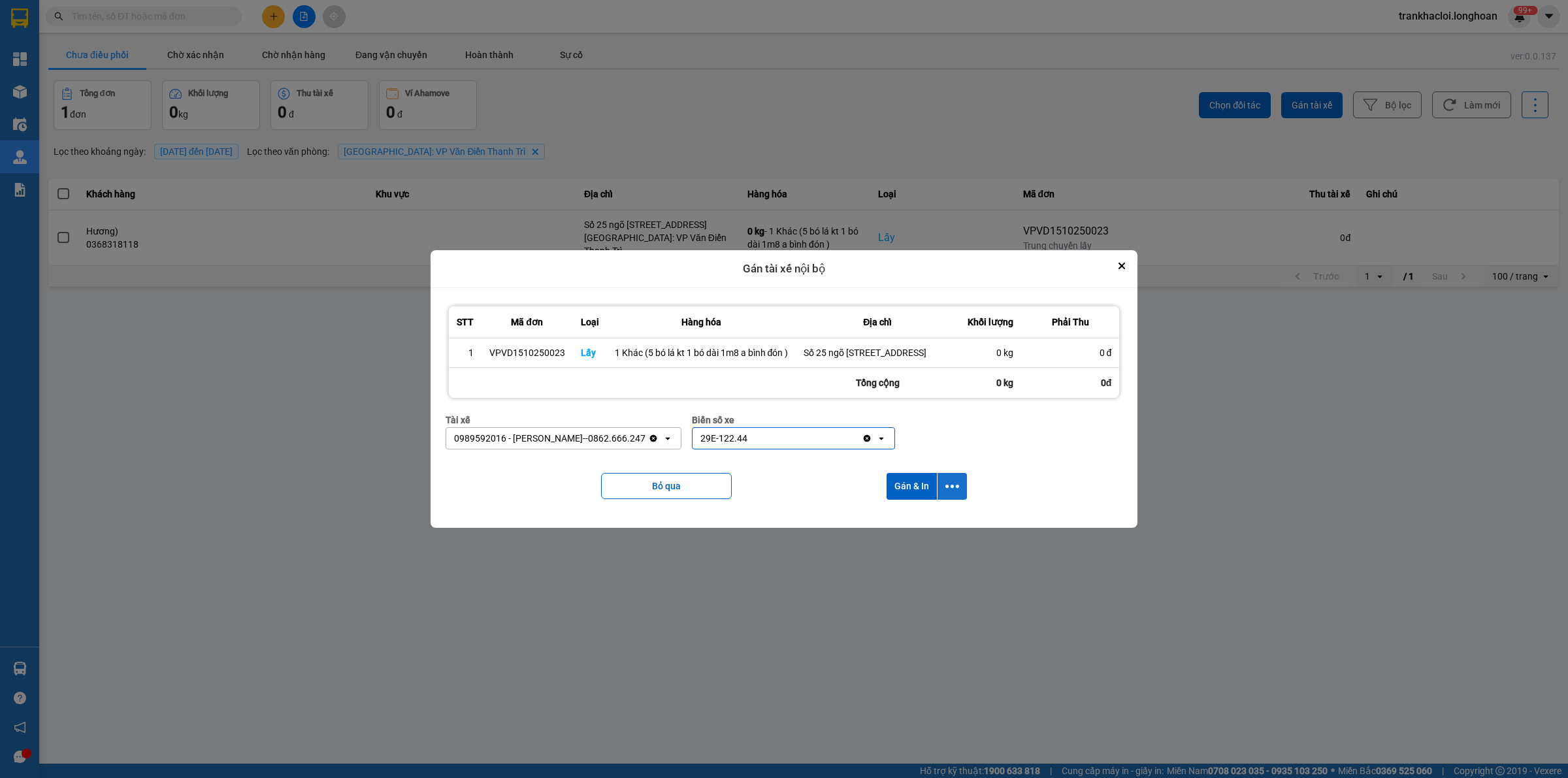
click at [957, 490] on icon "dialog" at bounding box center [952, 487] width 14 height 14
click at [902, 523] on span "Chỉ gán tài" at bounding box center [900, 528] width 43 height 13
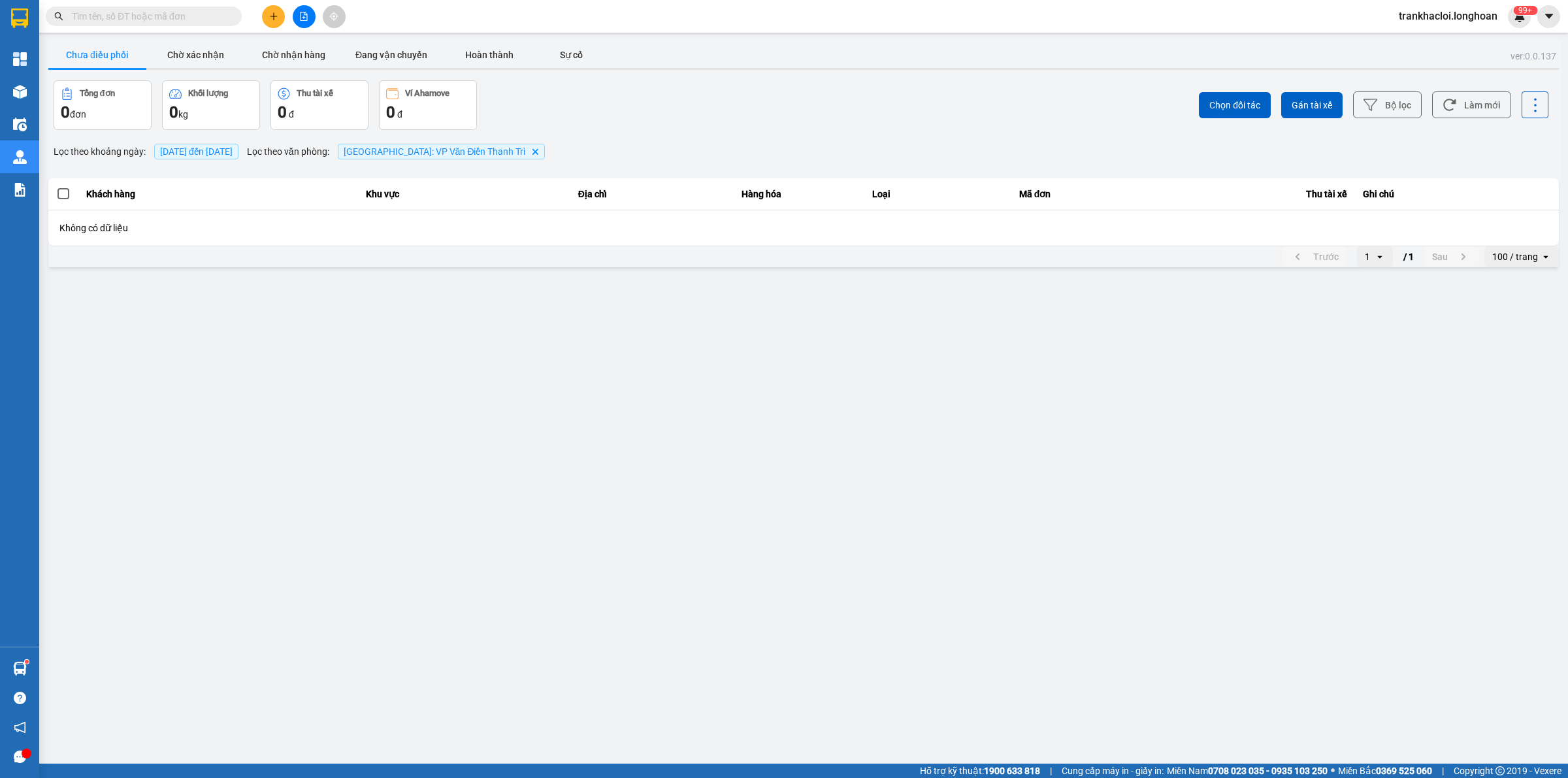
click at [189, 21] on input "text" at bounding box center [149, 16] width 154 height 14
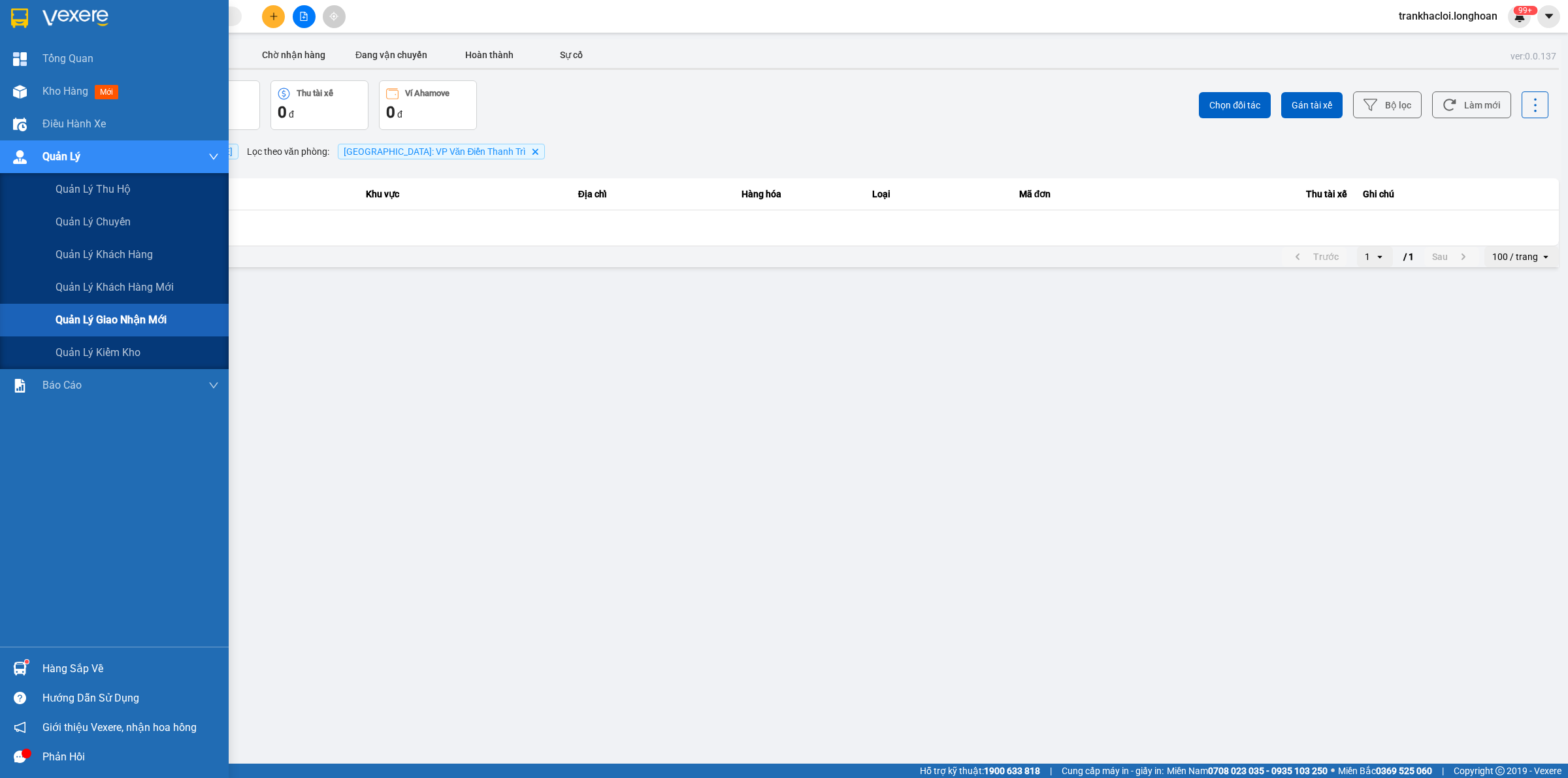
click at [106, 311] on div "Quản lý giao nhận mới" at bounding box center [137, 319] width 164 height 33
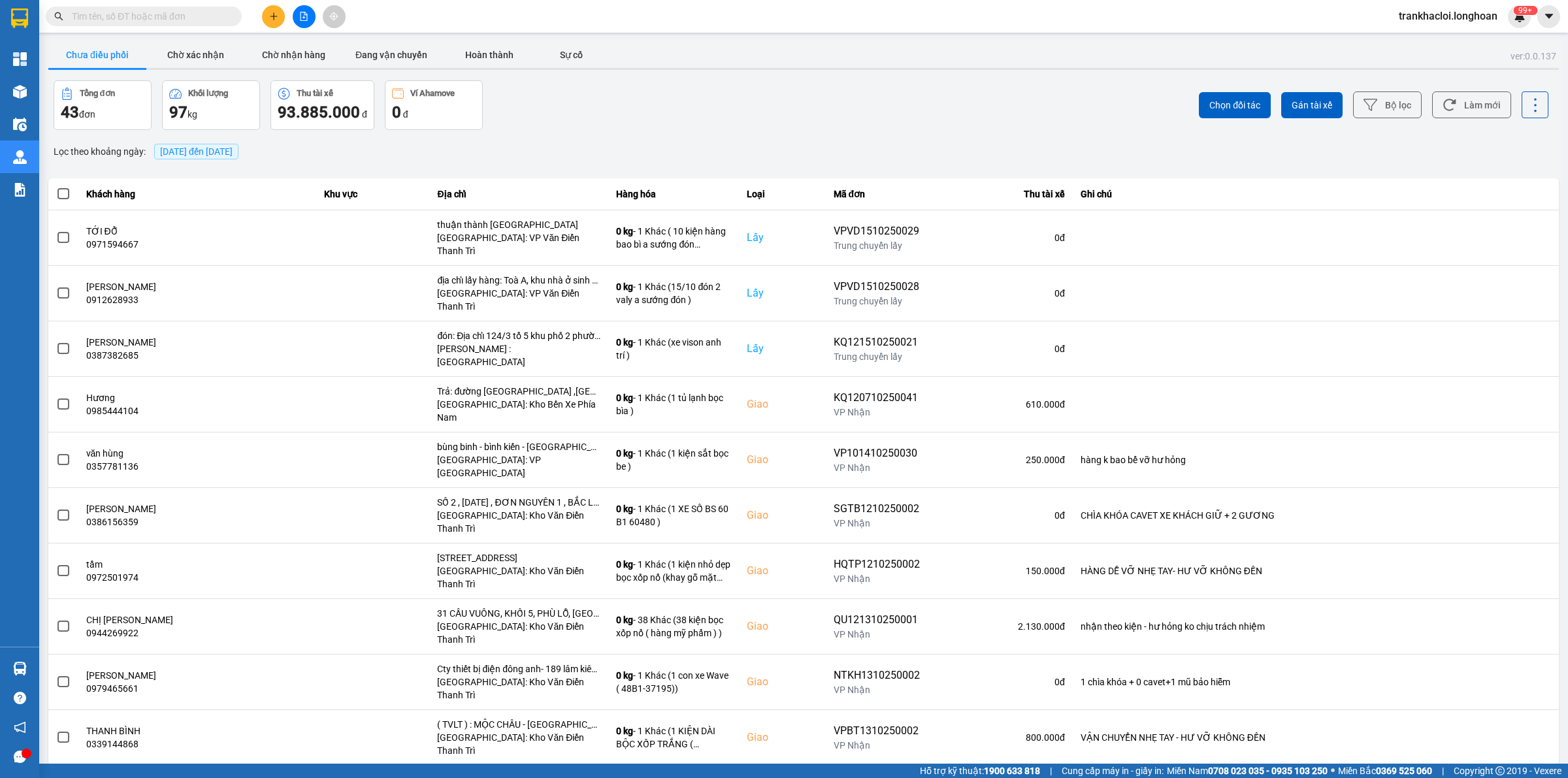
click at [232, 149] on span "[DATE] đến [DATE]" at bounding box center [196, 151] width 72 height 11
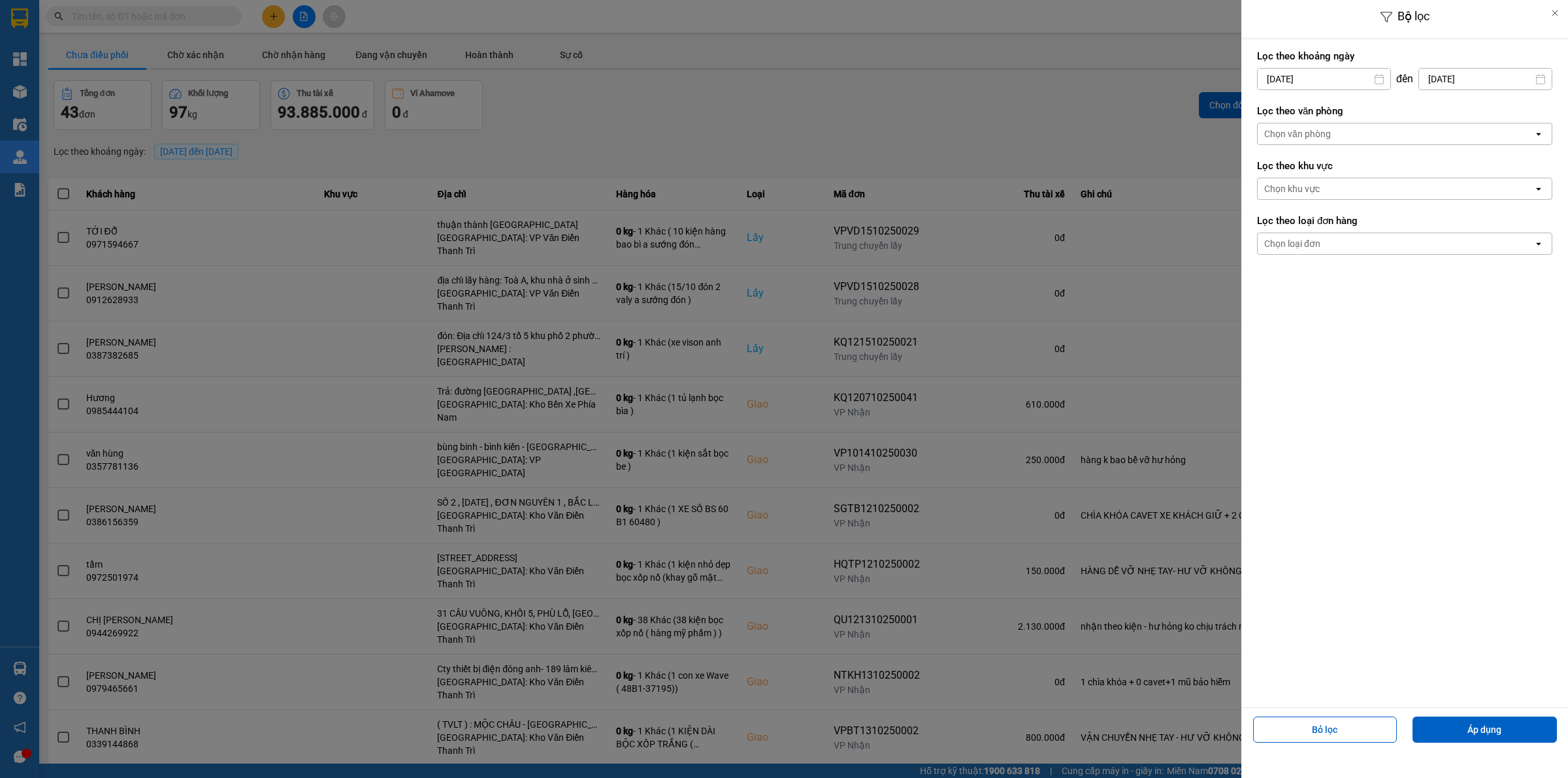
click at [1308, 126] on div "Chọn văn phòng" at bounding box center [1395, 134] width 275 height 21
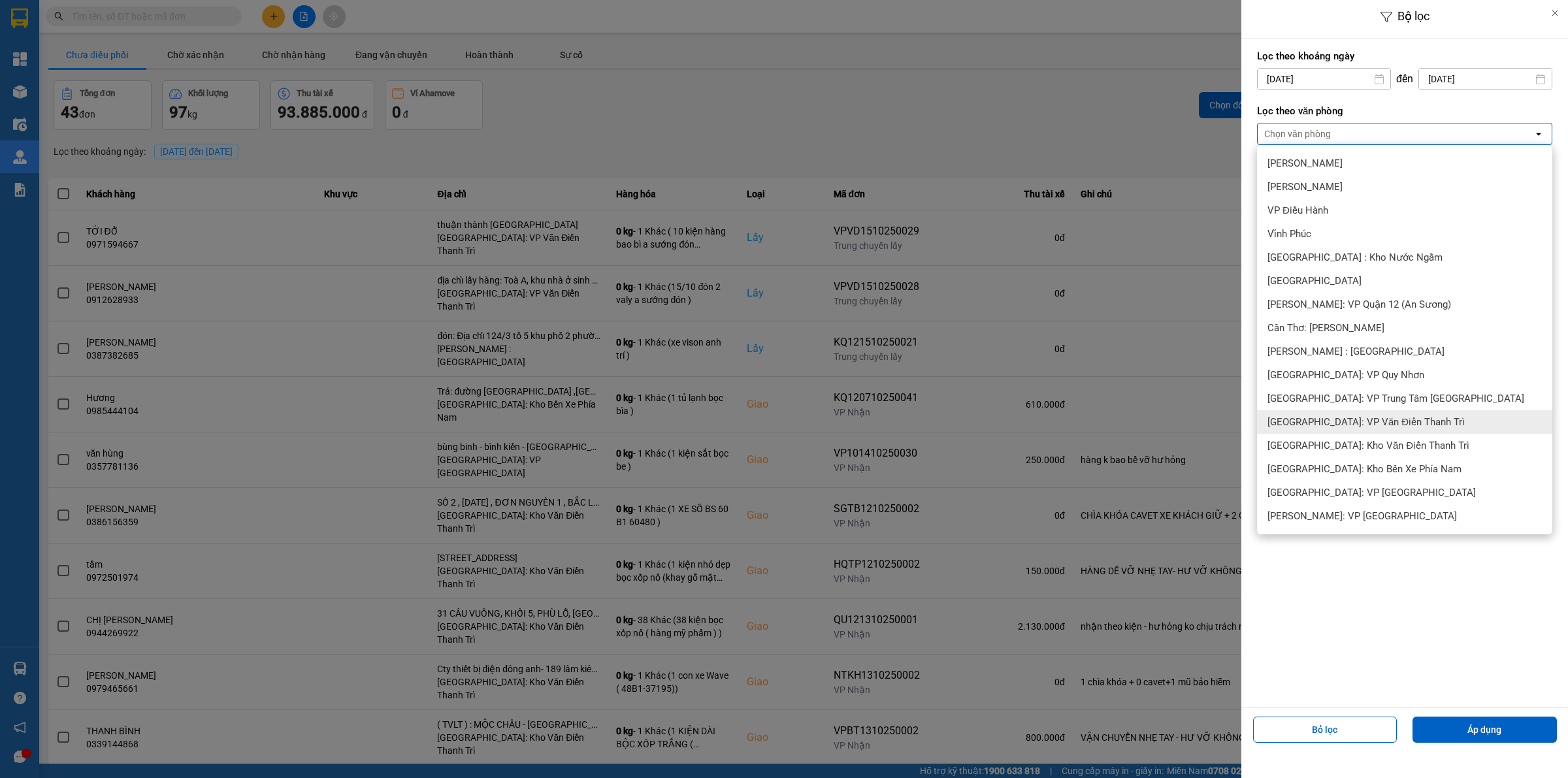
scroll to position [490, 0]
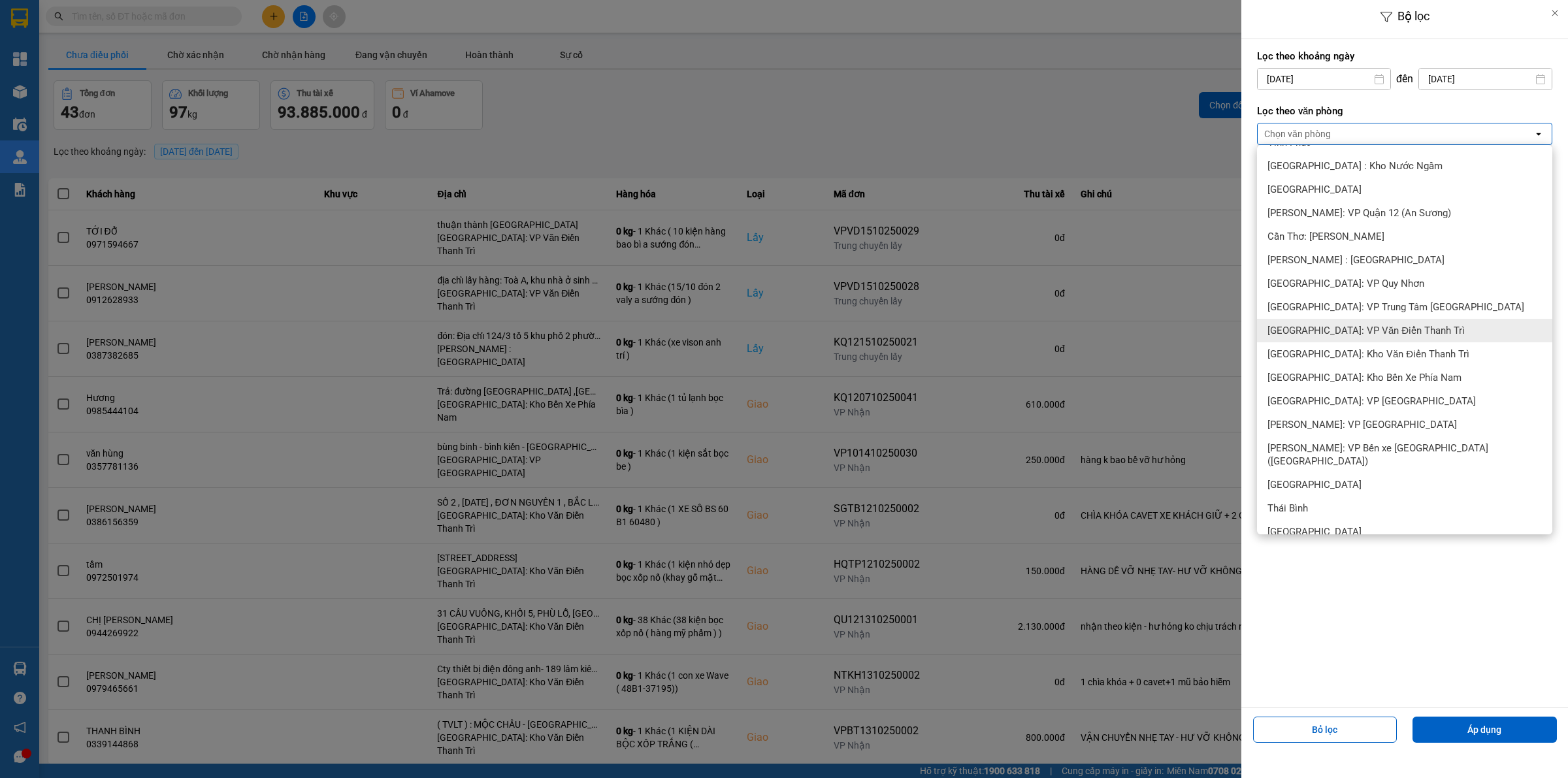
click at [1337, 331] on span "[GEOGRAPHIC_DATA]: VP Văn Điển Thanh Trì" at bounding box center [1367, 330] width 197 height 13
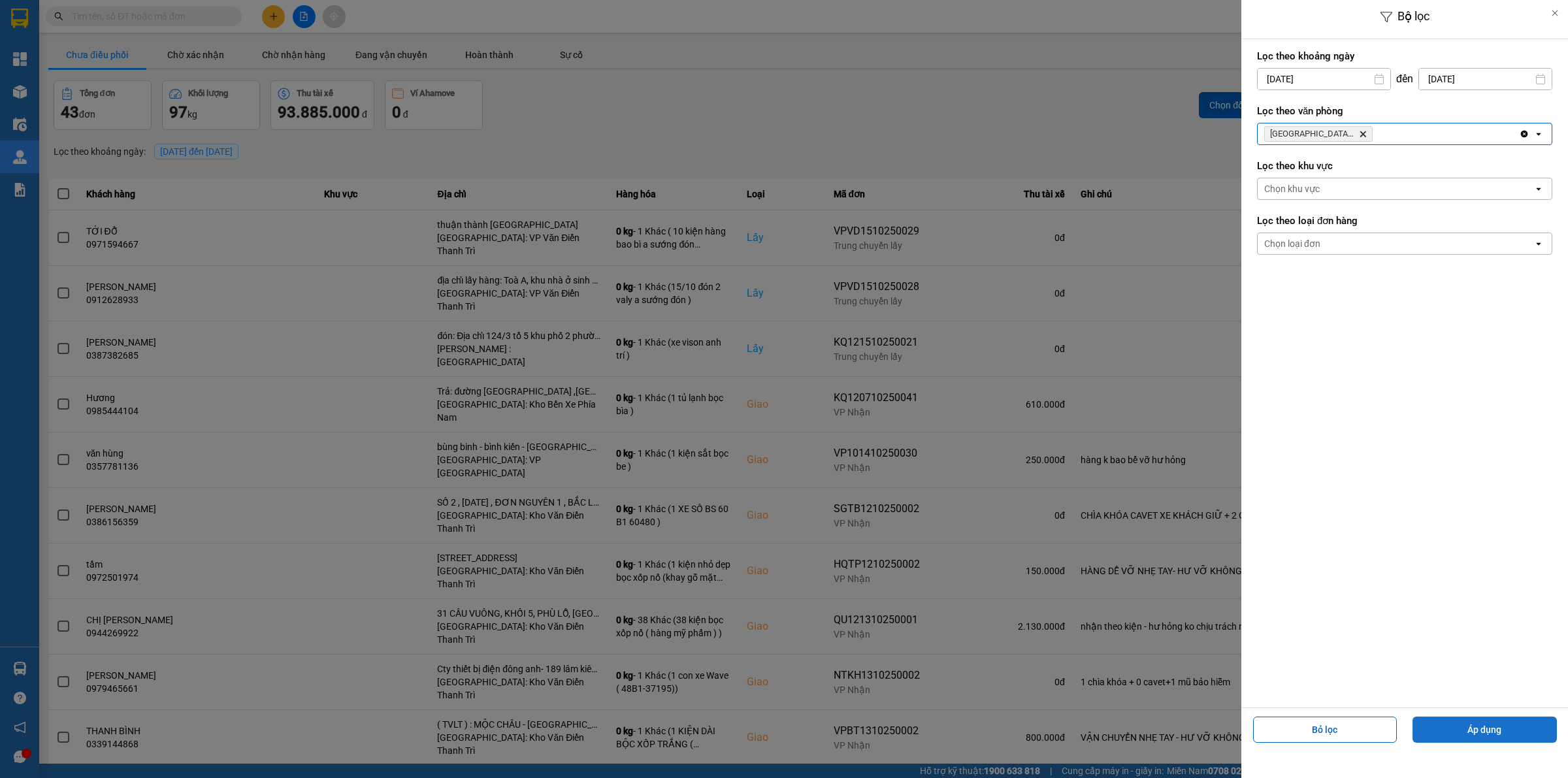
click at [1430, 721] on button "Áp dụng" at bounding box center [1484, 730] width 144 height 26
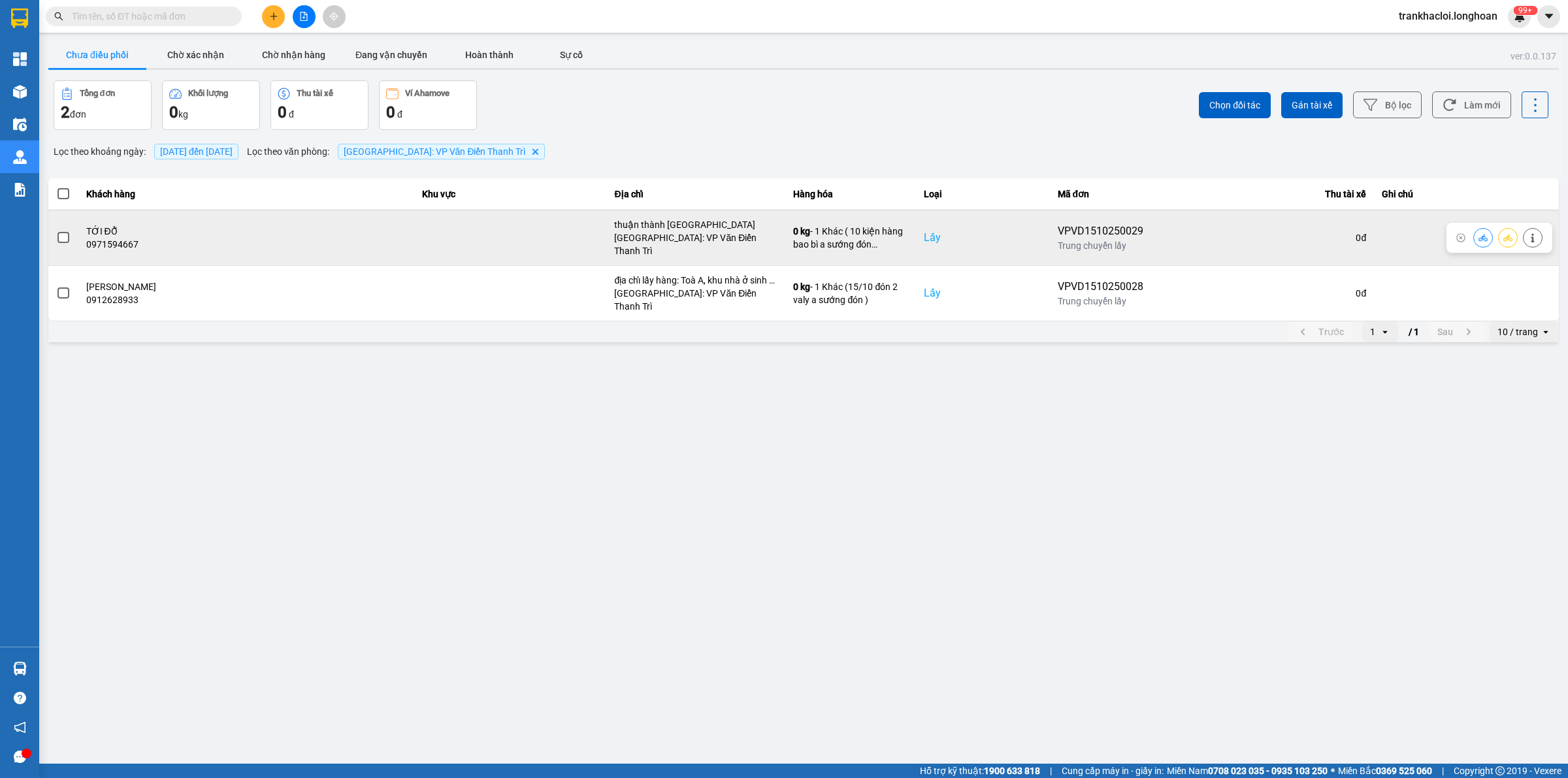
click at [60, 232] on span at bounding box center [62, 238] width 11 height 11
click at [56, 231] on input "checkbox" at bounding box center [56, 231] width 0 height 0
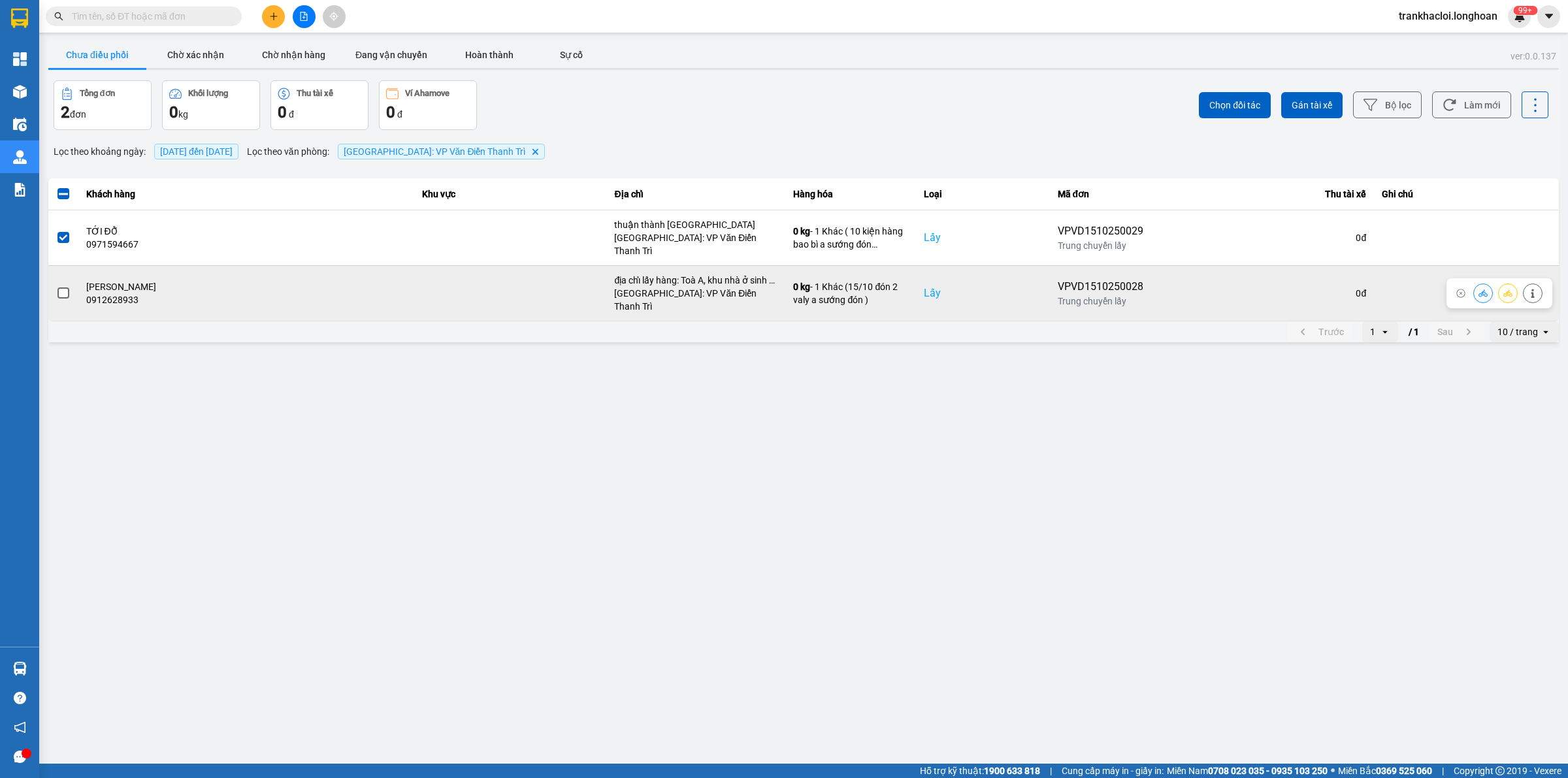
click at [60, 288] on span at bounding box center [62, 293] width 11 height 11
click at [56, 286] on input "checkbox" at bounding box center [56, 286] width 0 height 0
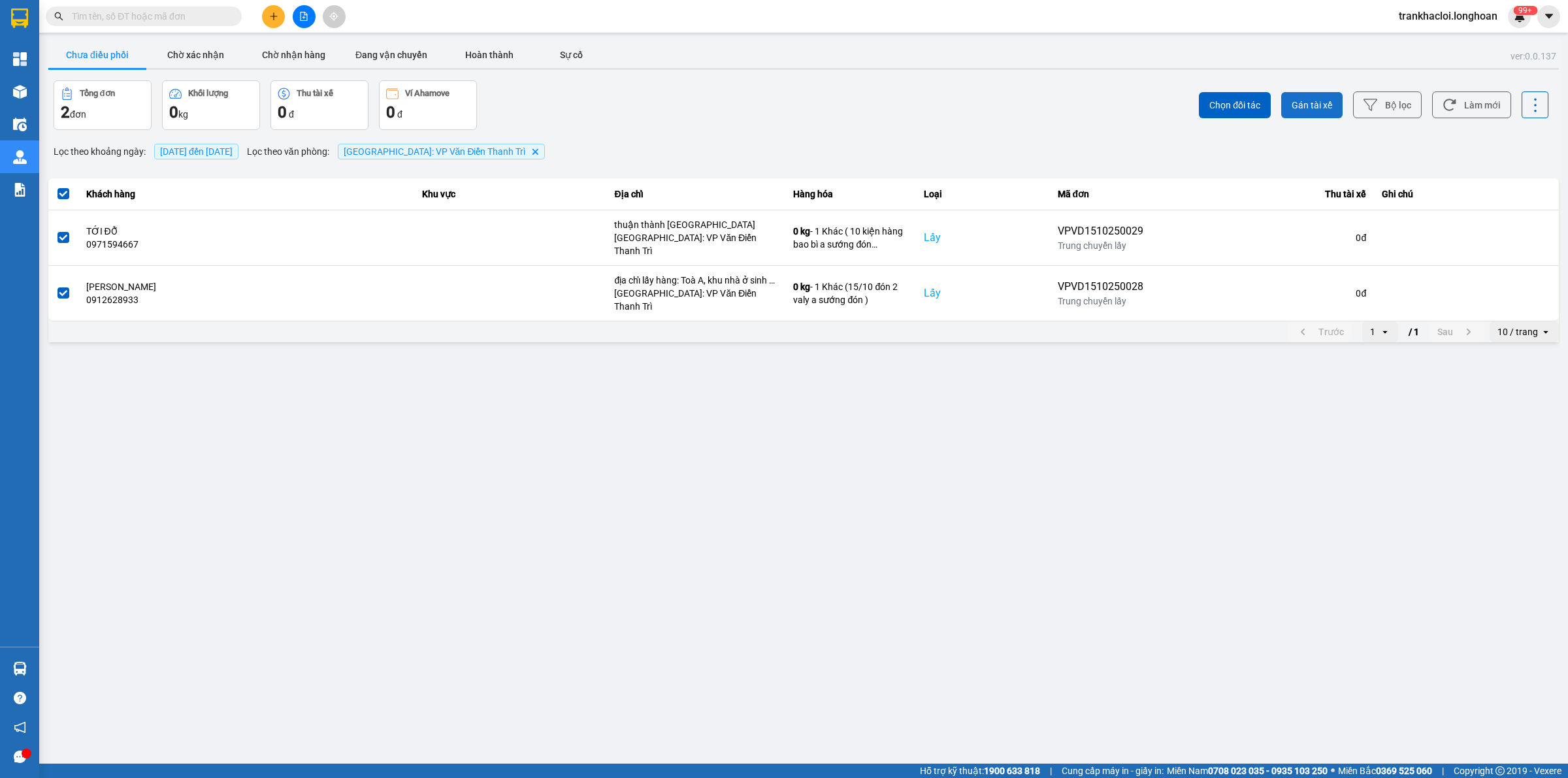
click at [1291, 95] on button "Gán tài xế" at bounding box center [1312, 106] width 62 height 26
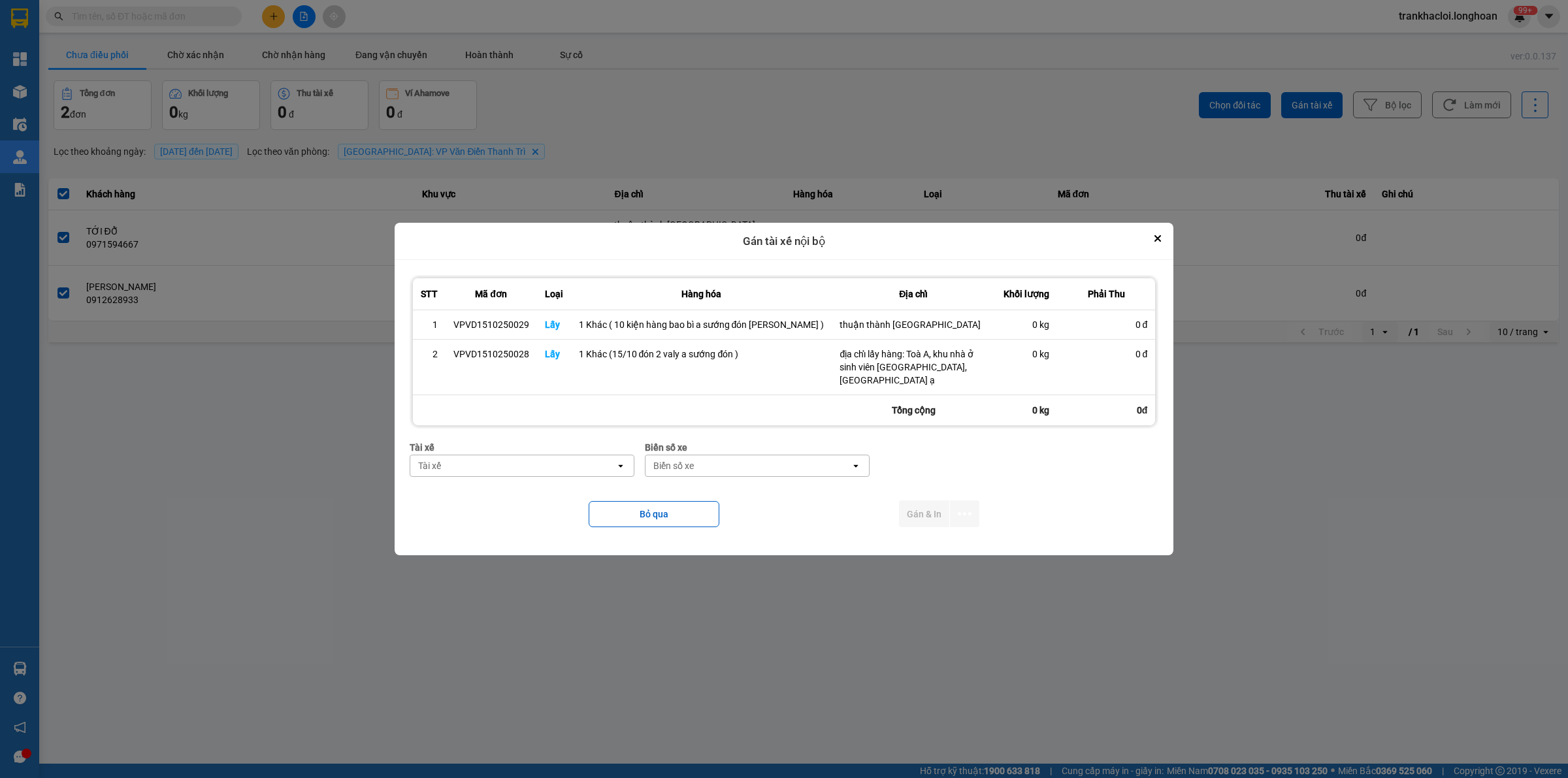
click at [487, 462] on div "Tài xế" at bounding box center [512, 466] width 205 height 21
type input "g"
type input "sướng"
click at [537, 495] on span "0369971969 - [PERSON_NAME] 0336.858.247" at bounding box center [529, 495] width 195 height 13
click at [740, 458] on div "Biển số xe" at bounding box center [756, 466] width 205 height 21
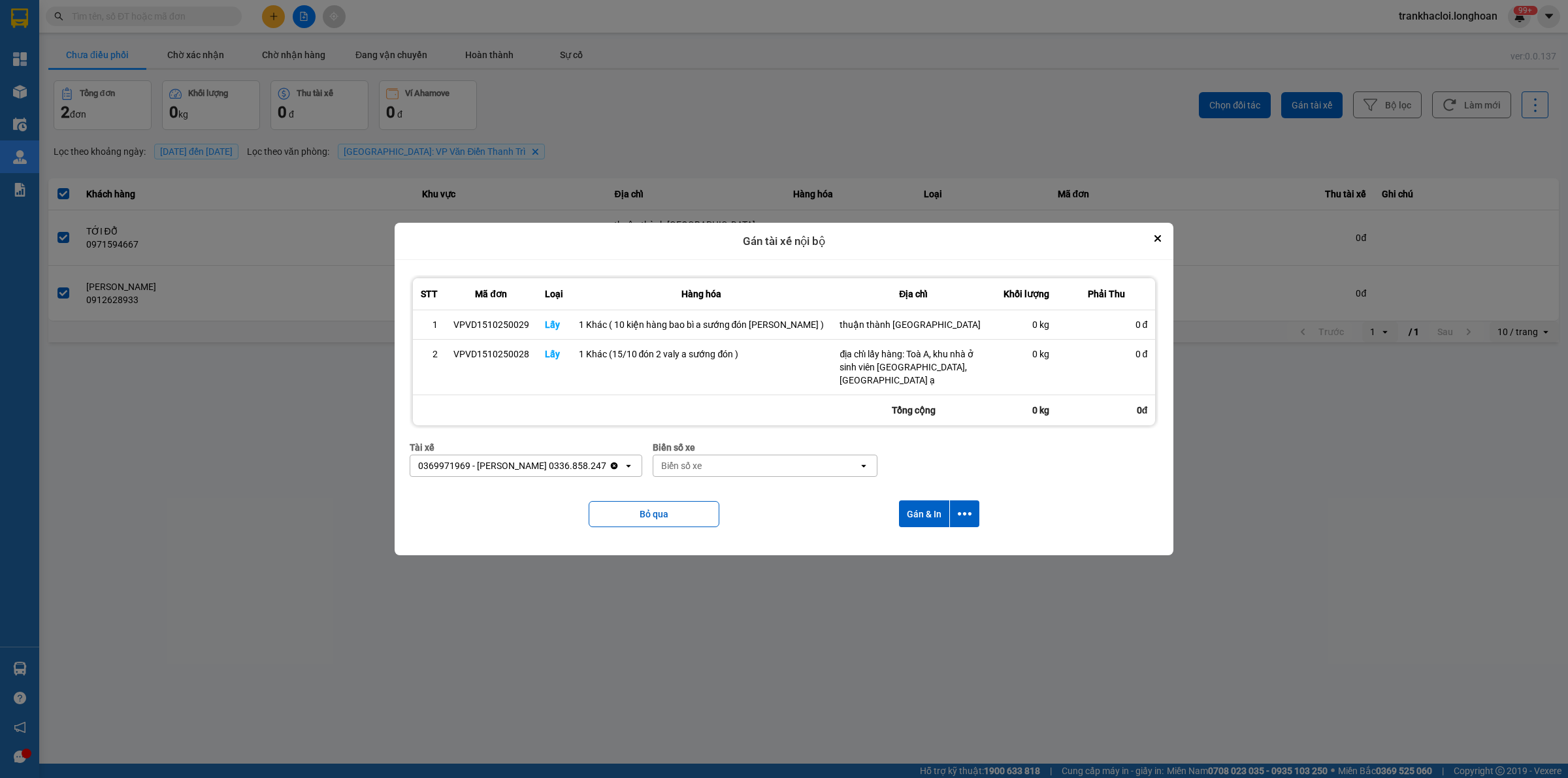
click at [692, 471] on div "Biển số xe" at bounding box center [681, 466] width 40 height 13
type input "31"
click at [715, 496] on span "29K-105.31" at bounding box center [694, 495] width 48 height 13
click at [967, 510] on icon "dialog" at bounding box center [965, 514] width 14 height 14
click at [910, 554] on span "Chỉ gán tài" at bounding box center [908, 550] width 43 height 13
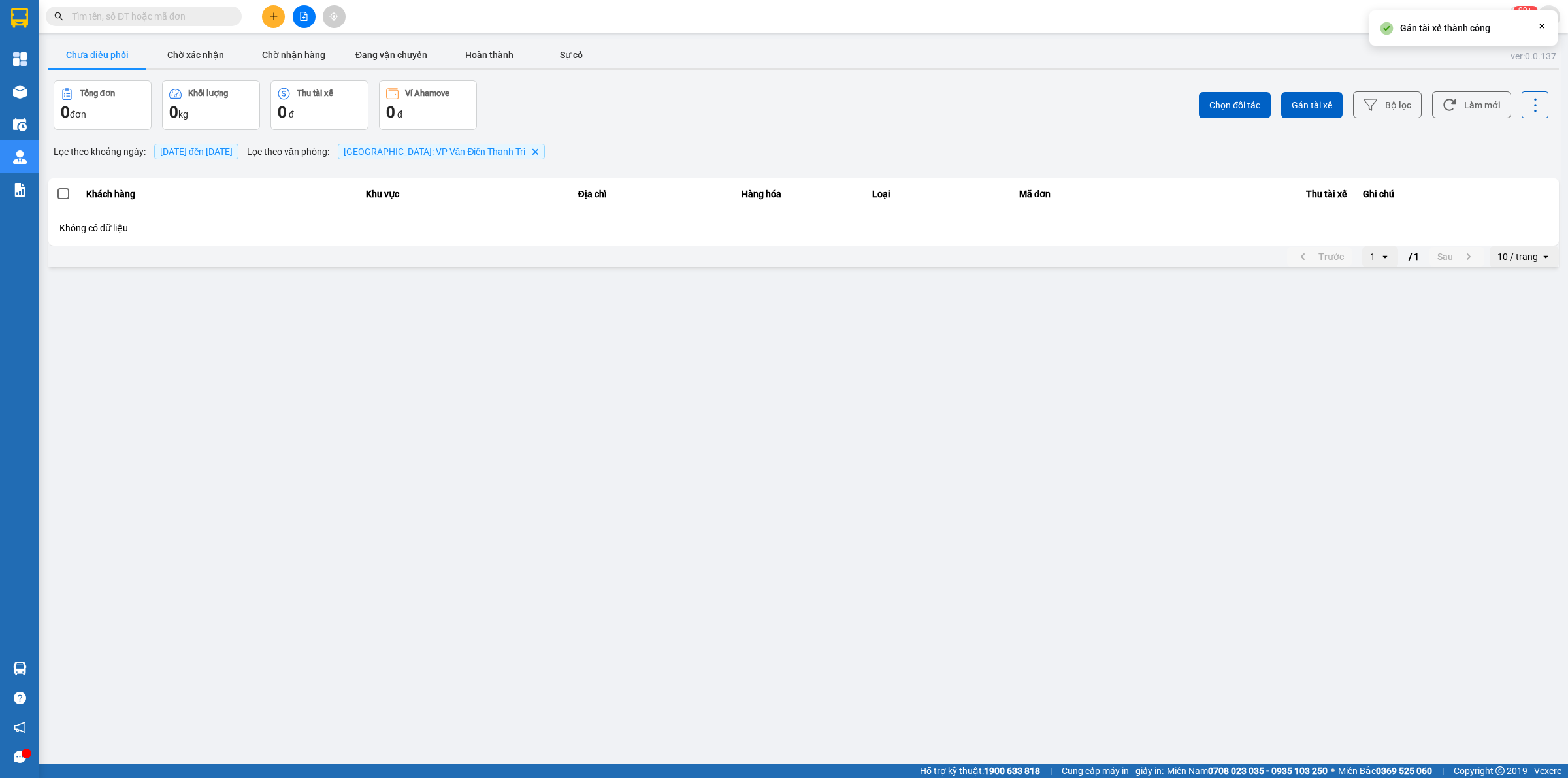
click at [1008, 407] on main "ver: 0.0.137 Chưa điều phối Chờ xác nhận Chờ nhận hàng Đang vận chuyển Hoàn thà…" at bounding box center [784, 382] width 1568 height 764
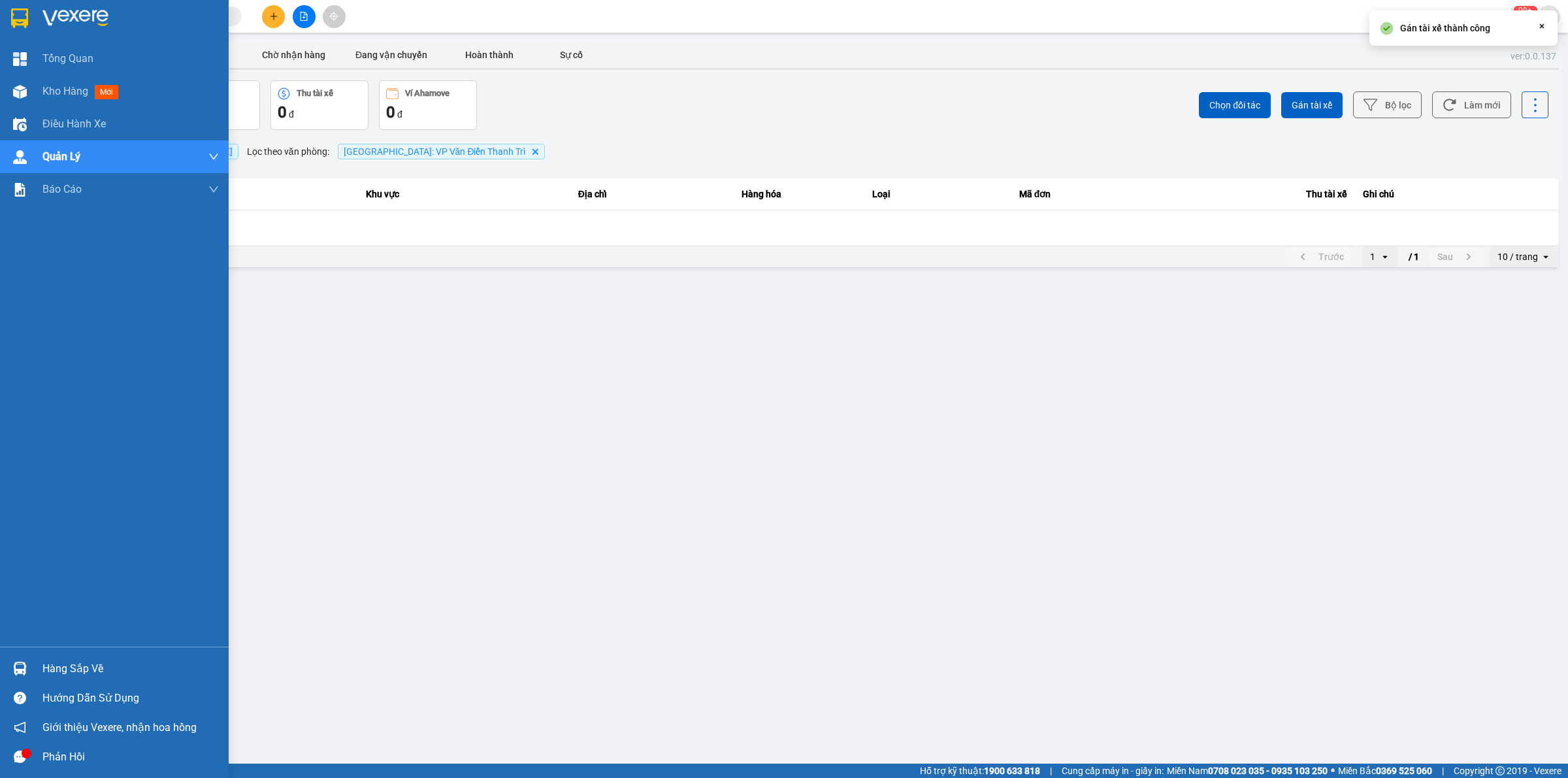
click at [24, 25] on img at bounding box center [19, 18] width 17 height 19
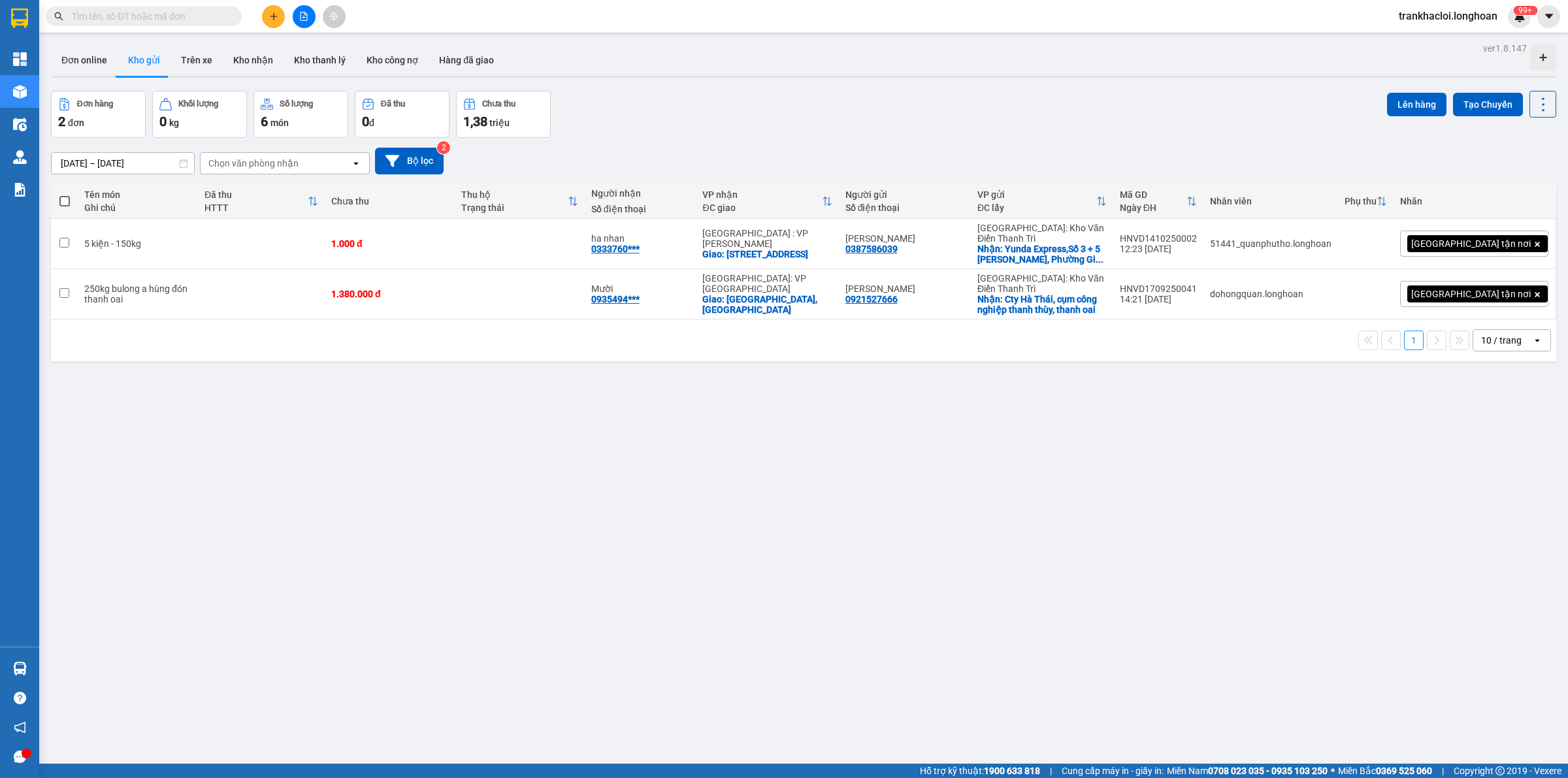
click at [194, 14] on input "text" at bounding box center [149, 16] width 154 height 14
click at [162, 21] on input "text" at bounding box center [149, 16] width 154 height 14
click at [537, 778] on div "Hỗ trợ kỹ thuật: 1900 633 818 | Cung cấp máy in - giấy in: Miền Nam 0708 023 03…" at bounding box center [780, 771] width 1562 height 14
click at [138, 4] on div "Kết quả tìm kiếm ( 0 ) Bộ lọc No Data trankhacloi.longhoan 99+" at bounding box center [784, 16] width 1568 height 33
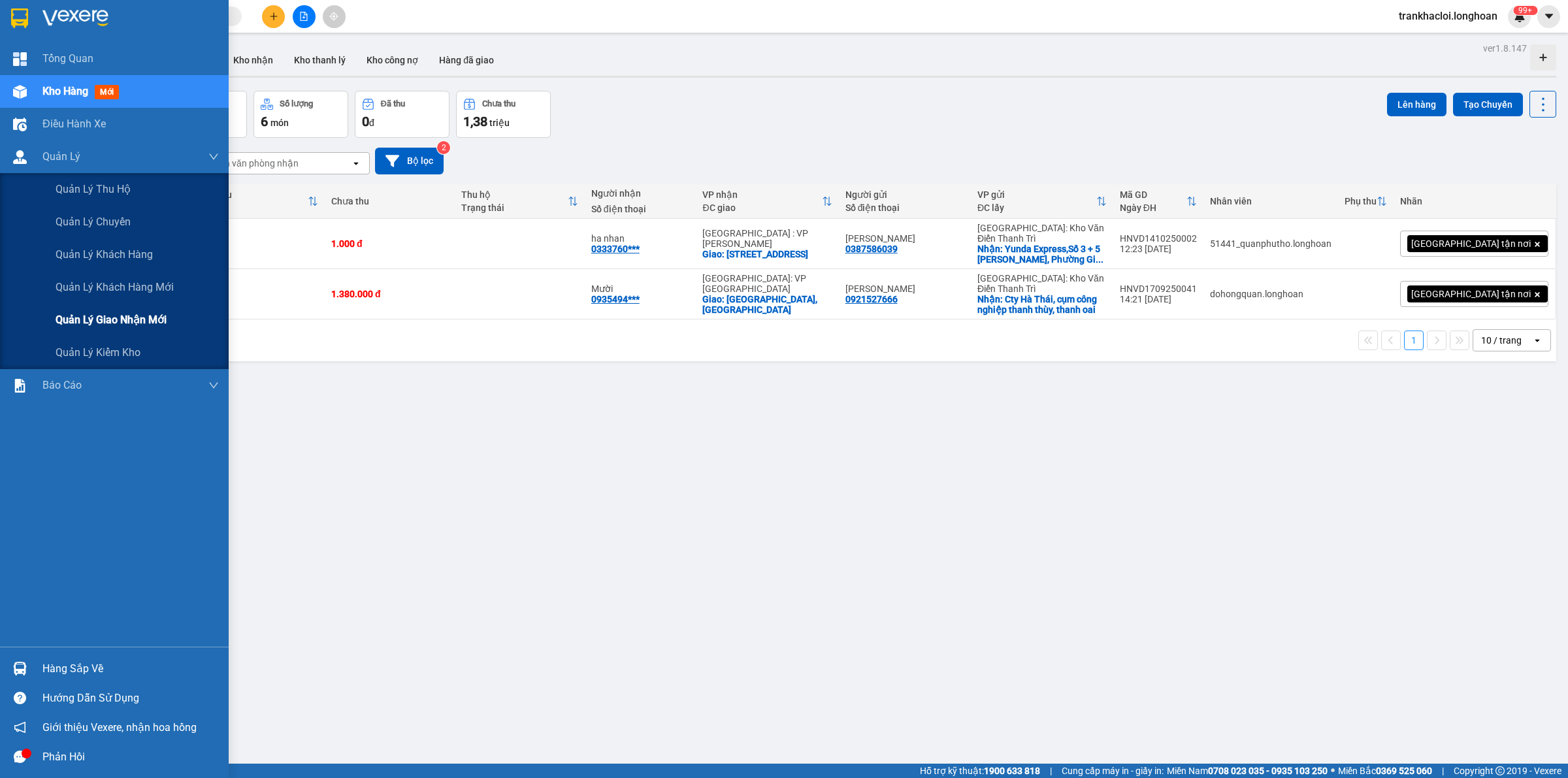
click at [95, 312] on span "Quản lý giao nhận mới" at bounding box center [111, 319] width 111 height 17
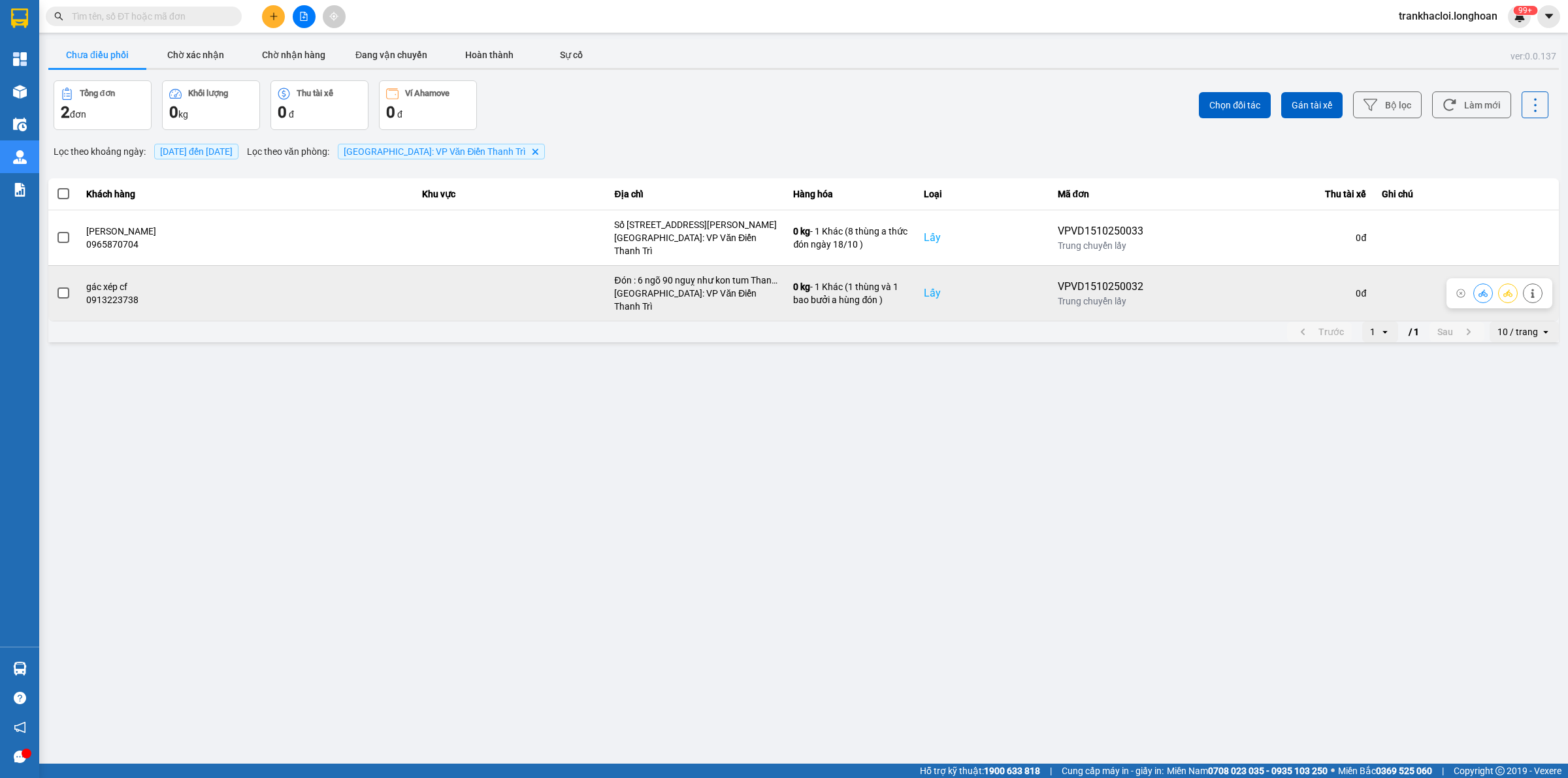
click at [1506, 289] on icon at bounding box center [1508, 293] width 9 height 9
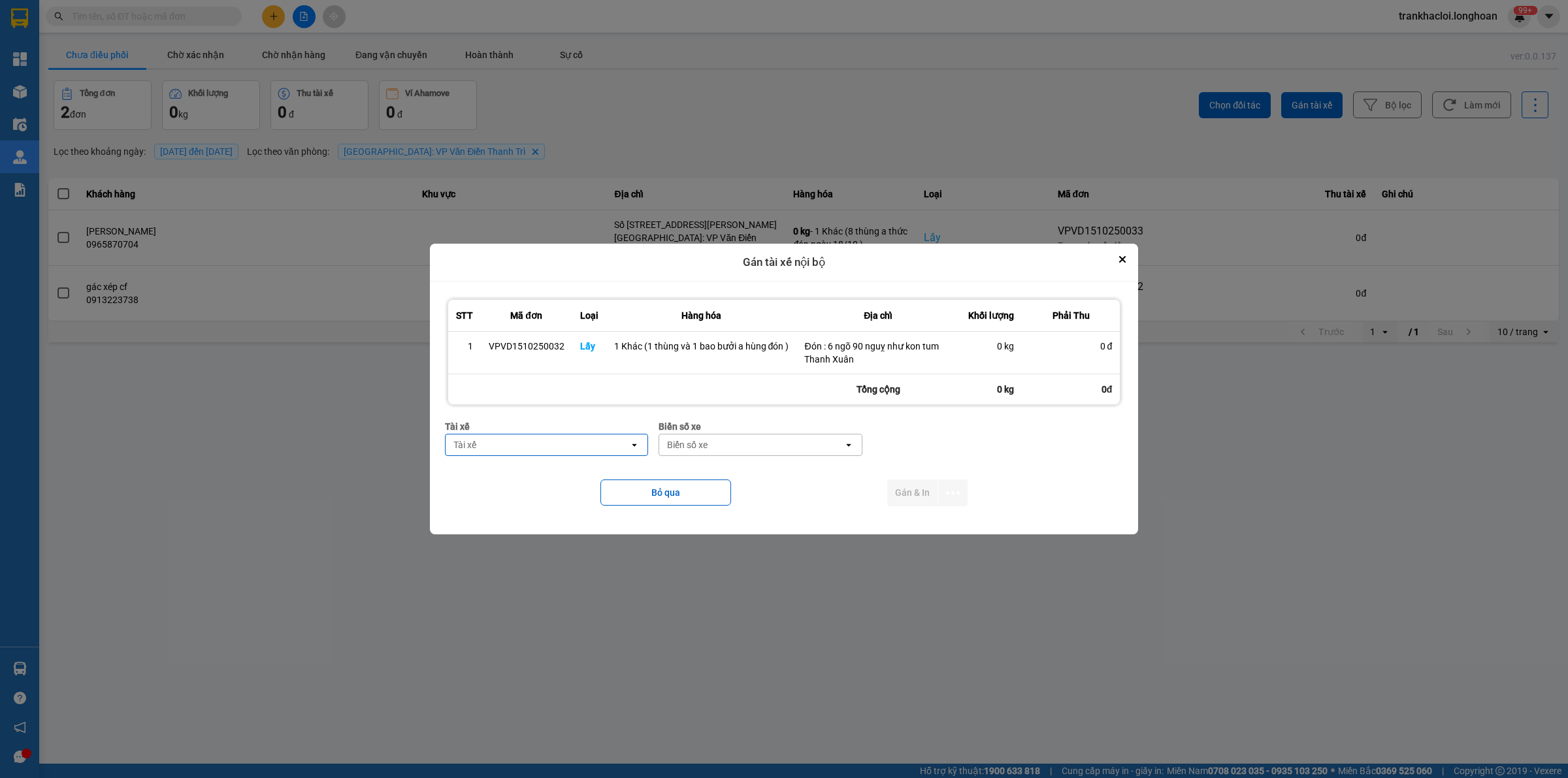
click at [551, 448] on div "Tài xế" at bounding box center [537, 445] width 184 height 21
type input "hùng"
click at [557, 467] on span "0325666247 - A Hùng 17 [GEOGRAPHIC_DATA] 0325666247" at bounding box center [549, 480] width 187 height 26
click at [746, 437] on div "Biển số xe" at bounding box center [838, 445] width 184 height 21
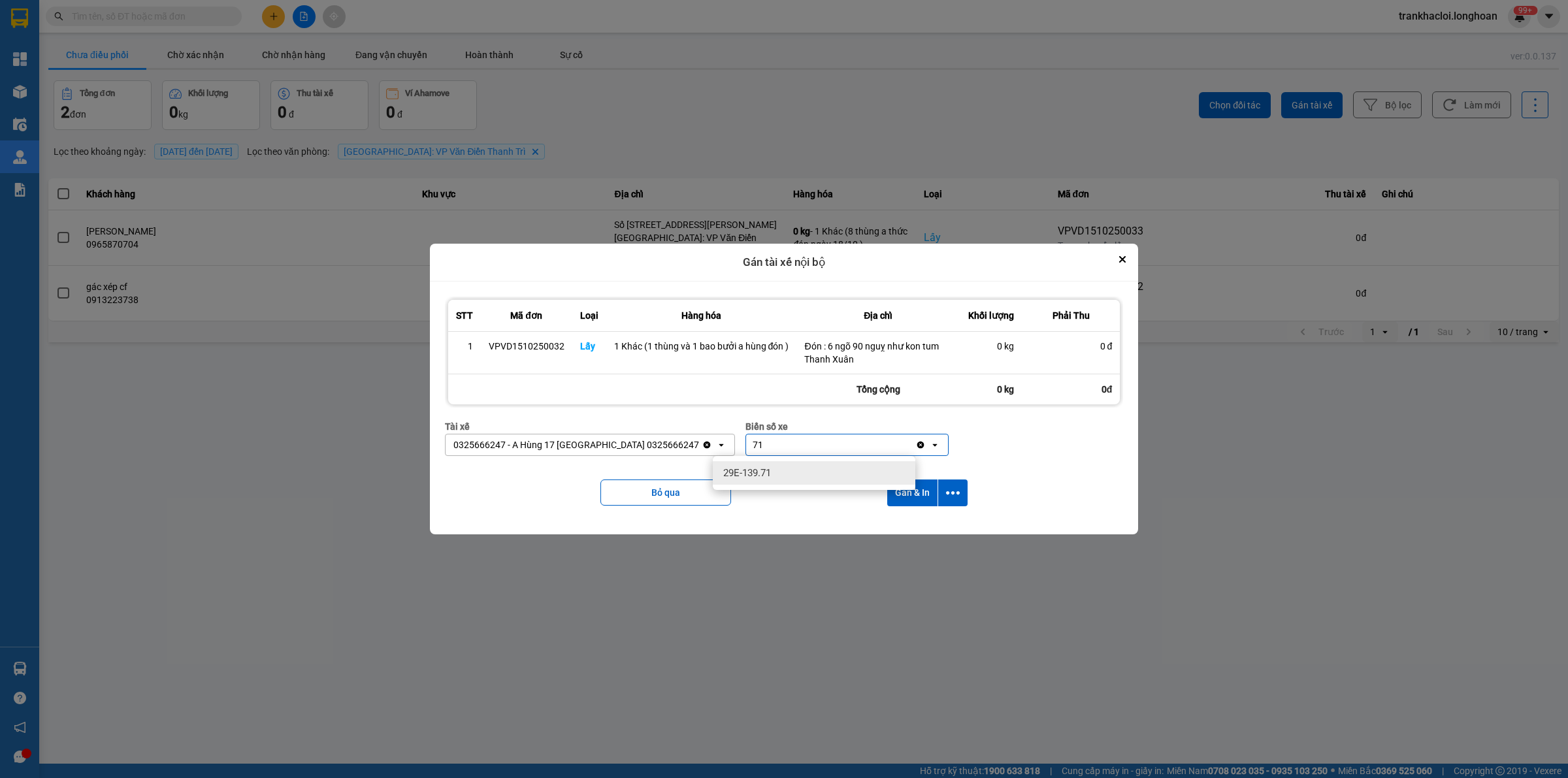
type input "71"
click at [791, 478] on div "29E-139.71" at bounding box center [814, 473] width 202 height 24
click at [949, 494] on icon "dialog" at bounding box center [953, 493] width 14 height 14
click at [905, 524] on span "Chỉ gán tài" at bounding box center [900, 528] width 43 height 13
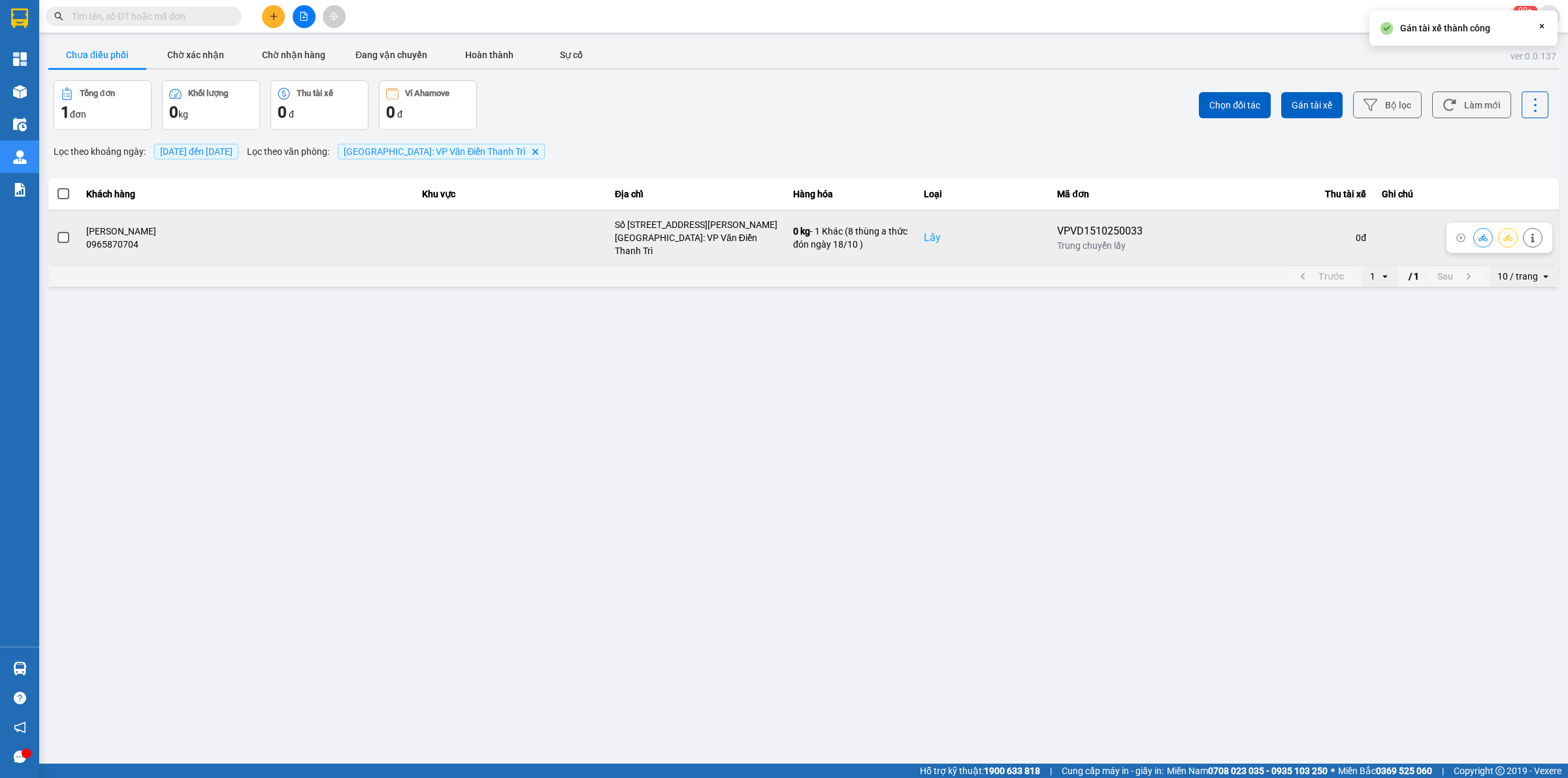
click at [1508, 233] on icon at bounding box center [1508, 238] width 9 height 9
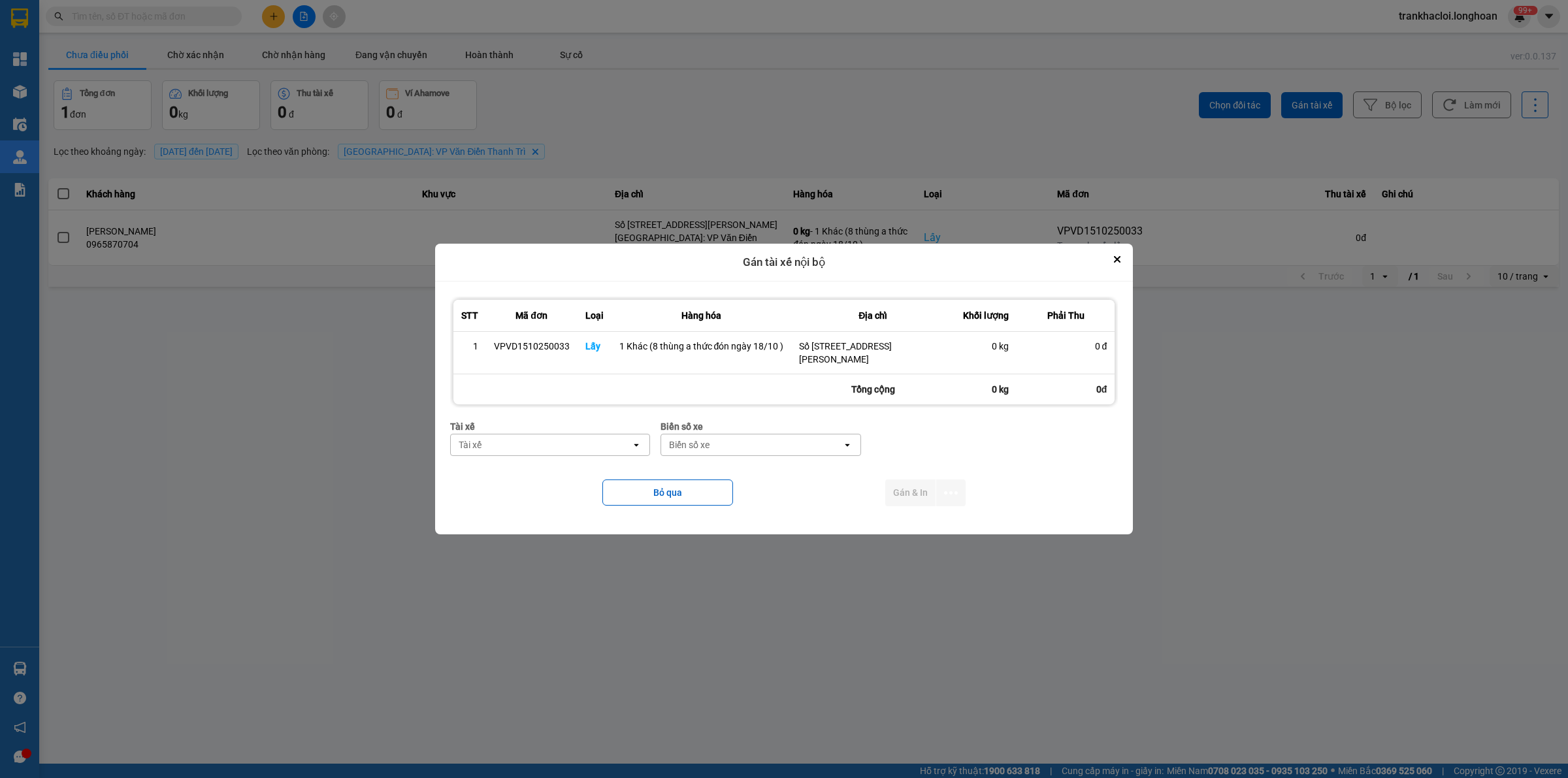
click at [580, 442] on div "Tài xế" at bounding box center [541, 445] width 181 height 21
type input "thức"
click at [562, 481] on span "0353762489 - vũ văn thức lái xe 0356.323.247" at bounding box center [553, 480] width 184 height 26
click at [743, 437] on div "Biển số xe" at bounding box center [784, 445] width 181 height 21
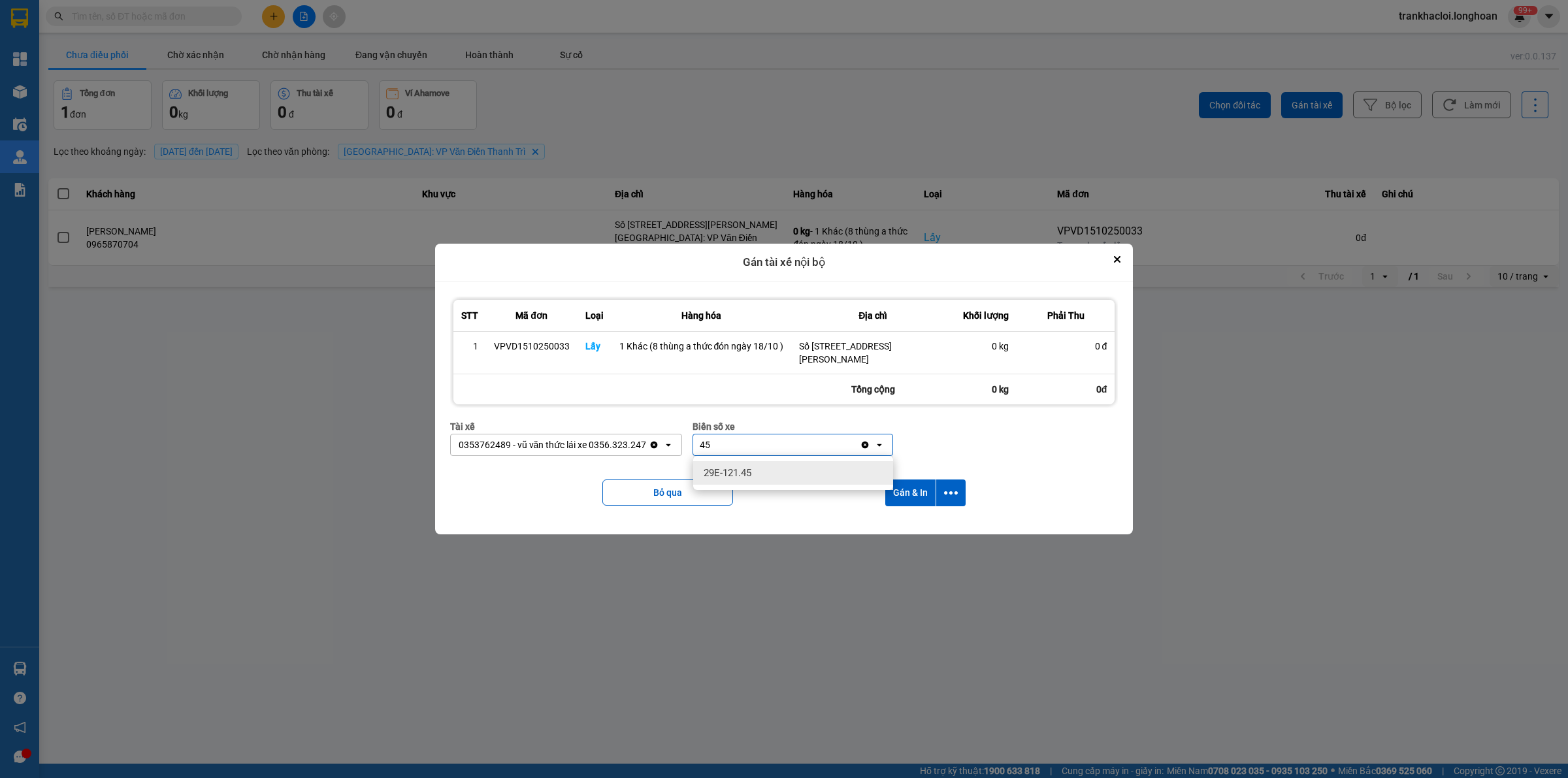
type input "45"
click at [753, 471] on div "29E-121.45" at bounding box center [793, 473] width 200 height 24
click at [953, 491] on icon "dialog" at bounding box center [951, 493] width 14 height 14
click at [925, 522] on div "Chỉ gán tài" at bounding box center [916, 528] width 77 height 13
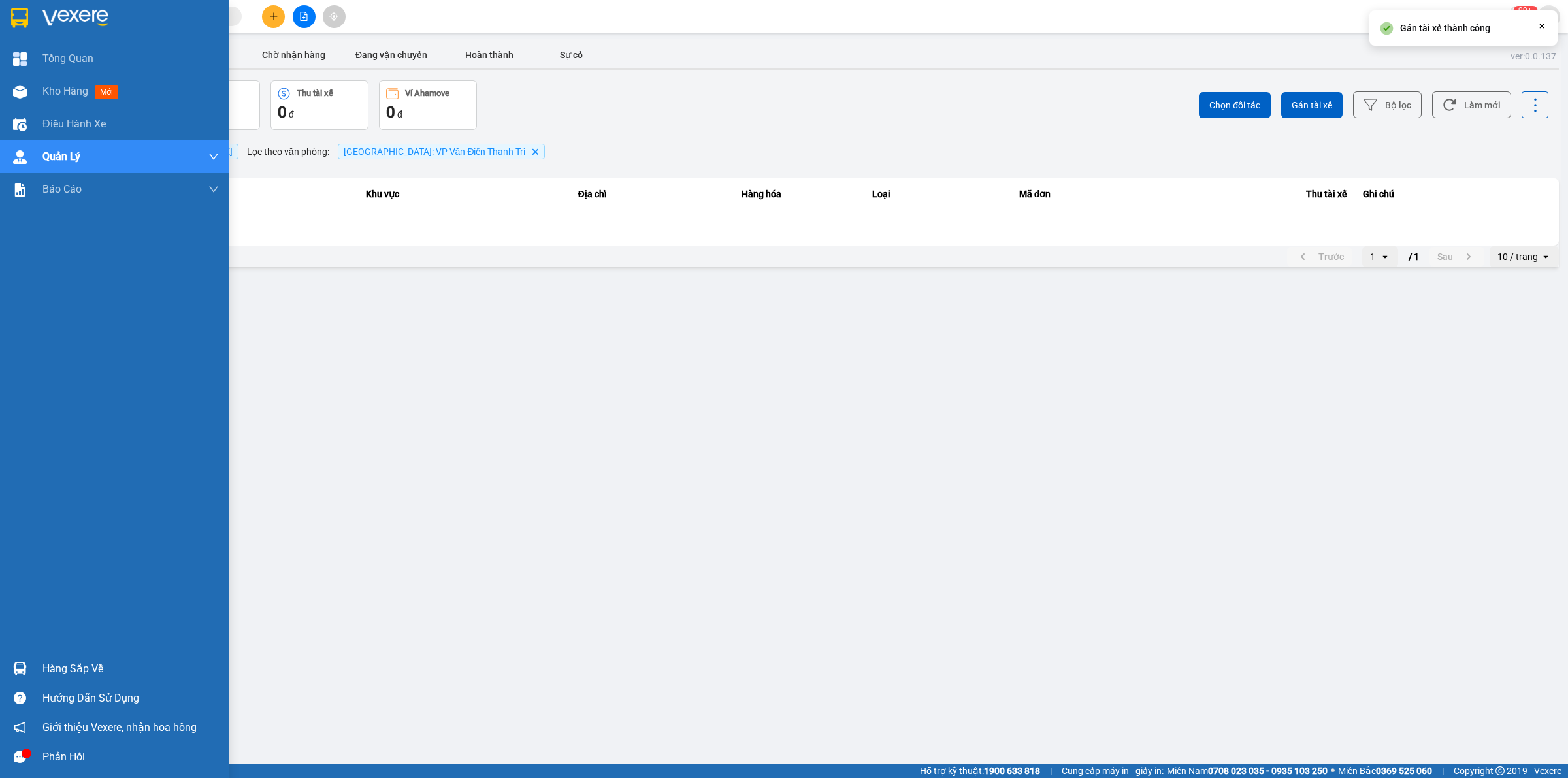
click at [24, 11] on img at bounding box center [19, 18] width 17 height 19
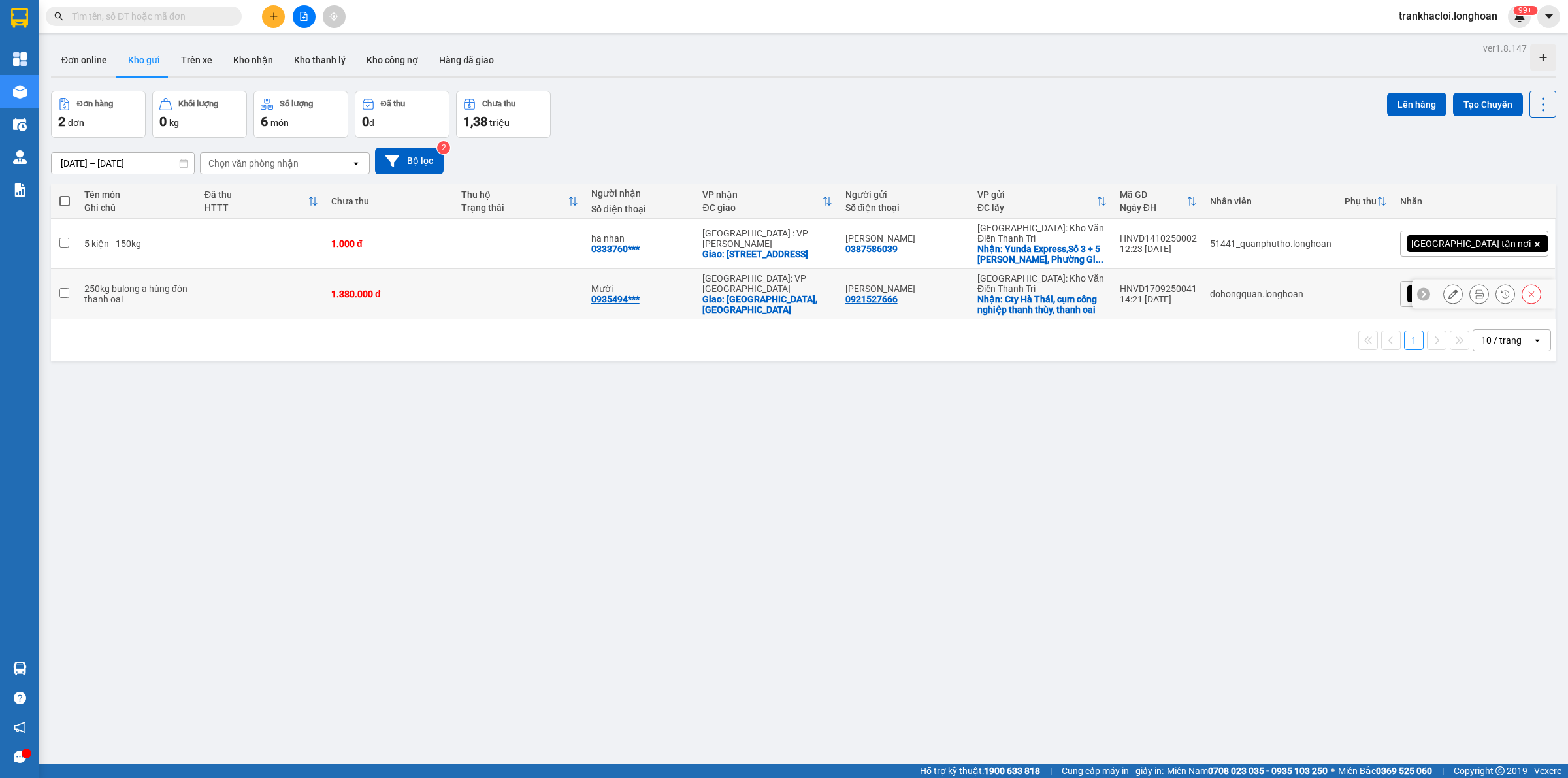
click at [690, 433] on div "ver 1.8.147 Đơn online Kho gửi Trên xe Kho nhận Kho thanh lý Kho công nợ Hàng đ…" at bounding box center [803, 429] width 1516 height 778
click at [179, 18] on input "text" at bounding box center [149, 16] width 154 height 14
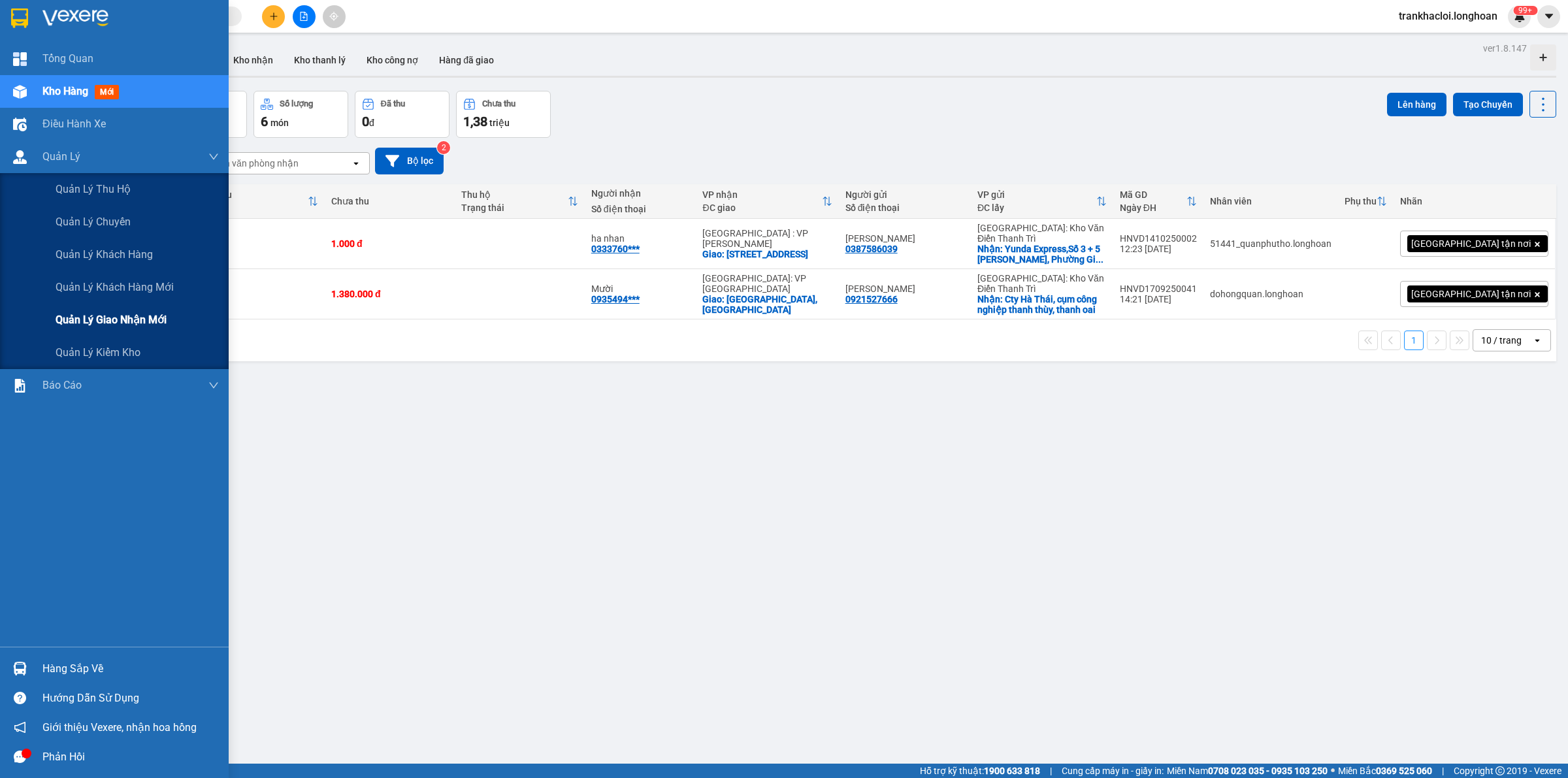
click at [106, 309] on div "Quản lý giao nhận mới" at bounding box center [137, 319] width 164 height 33
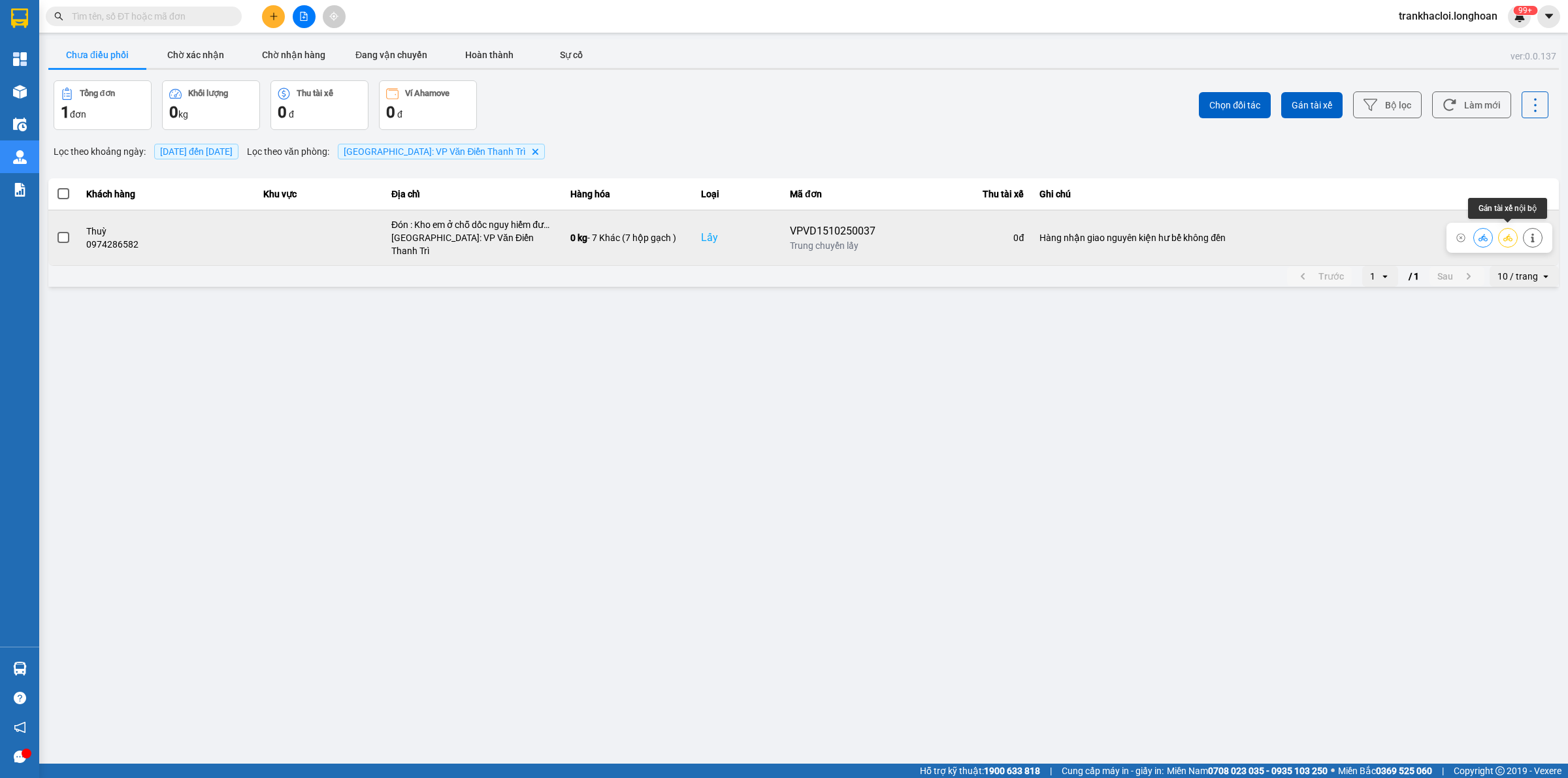
drag, startPoint x: 1507, startPoint y: 231, endPoint x: 1388, endPoint y: 225, distance: 119.2
click at [1506, 233] on icon at bounding box center [1508, 238] width 9 height 9
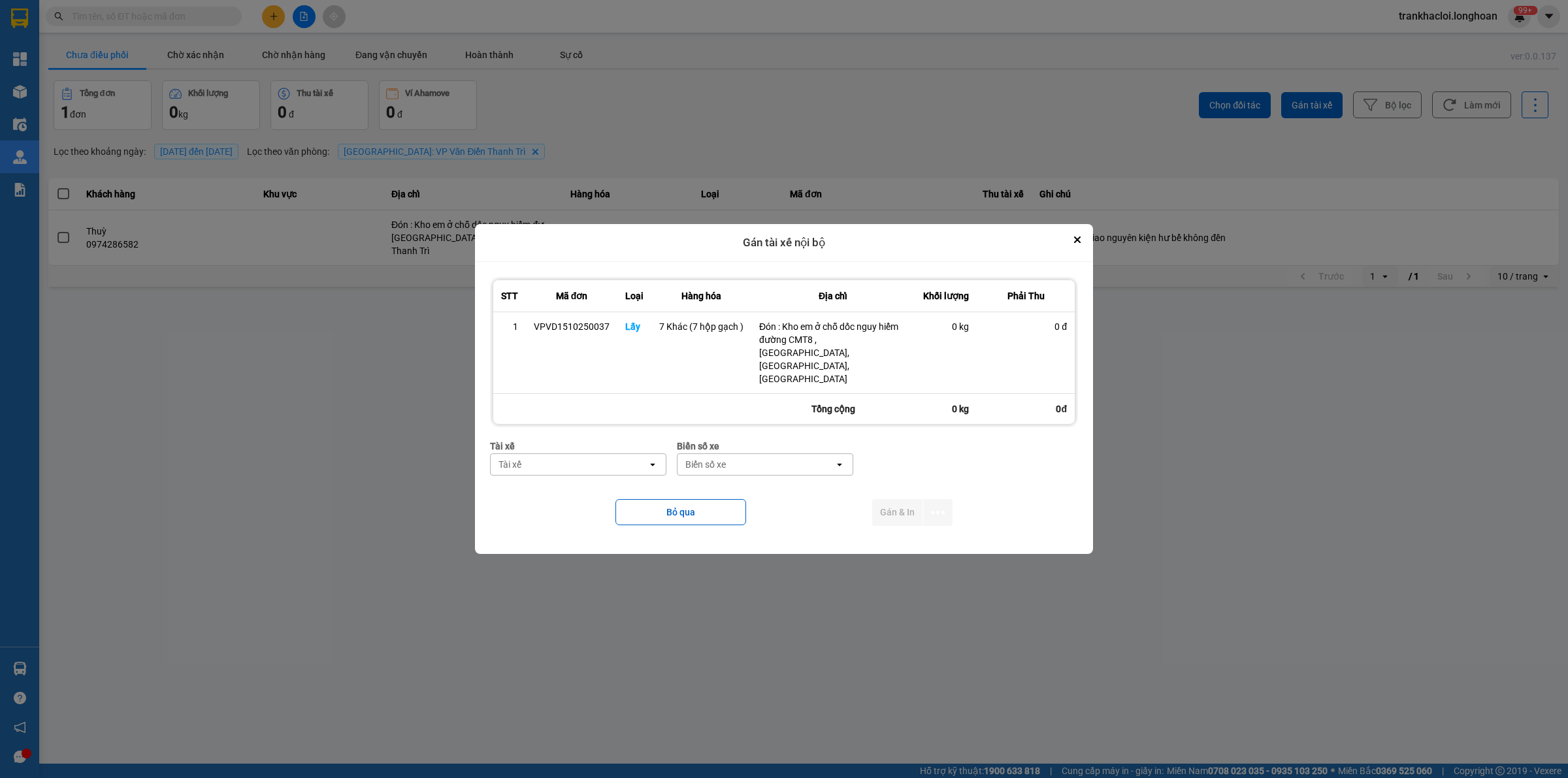
click at [543, 454] on div "Tài xế" at bounding box center [569, 465] width 157 height 21
type input "sơn"
click at [572, 494] on span "0984020525 - [PERSON_NAME] - 0366.969.247" at bounding box center [582, 487] width 160 height 26
click at [759, 459] on div "Biển số xe" at bounding box center [766, 465] width 40 height 13
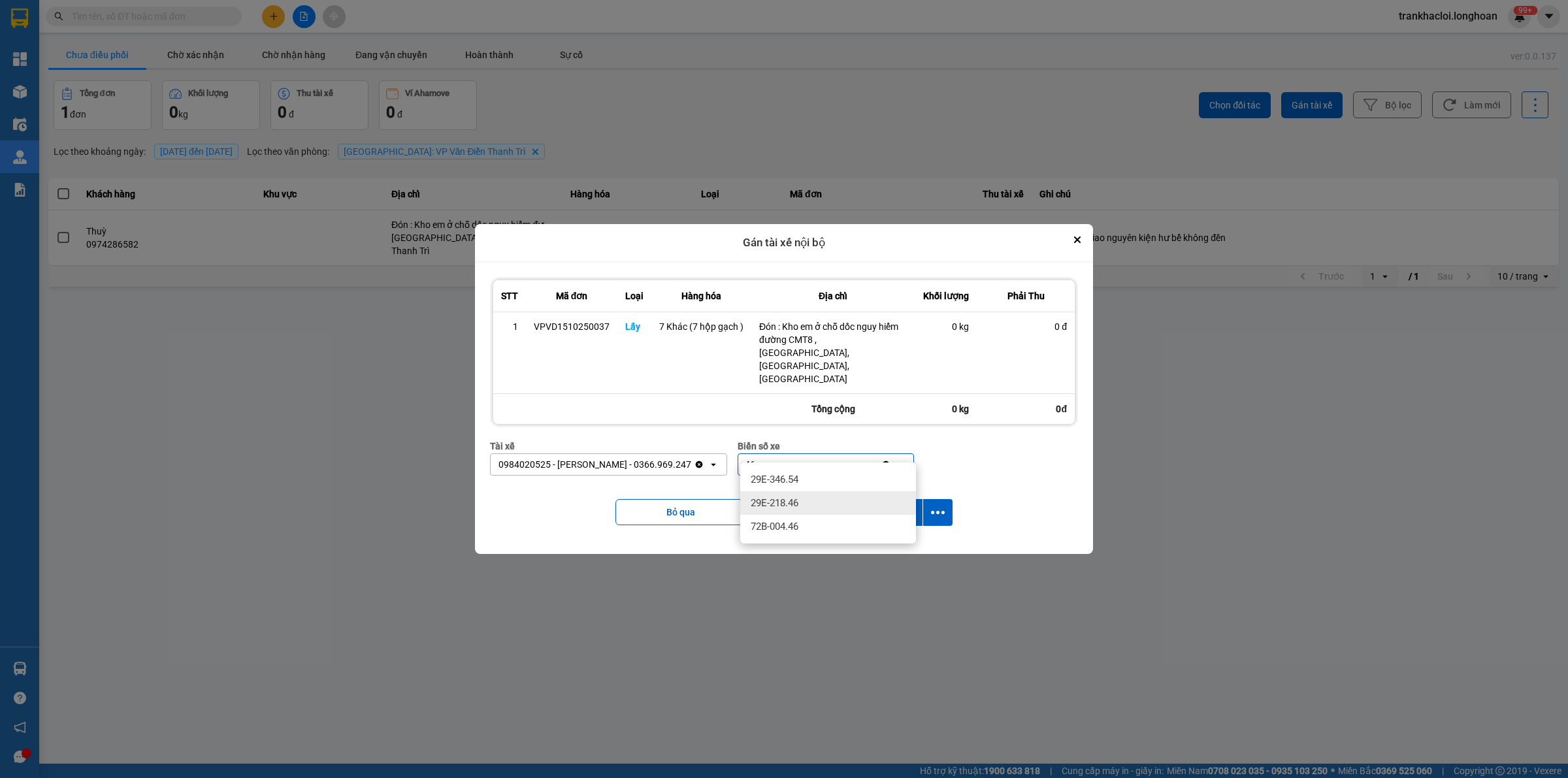
type input "46"
drag, startPoint x: 798, startPoint y: 497, endPoint x: 874, endPoint y: 499, distance: 76.0
click at [798, 497] on span "29E-218.46" at bounding box center [774, 503] width 48 height 13
click at [931, 506] on icon "dialog" at bounding box center [938, 513] width 14 height 14
drag, startPoint x: 890, startPoint y: 530, endPoint x: 872, endPoint y: 517, distance: 22.2
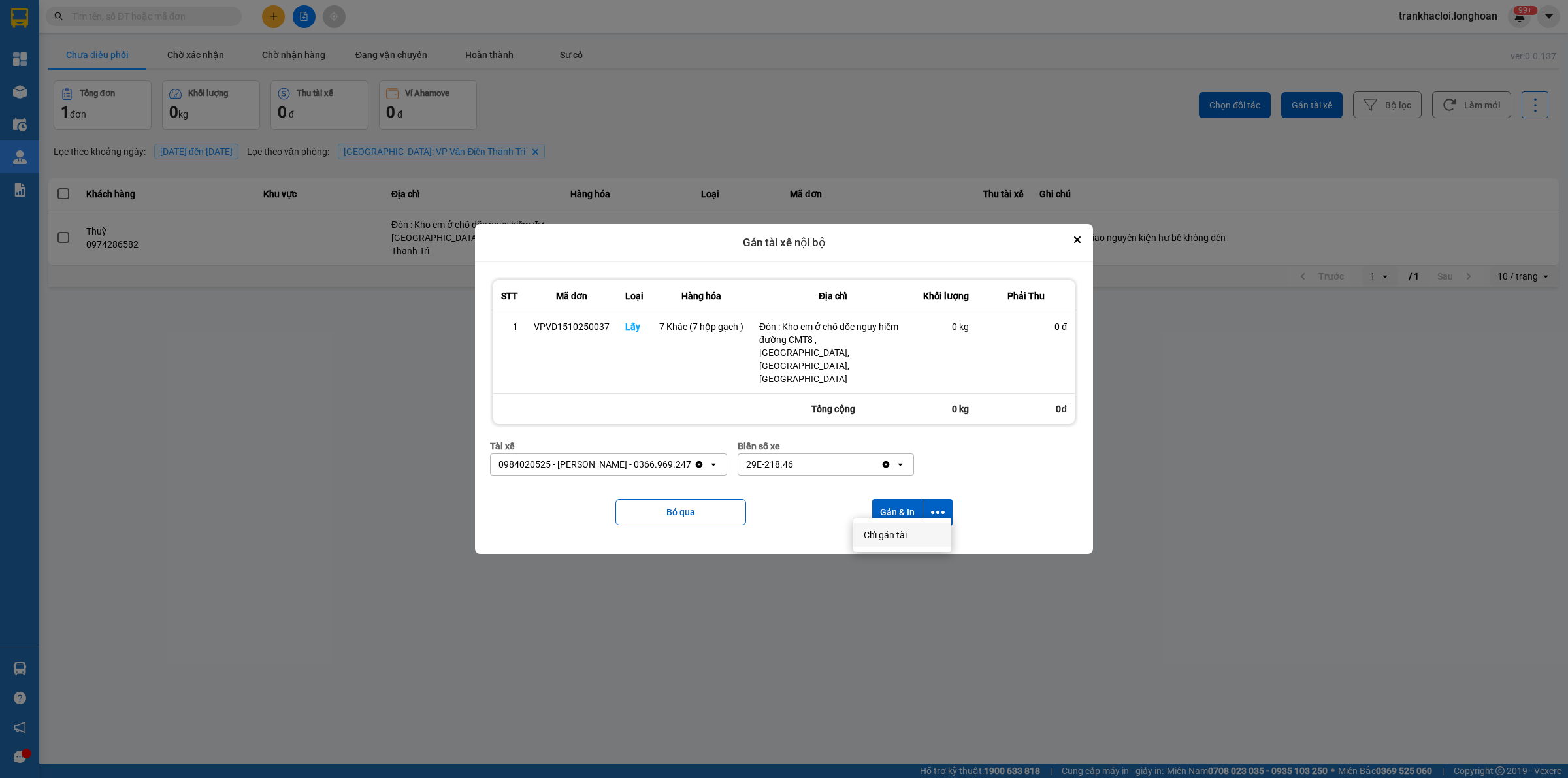
click at [890, 531] on span "Chỉ gán tài" at bounding box center [885, 535] width 43 height 13
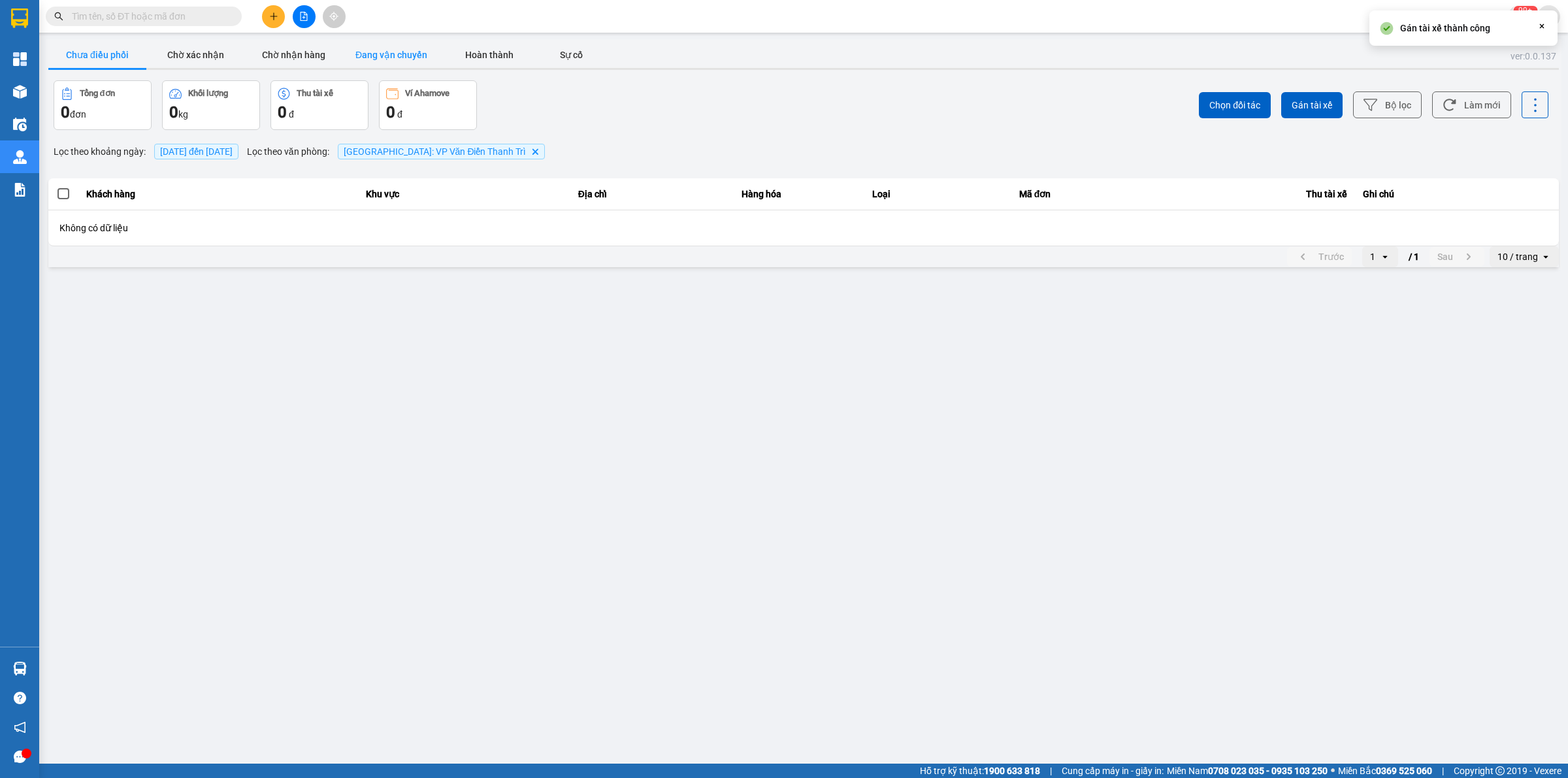
click at [391, 52] on button "Đang vận chuyển" at bounding box center [391, 55] width 98 height 26
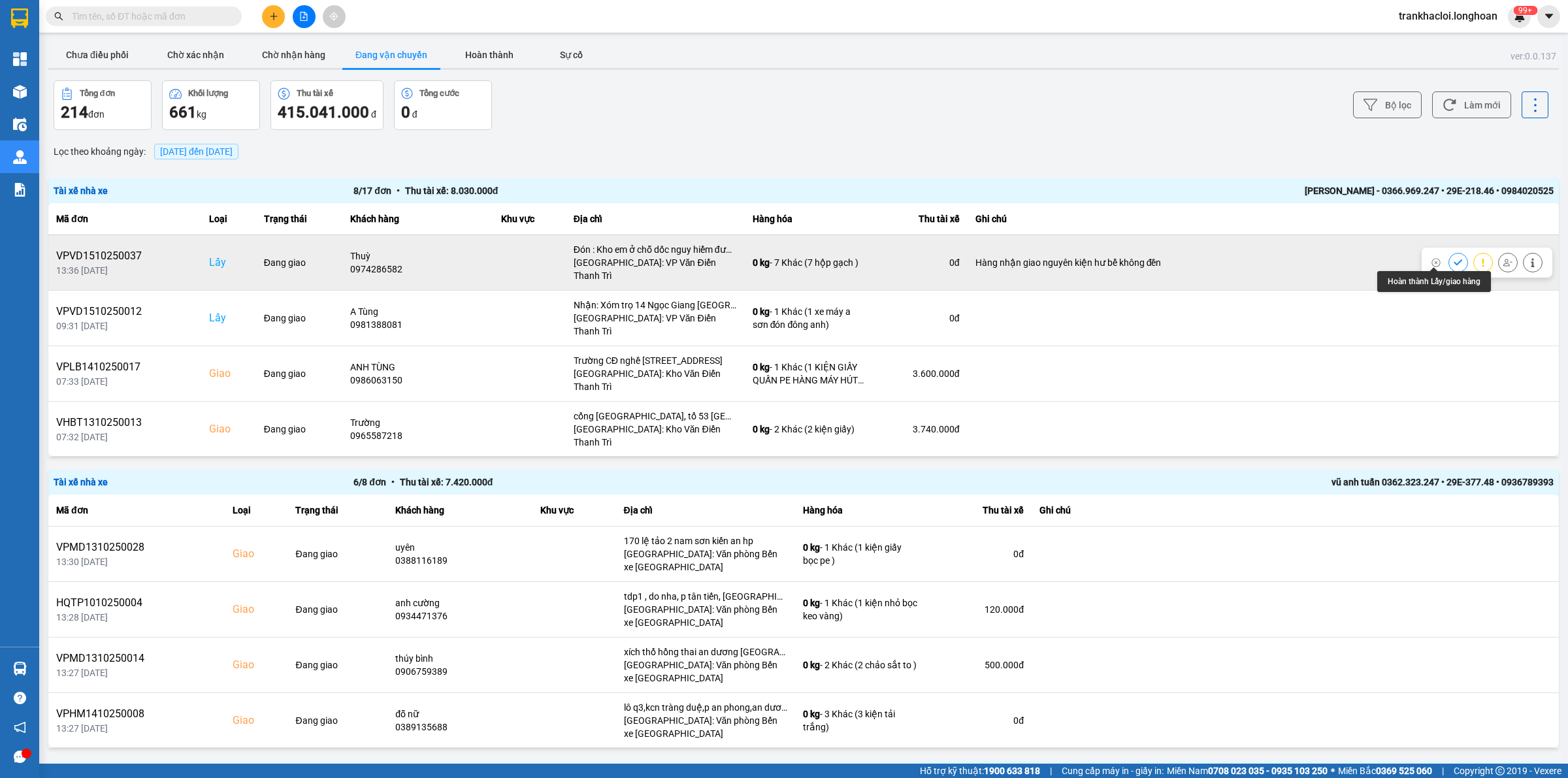
click at [1454, 258] on icon at bounding box center [1458, 262] width 9 height 9
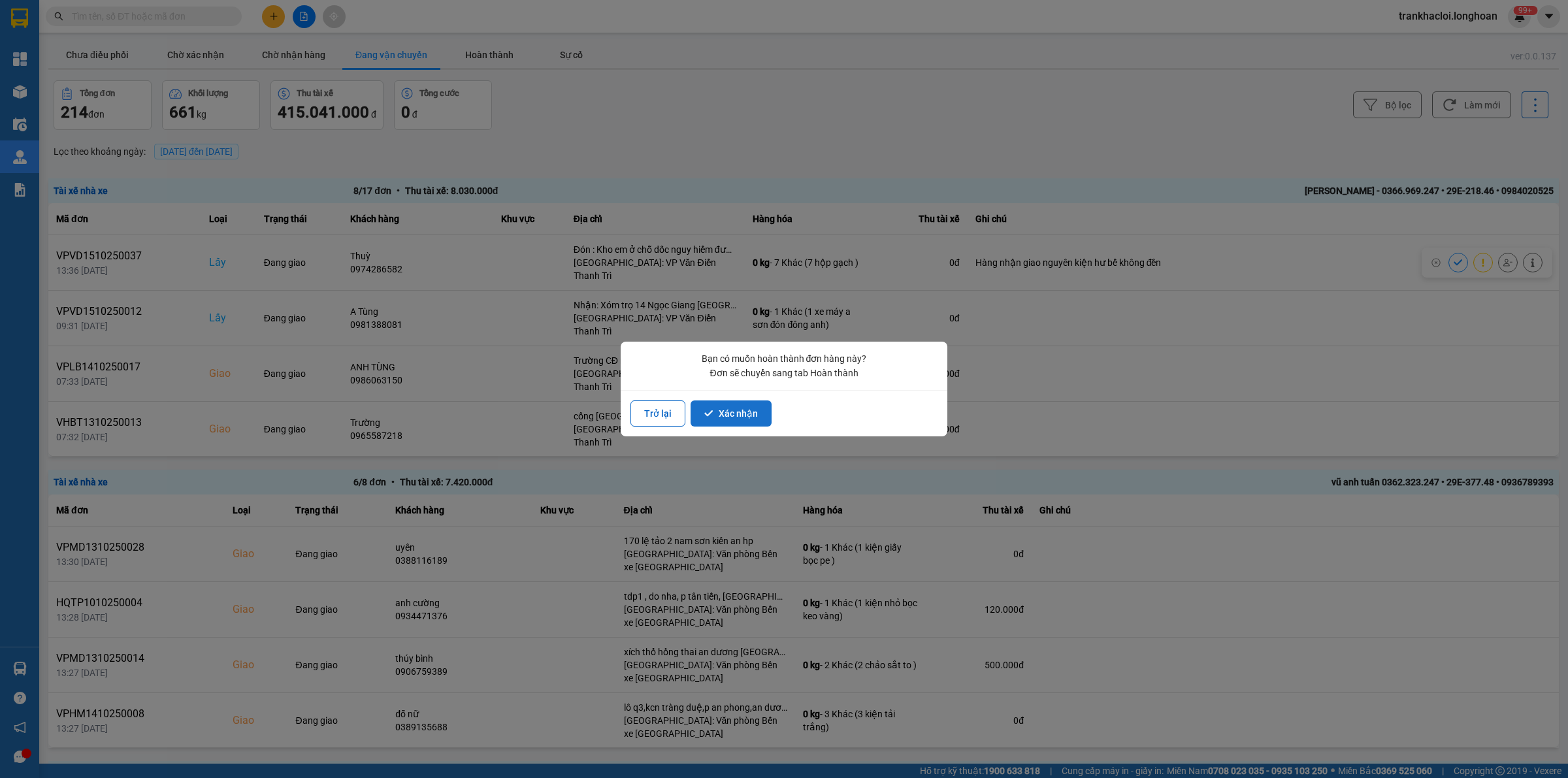
click at [743, 407] on button "Xác nhận" at bounding box center [731, 414] width 81 height 26
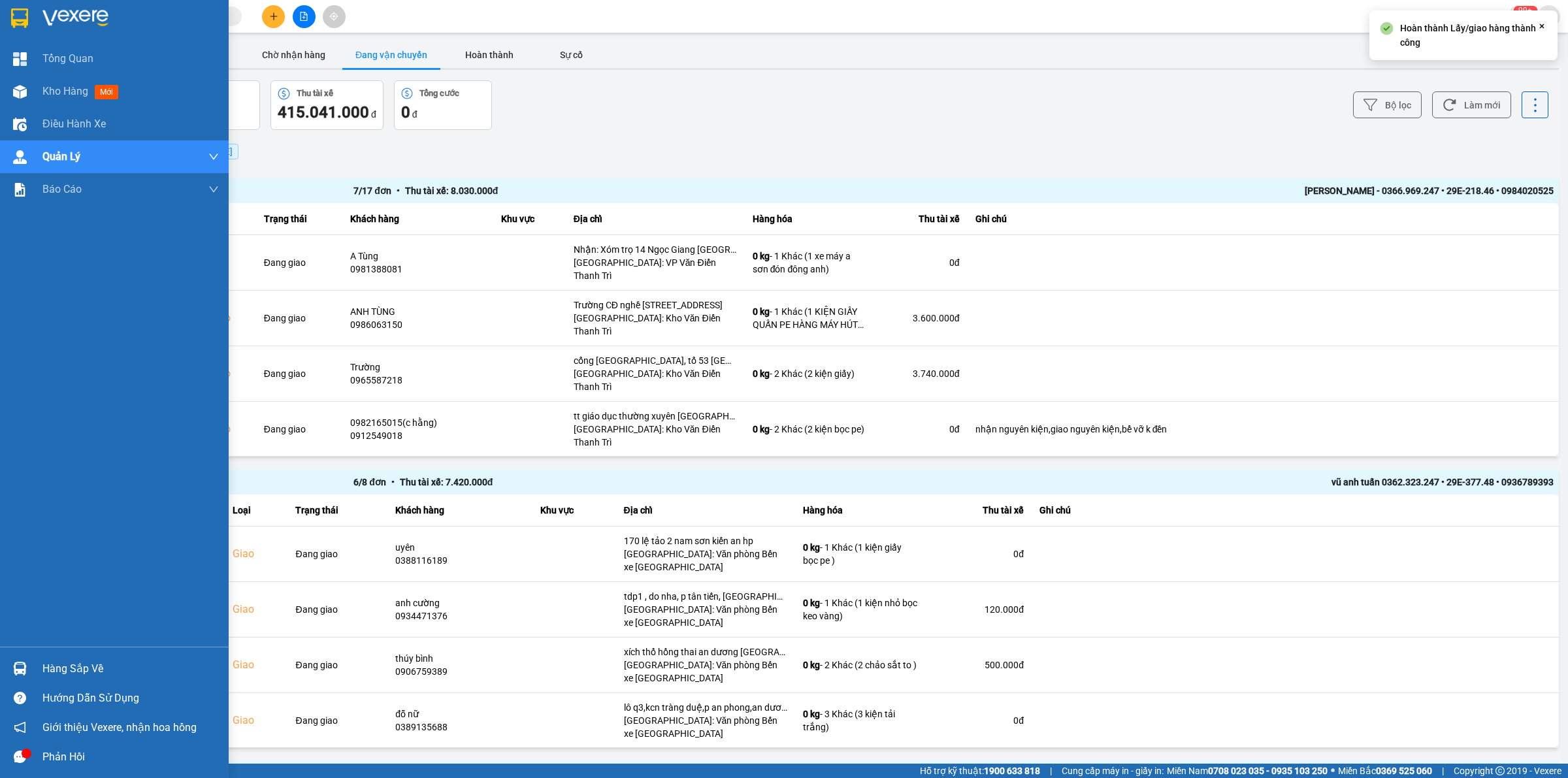
click at [15, 9] on img at bounding box center [19, 18] width 17 height 19
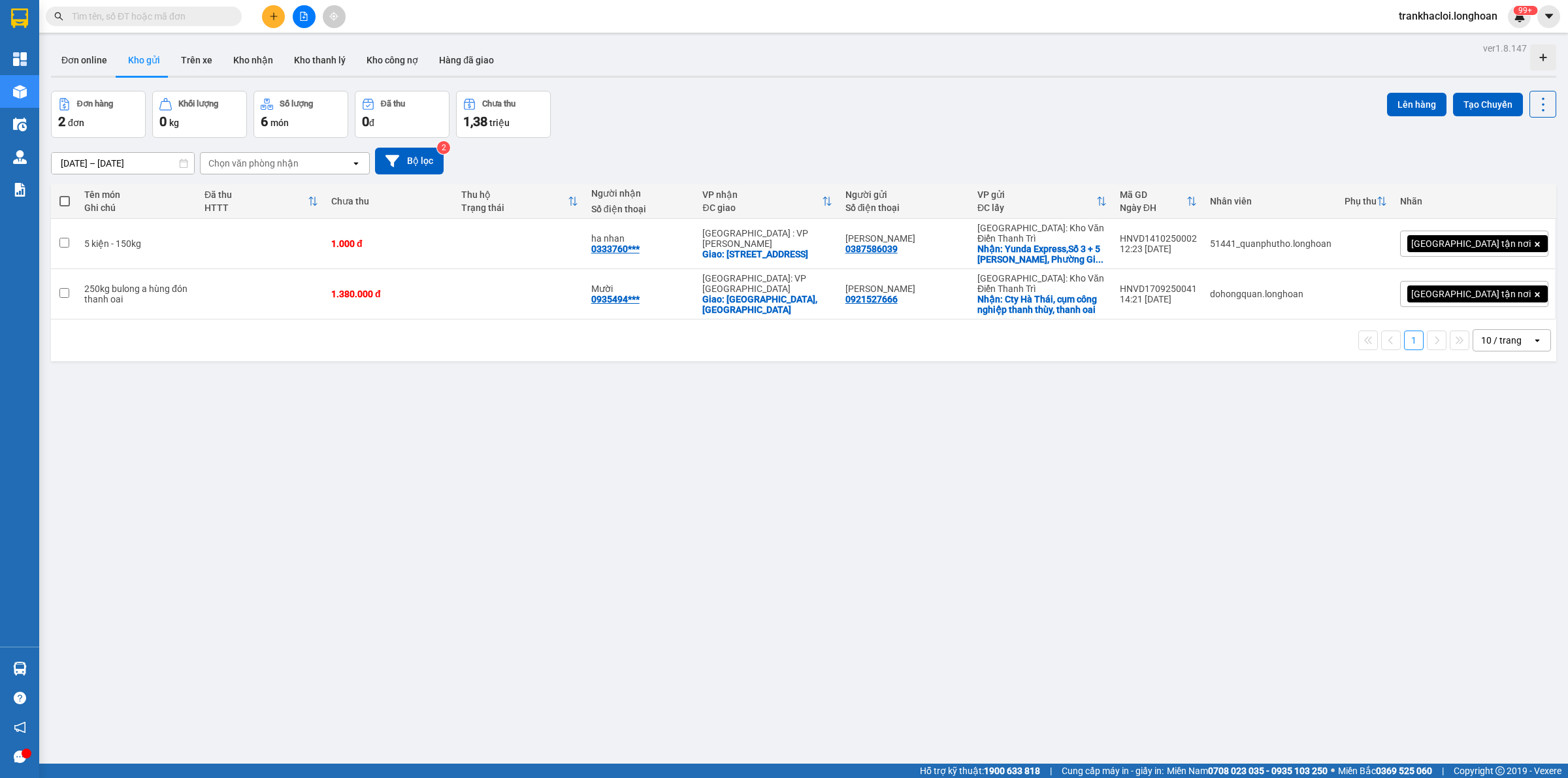
click at [180, 20] on input "text" at bounding box center [149, 16] width 154 height 14
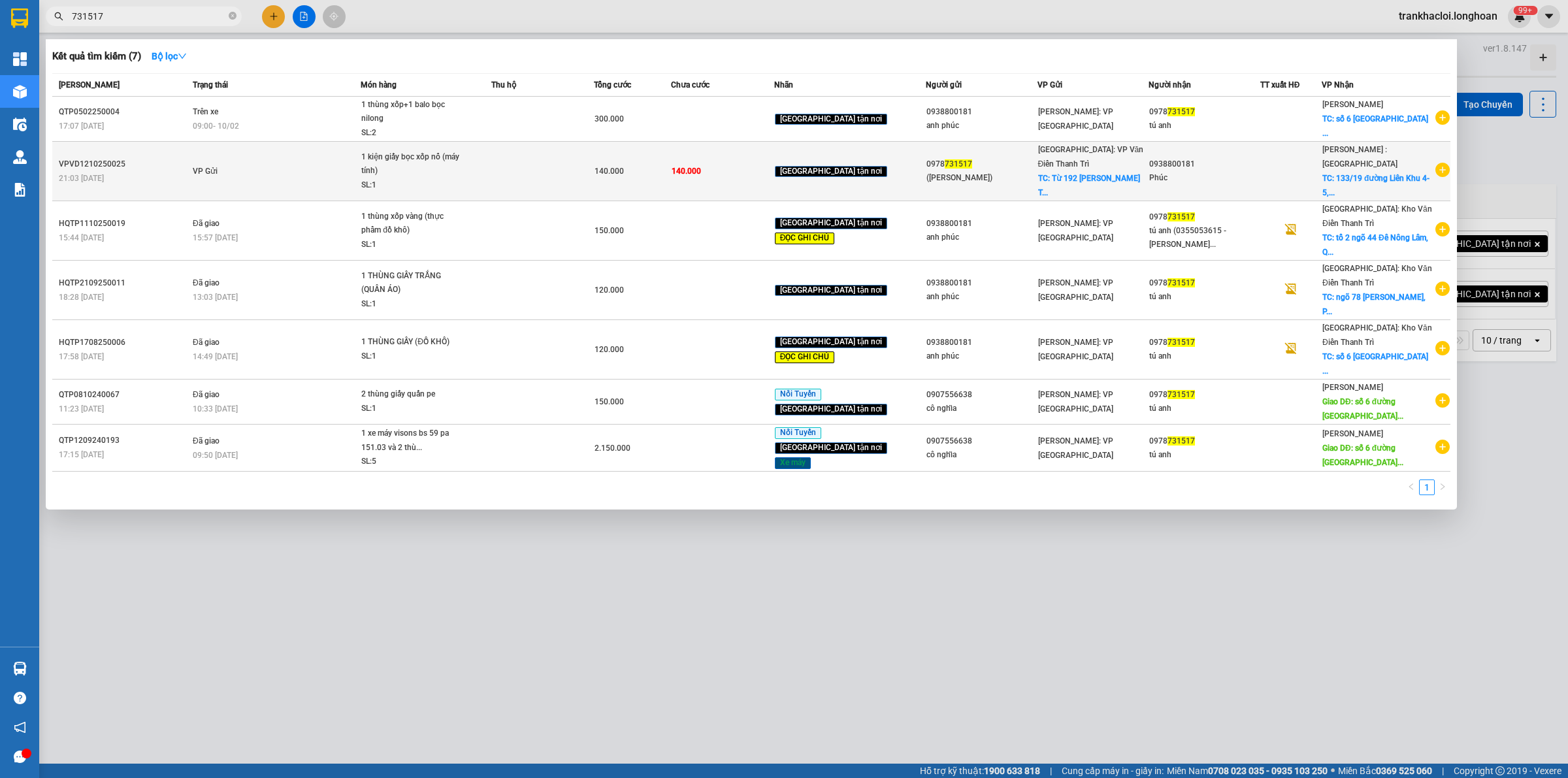
type input "731517"
click at [648, 169] on div "140.000" at bounding box center [633, 171] width 76 height 14
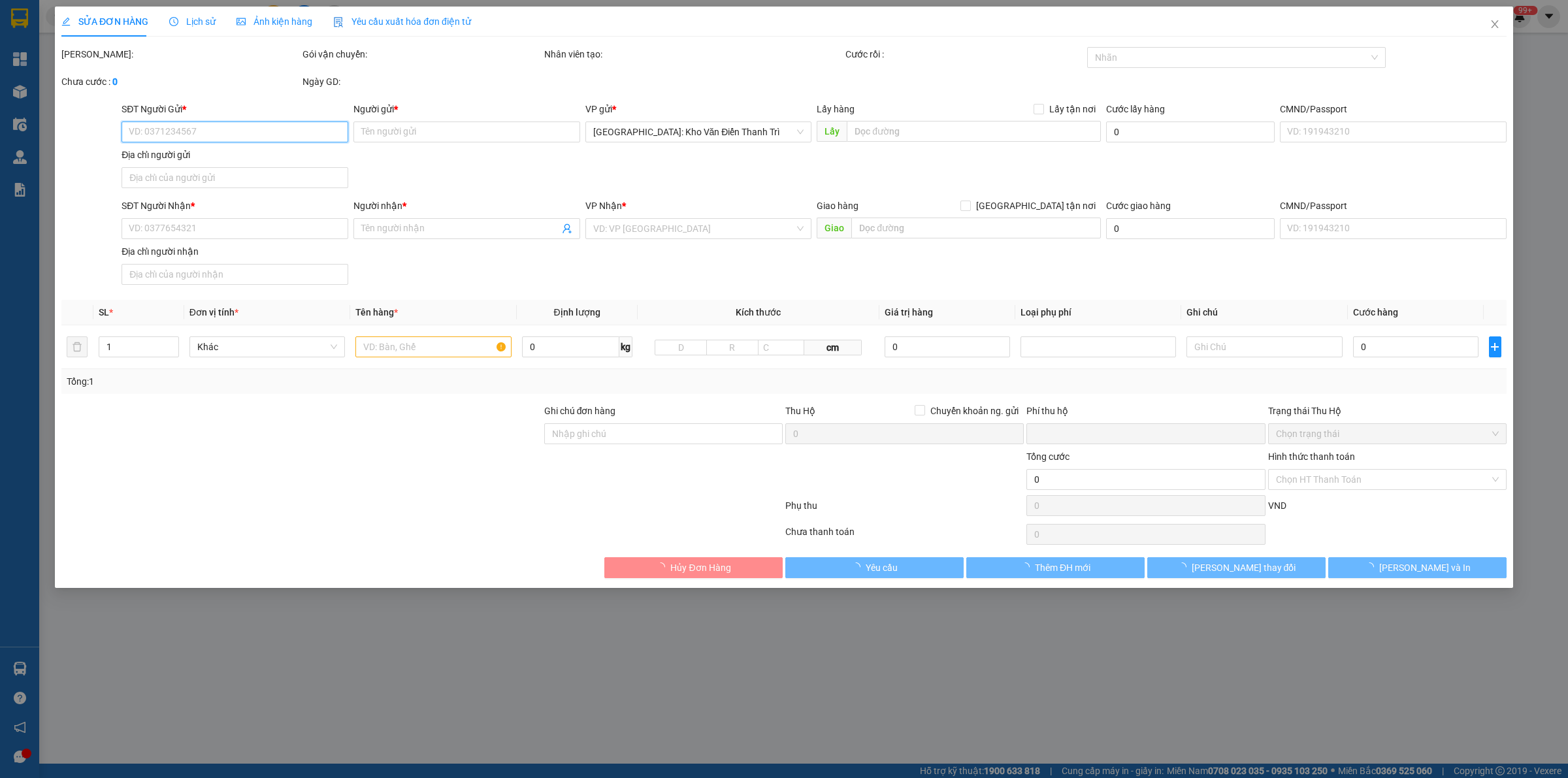
type input "0978731517"
type input "(Tú Anh)"
checkbox input "true"
type input "Từ 192 Lương Ngọc Quyến Thành phố Thái Nguyên"
type input "0938800181"
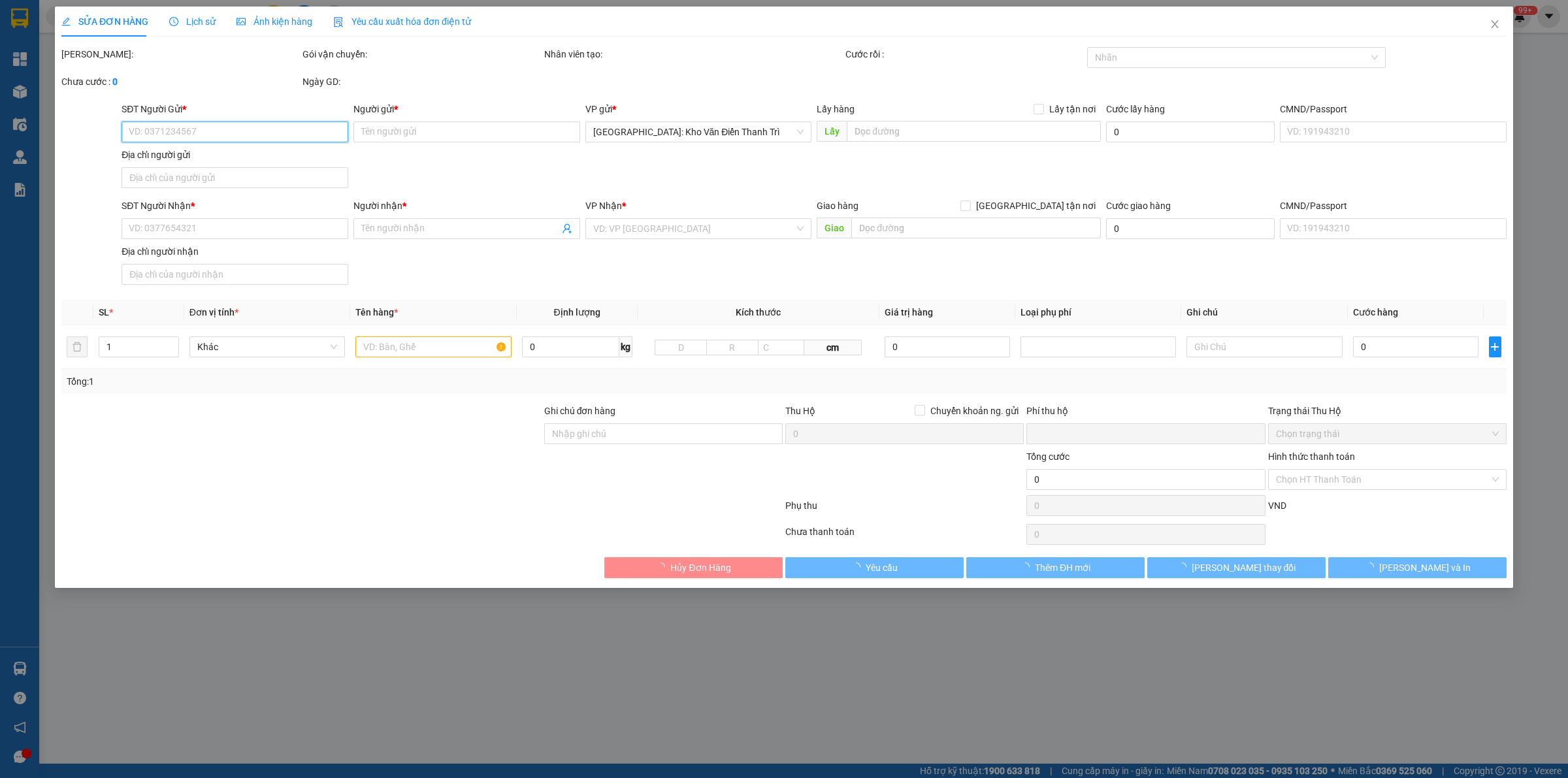
type input "Phúc"
checkbox input "true"
type input "133/19 đường Liên Khu 4-5, Khu phố 5, tổ 79, phường Bình Hưng Hoà B - quận Bình…"
type input "0"
type input "140.000"
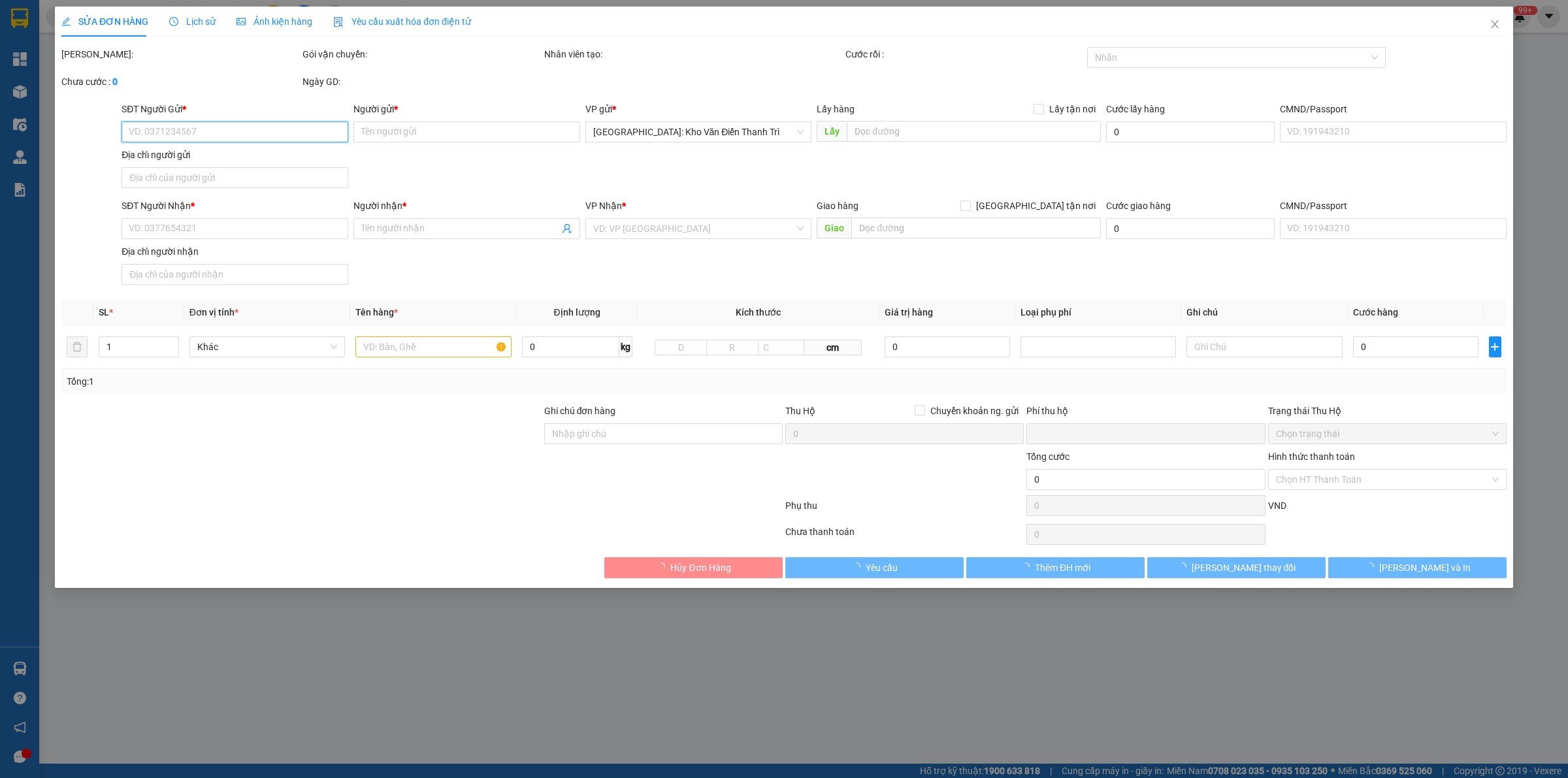
type input "140.000"
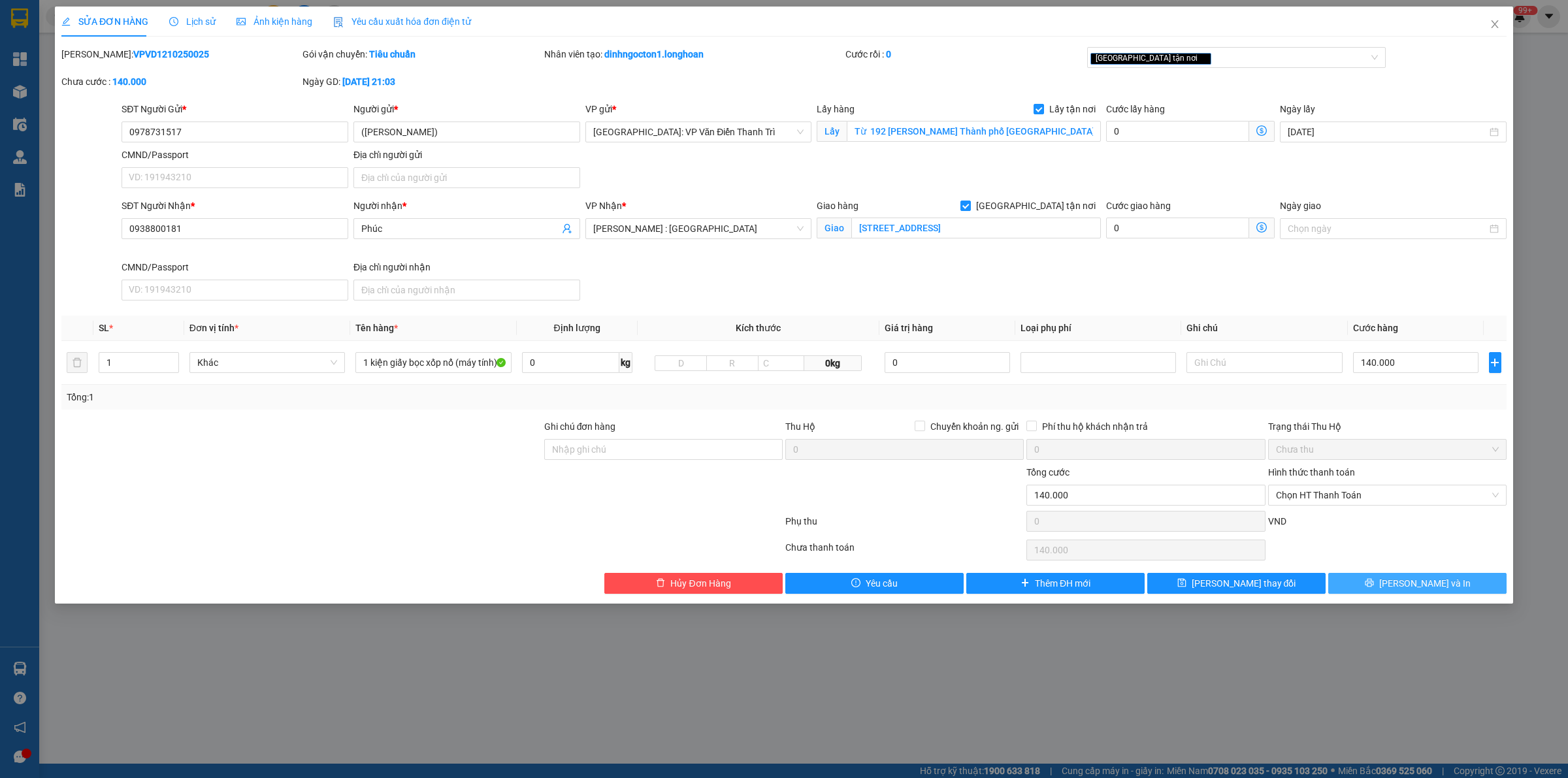
click at [1403, 580] on button "Lưu và In" at bounding box center [1418, 584] width 179 height 21
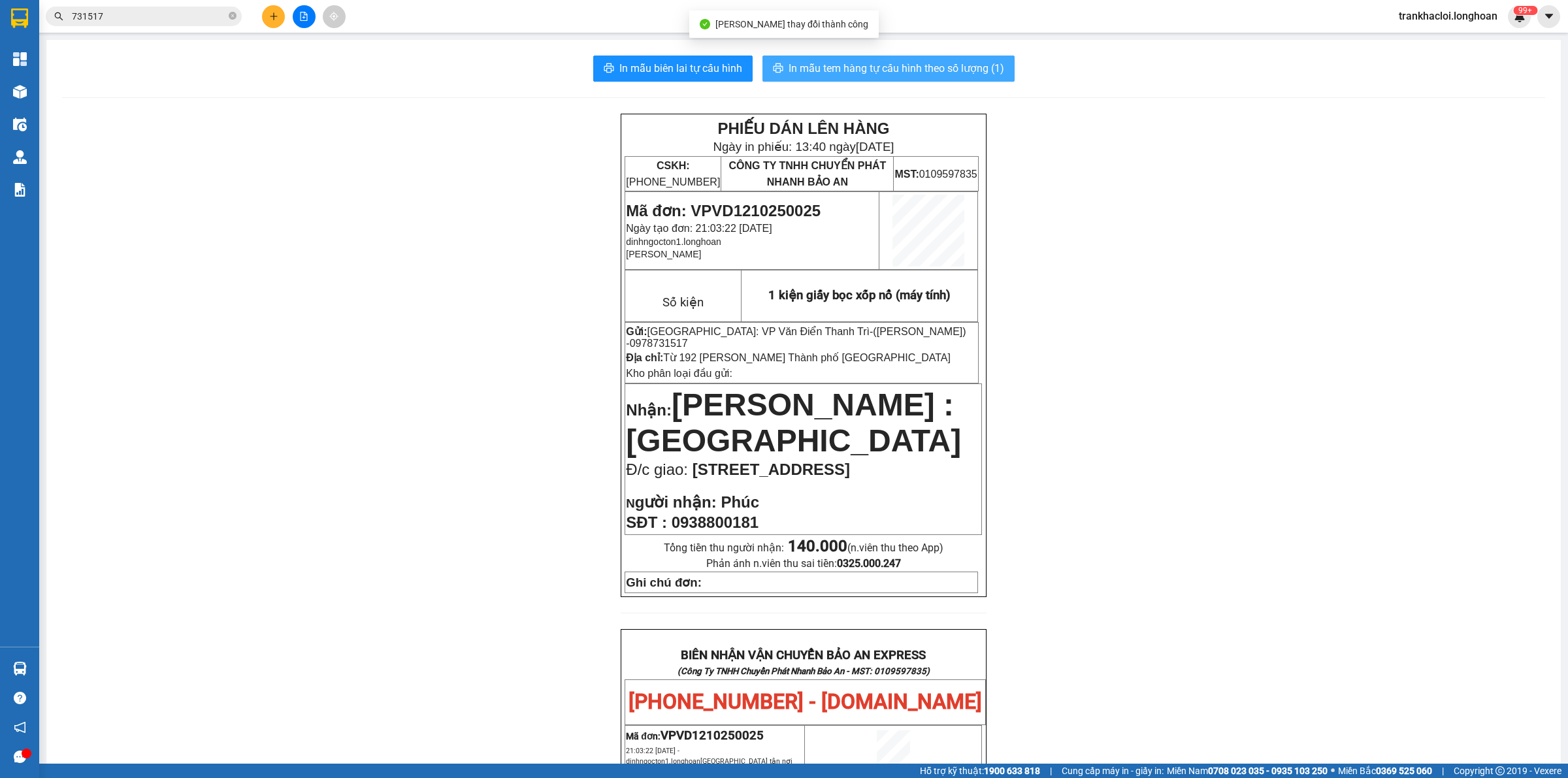
click at [844, 70] on span "In mẫu tem hàng tự cấu hình theo số lượng (1)" at bounding box center [896, 68] width 216 height 17
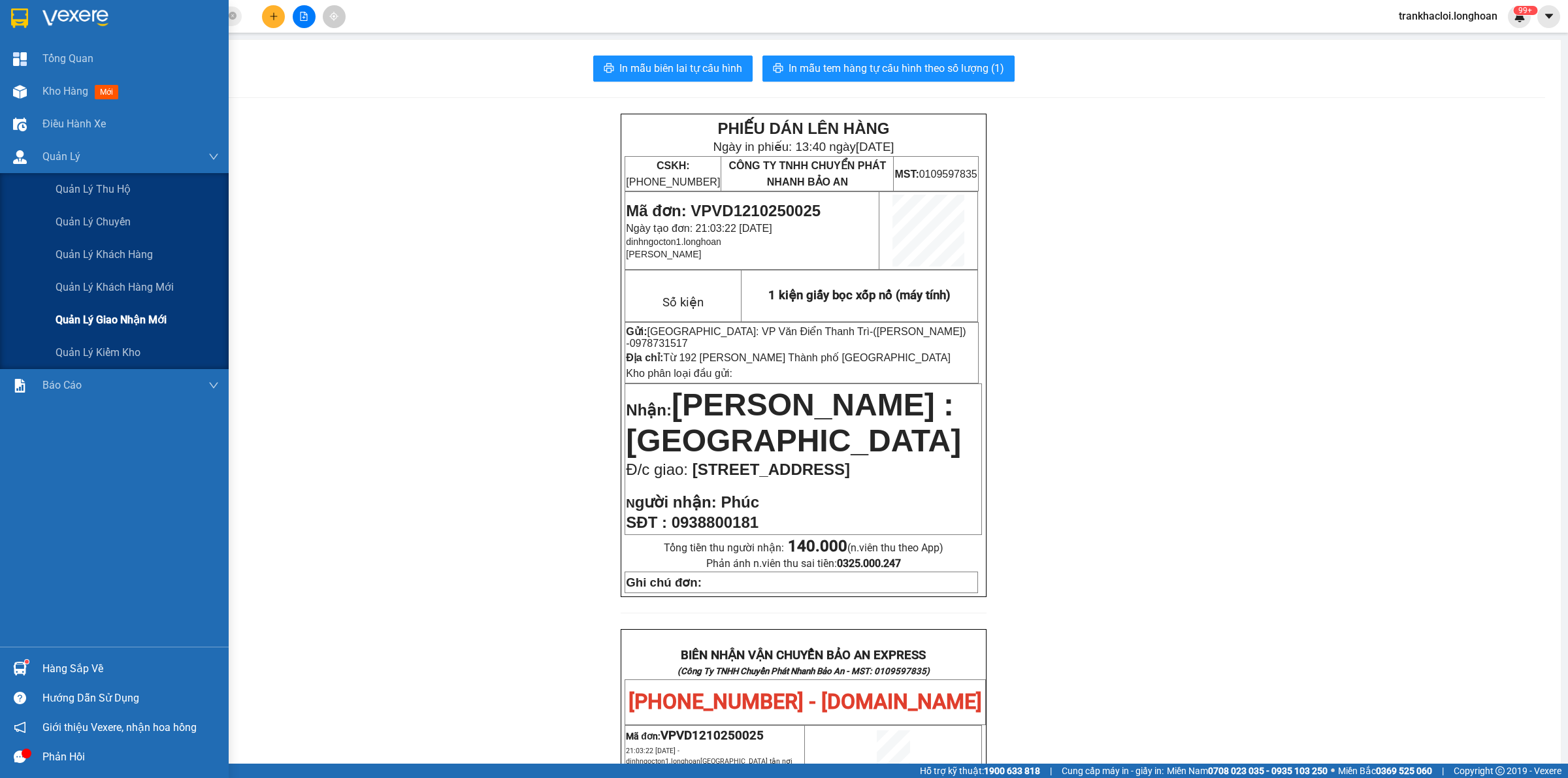
drag, startPoint x: 114, startPoint y: 327, endPoint x: 103, endPoint y: 312, distance: 18.6
click at [115, 327] on span "Quản lý giao nhận mới" at bounding box center [111, 319] width 111 height 17
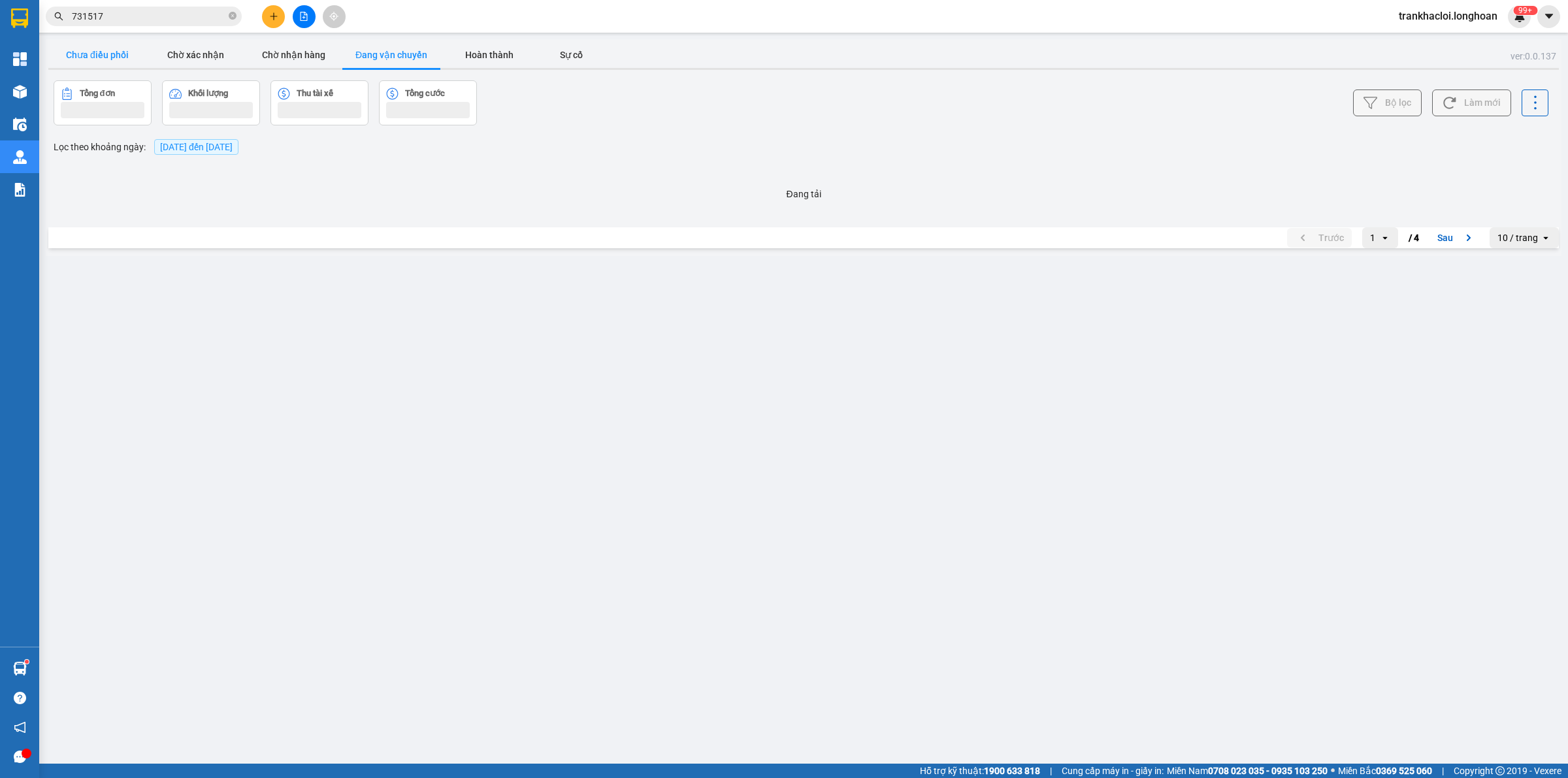
drag, startPoint x: 95, startPoint y: 64, endPoint x: 96, endPoint y: 44, distance: 20.0
click at [95, 63] on button "Chưa điều phối" at bounding box center [97, 55] width 98 height 26
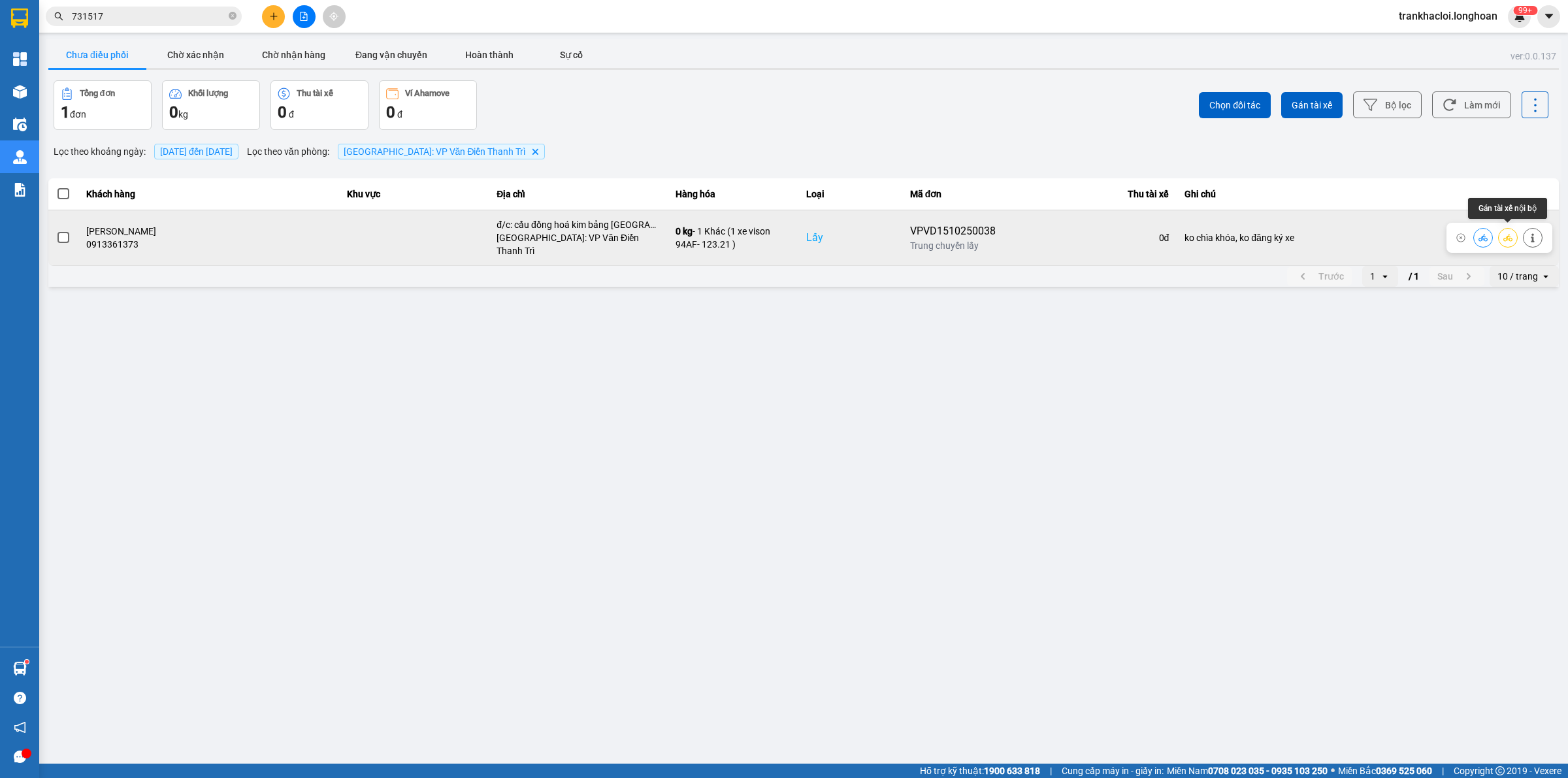
click at [1508, 234] on icon at bounding box center [1508, 238] width 9 height 7
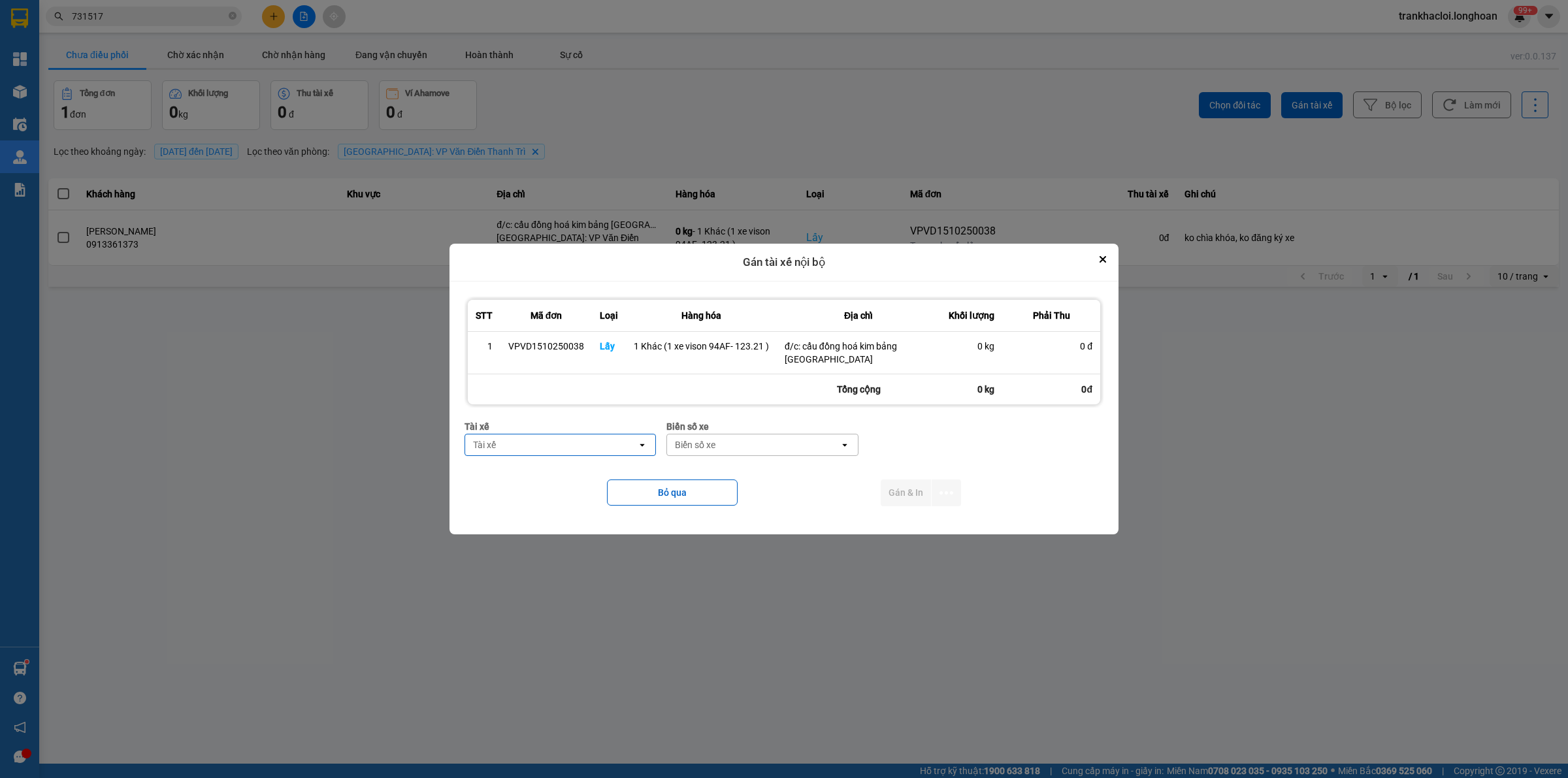
click at [553, 440] on div "Tài xế" at bounding box center [551, 445] width 172 height 21
type input "kiê"
drag, startPoint x: 554, startPoint y: 475, endPoint x: 680, endPoint y: 445, distance: 129.5
click at [557, 474] on span "0869828247 - [PERSON_NAME] 0869.828.247" at bounding box center [563, 473] width 176 height 26
click at [724, 438] on div "Biển số xe" at bounding box center [736, 444] width 40 height 13
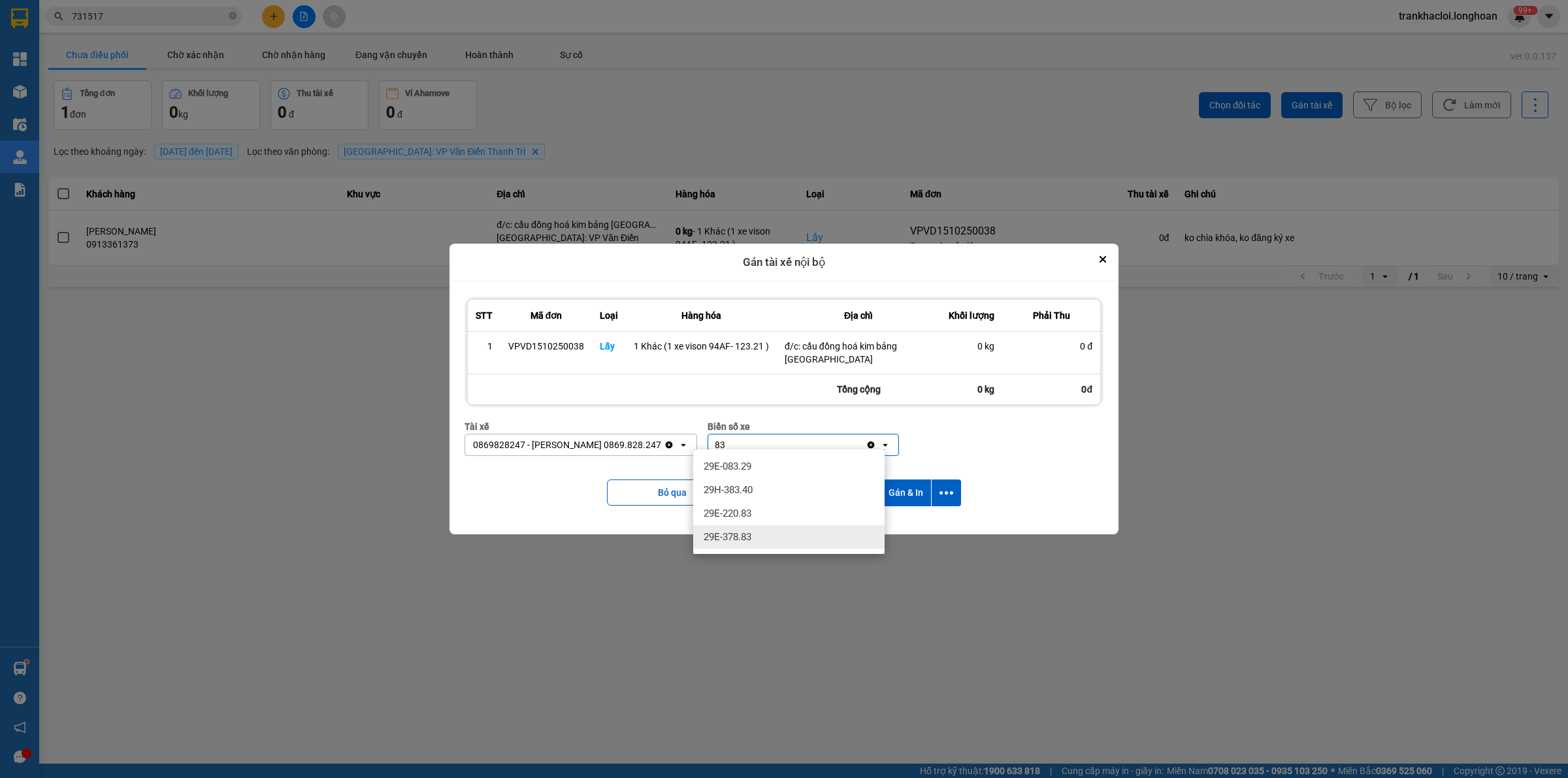
type input "83"
click at [742, 539] on span "29E-378.83" at bounding box center [728, 537] width 48 height 13
click at [920, 482] on button "Gán & In" at bounding box center [905, 493] width 50 height 26
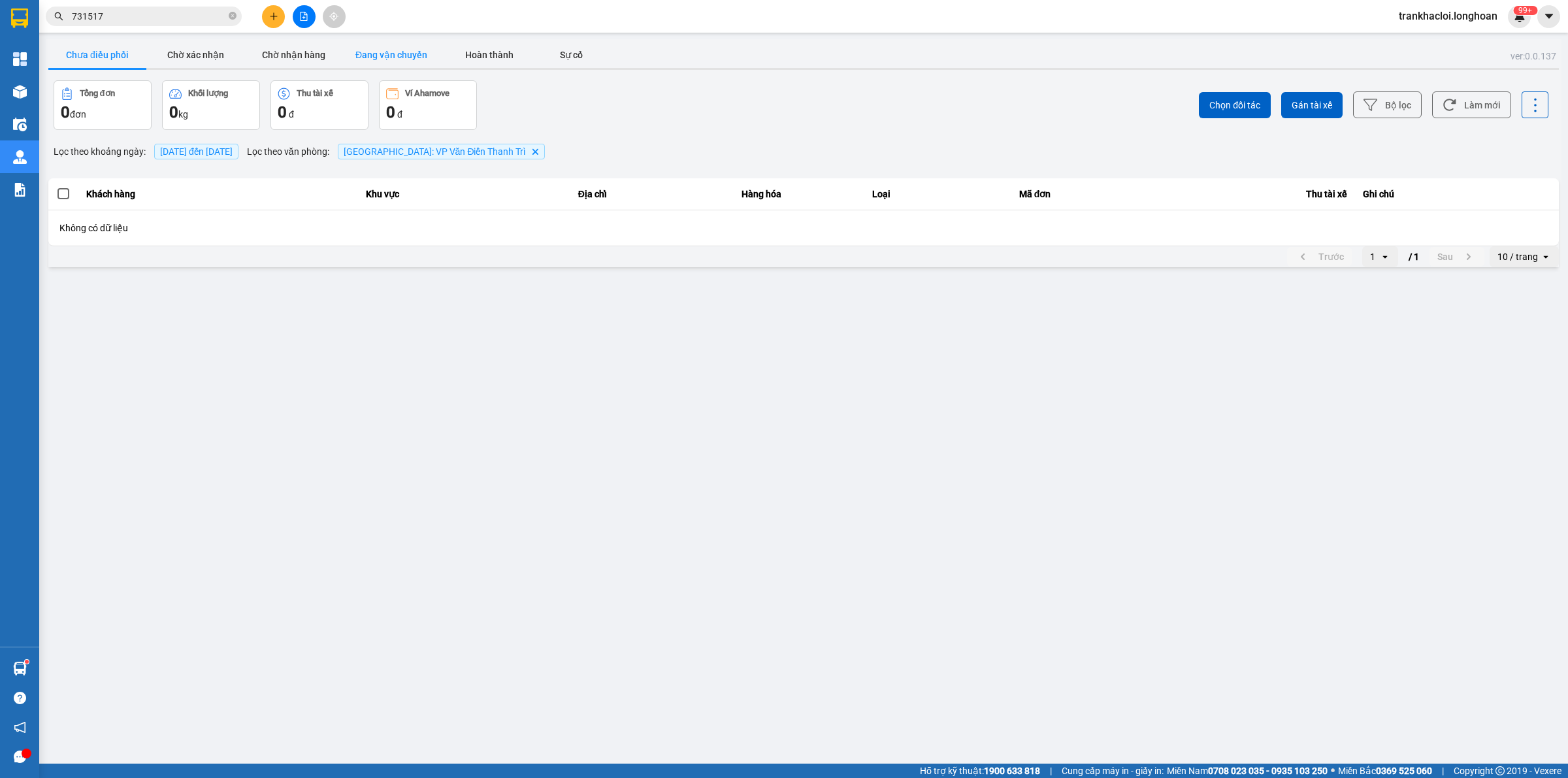
click at [428, 57] on button "Đang vận chuyển" at bounding box center [391, 55] width 98 height 26
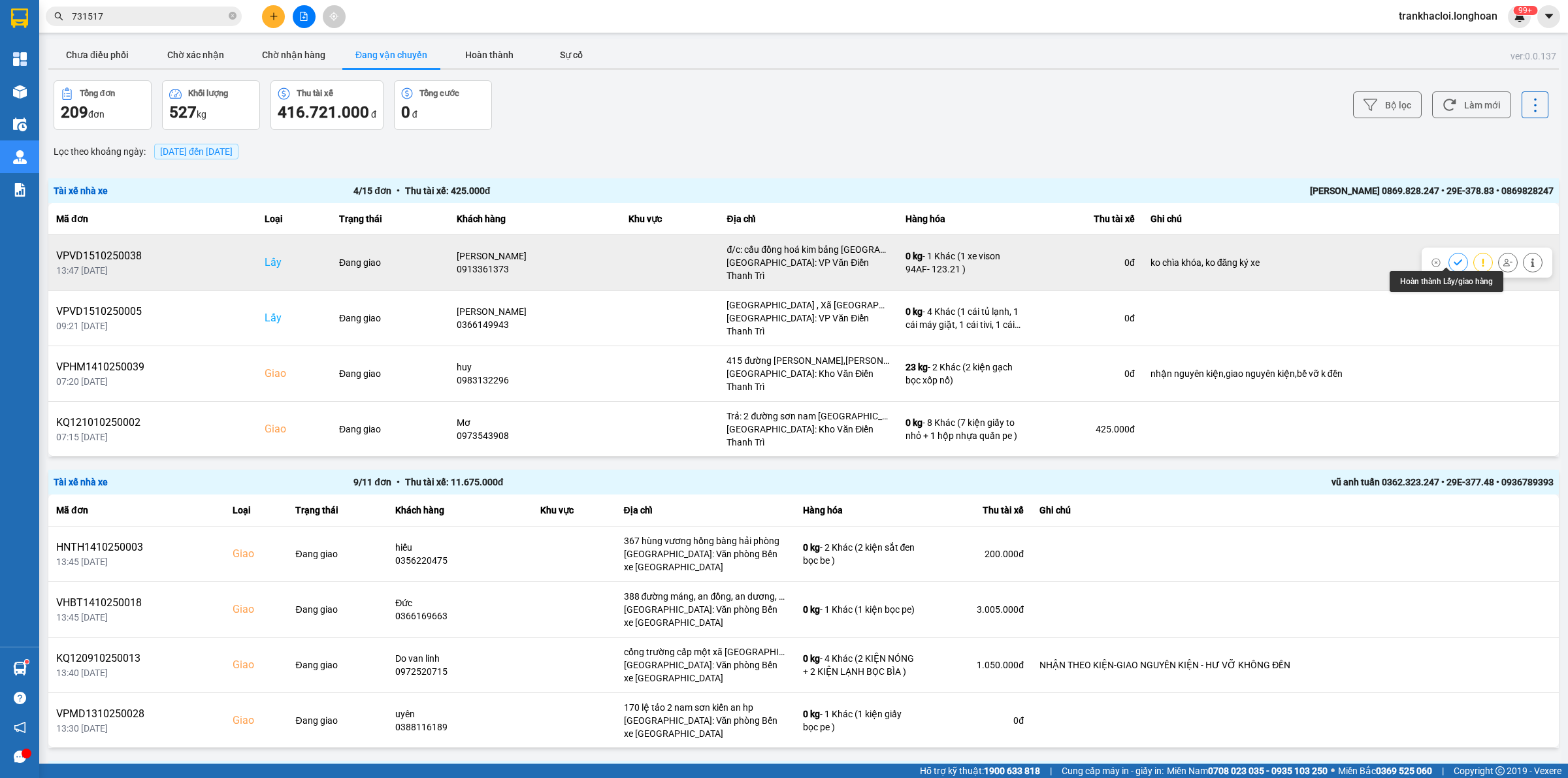
click at [1454, 258] on icon at bounding box center [1458, 262] width 9 height 9
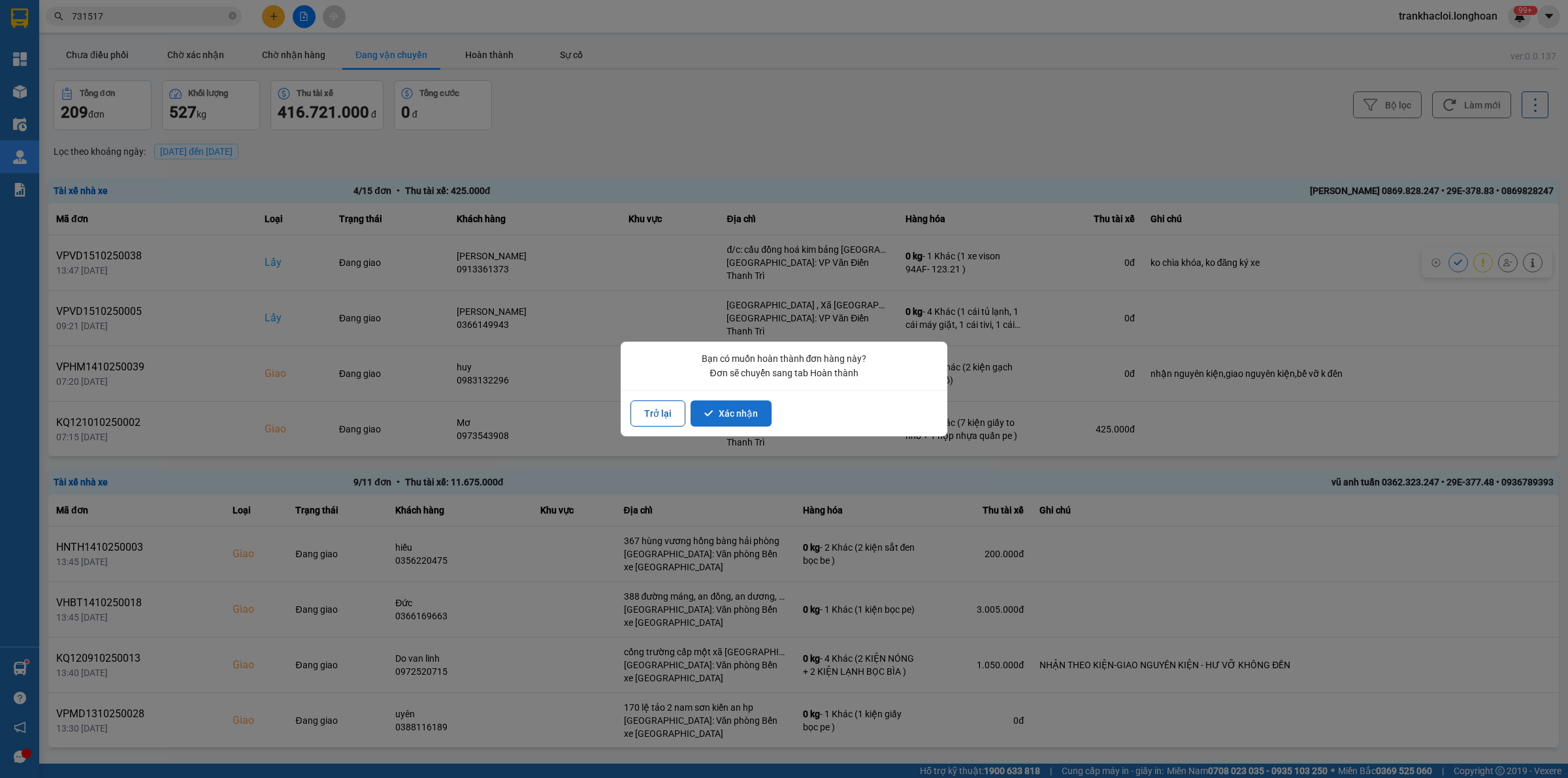
click at [736, 415] on button "Xác nhận" at bounding box center [731, 414] width 81 height 26
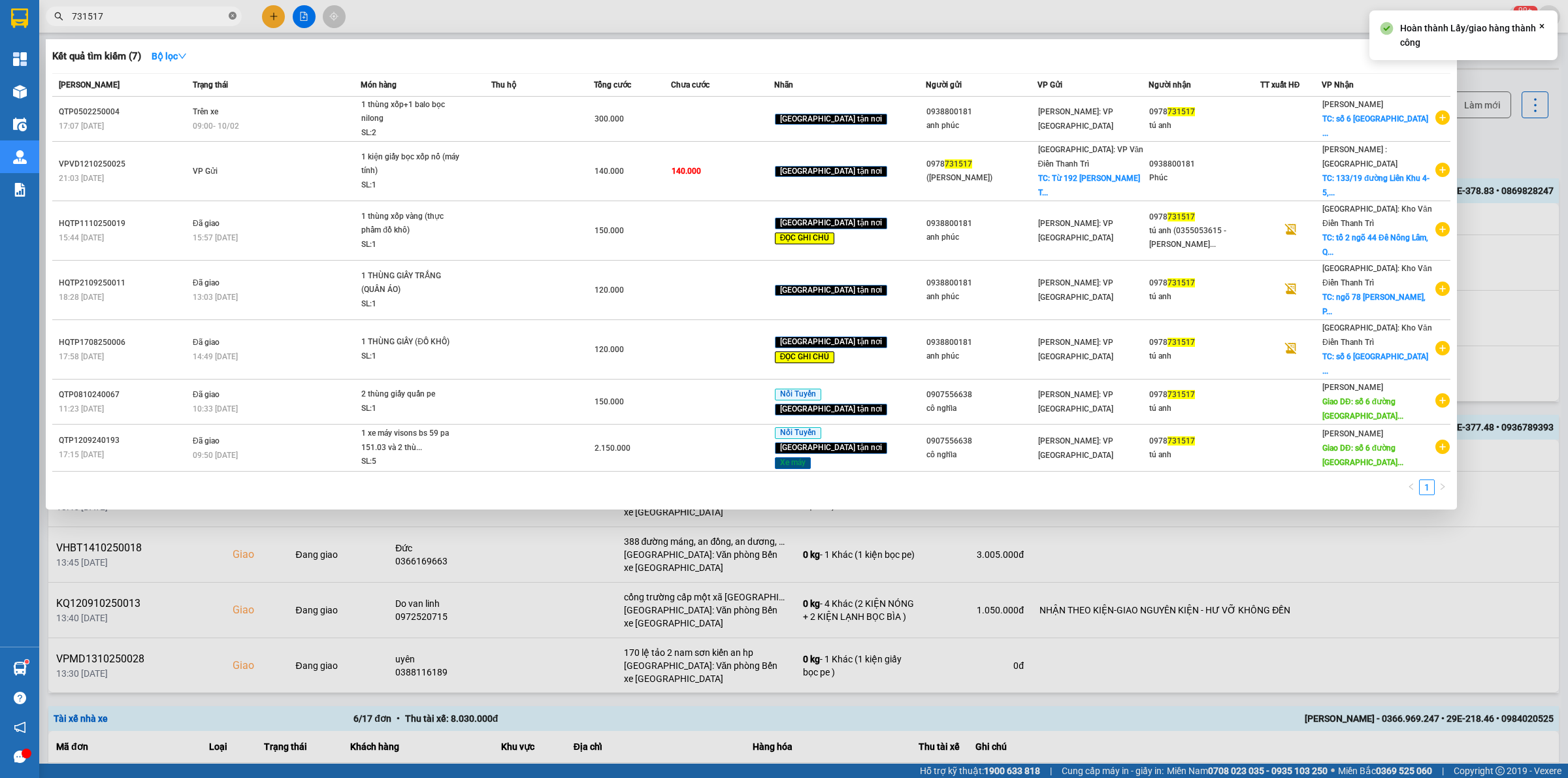
click at [236, 17] on icon "close-circle" at bounding box center [232, 15] width 8 height 8
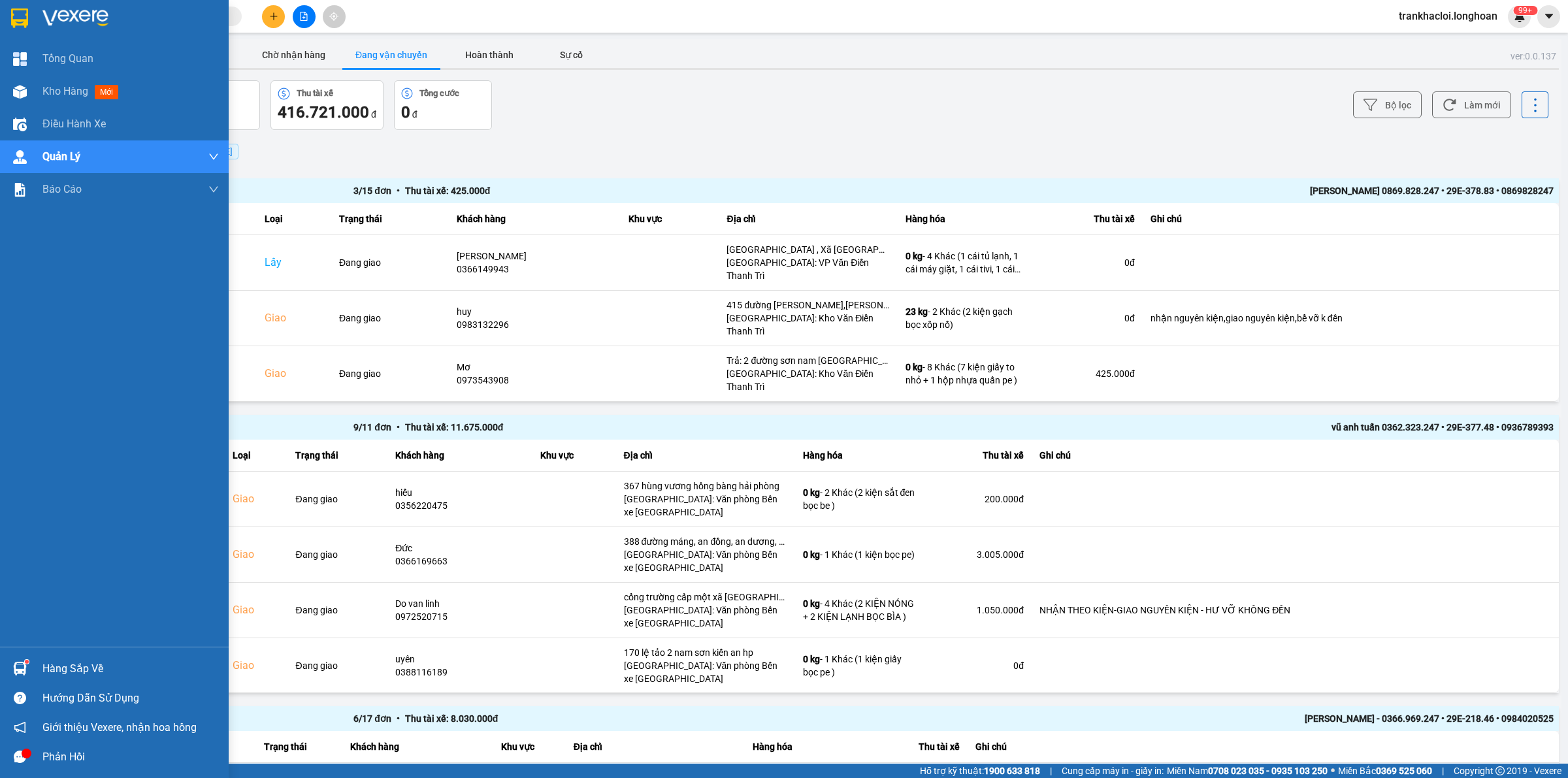
click at [26, 15] on img at bounding box center [19, 18] width 17 height 19
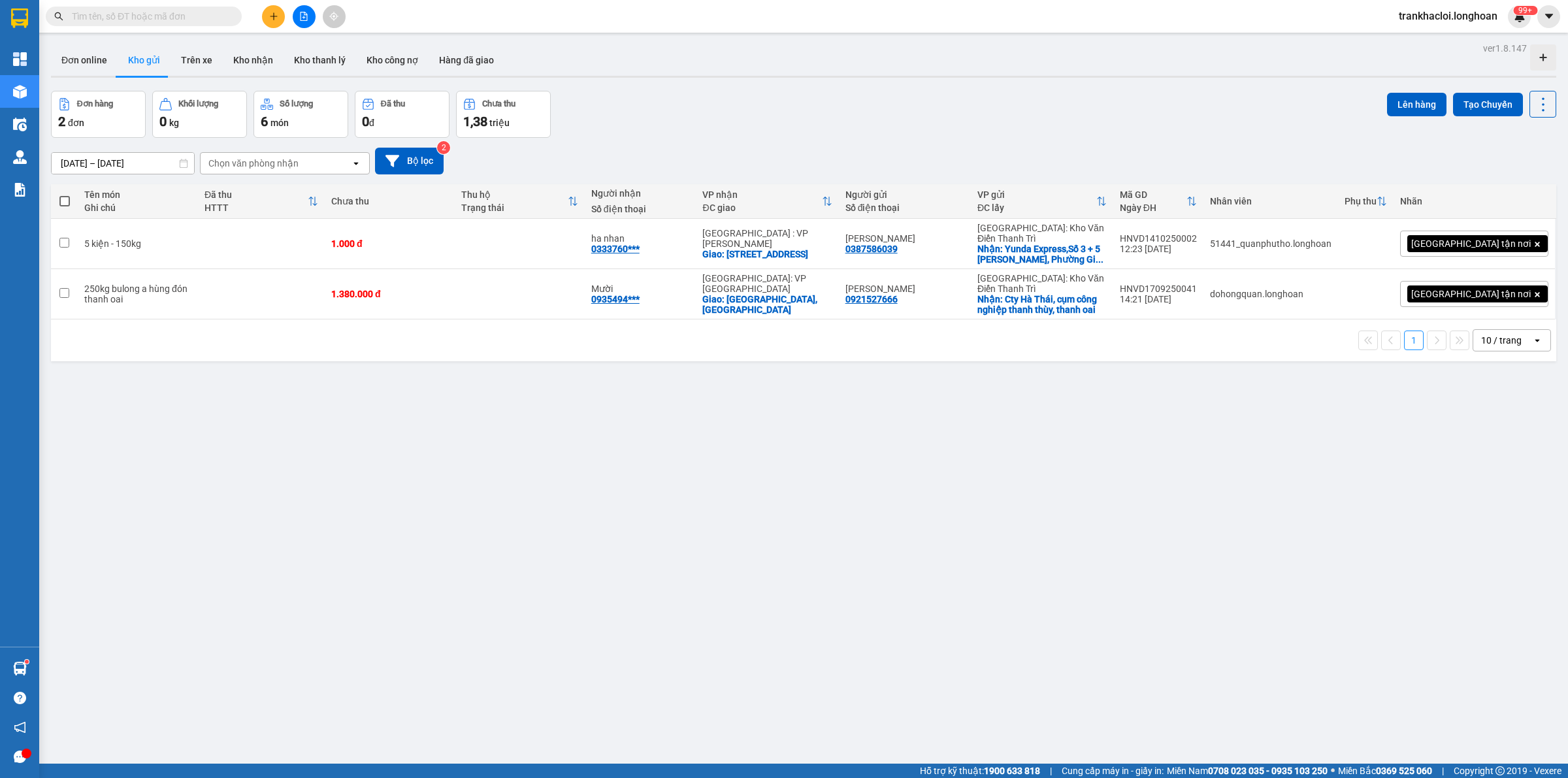
click at [965, 476] on div "ver 1.8.147 Đơn online Kho gửi Trên xe Kho nhận Kho thanh lý Kho công nợ Hàng đ…" at bounding box center [803, 429] width 1516 height 778
